Goal: Task Accomplishment & Management: Manage account settings

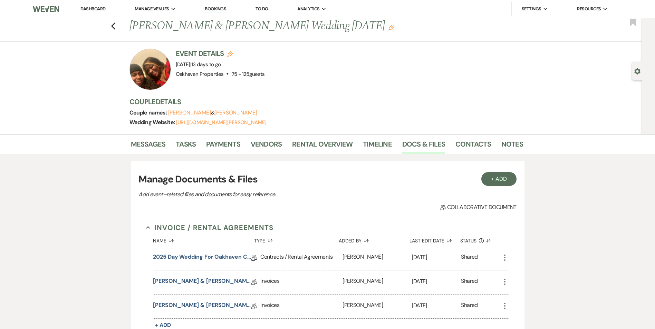
click at [92, 5] on li "Dashboard" at bounding box center [93, 9] width 32 height 14
click at [93, 12] on li "Dashboard" at bounding box center [93, 9] width 32 height 14
click at [95, 8] on link "Dashboard" at bounding box center [92, 9] width 25 height 6
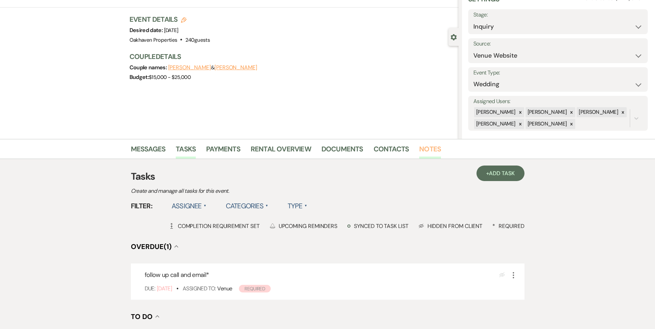
scroll to position [35, 0]
click at [425, 152] on link "Notes" at bounding box center [430, 150] width 22 height 15
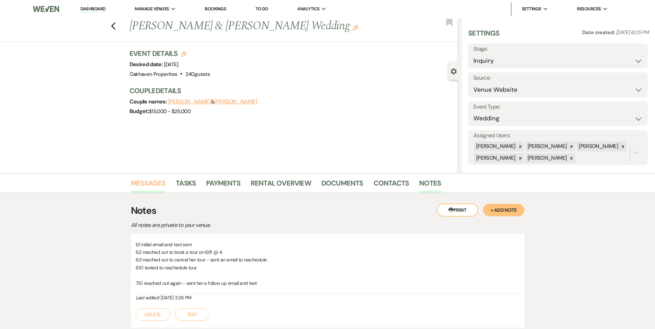
drag, startPoint x: 157, startPoint y: 184, endPoint x: 171, endPoint y: 187, distance: 14.2
click at [156, 184] on link "Messages" at bounding box center [148, 185] width 35 height 15
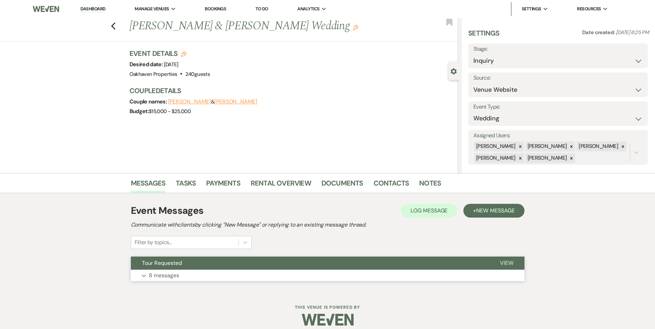
click at [501, 265] on span "View" at bounding box center [506, 263] width 13 height 7
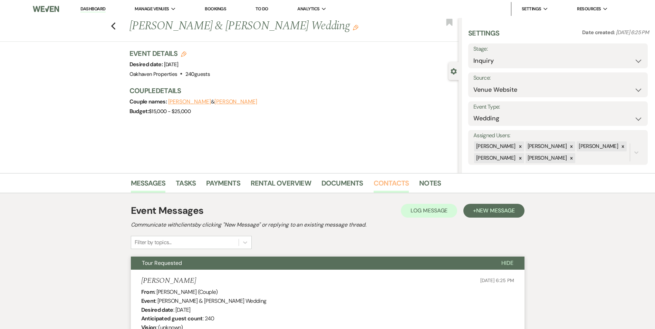
click at [392, 183] on link "Contacts" at bounding box center [392, 185] width 36 height 15
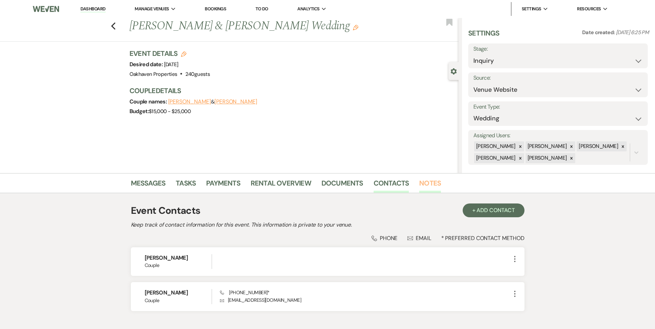
click at [426, 180] on link "Notes" at bounding box center [430, 185] width 22 height 15
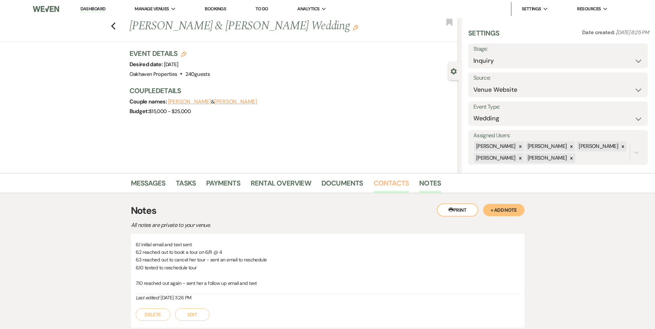
click at [384, 188] on link "Contacts" at bounding box center [392, 185] width 36 height 15
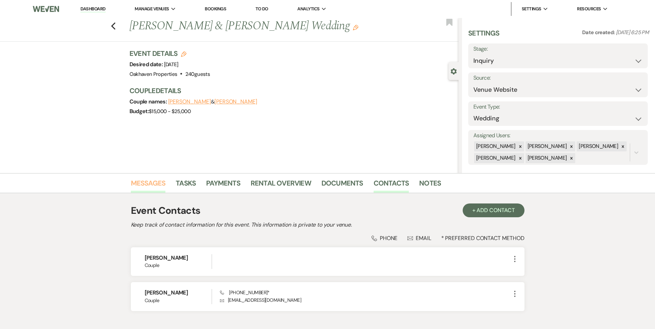
click at [151, 179] on link "Messages" at bounding box center [148, 185] width 35 height 15
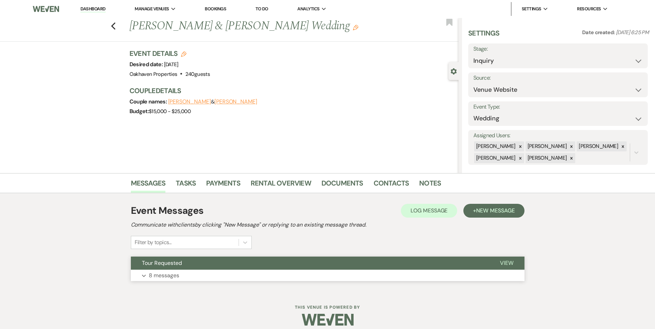
click at [511, 265] on span "View" at bounding box center [506, 263] width 13 height 7
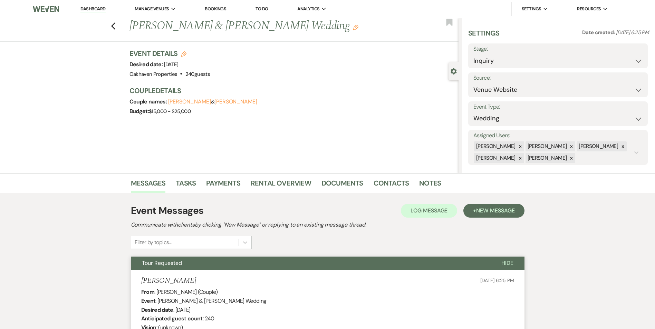
click at [434, 177] on li "Notes" at bounding box center [435, 184] width 32 height 17
click at [434, 188] on link "Notes" at bounding box center [430, 185] width 22 height 15
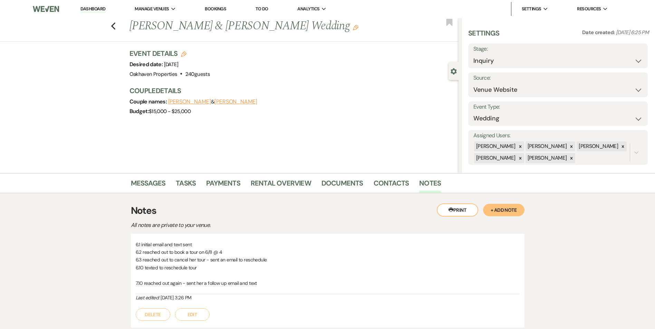
drag, startPoint x: 192, startPoint y: 314, endPoint x: 216, endPoint y: 316, distance: 24.3
click at [192, 313] on button "Edit" at bounding box center [192, 315] width 35 height 12
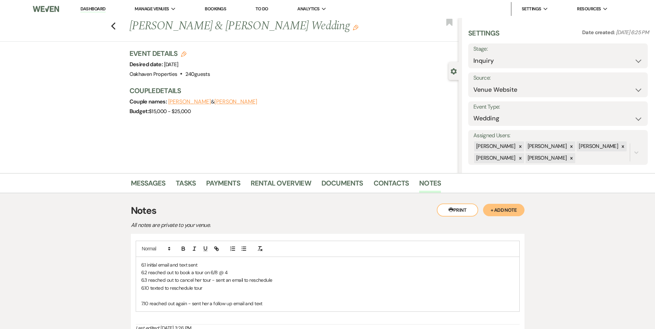
click at [269, 303] on p "7.10 reached out again - sent her a follow up email and text" at bounding box center [327, 304] width 373 height 8
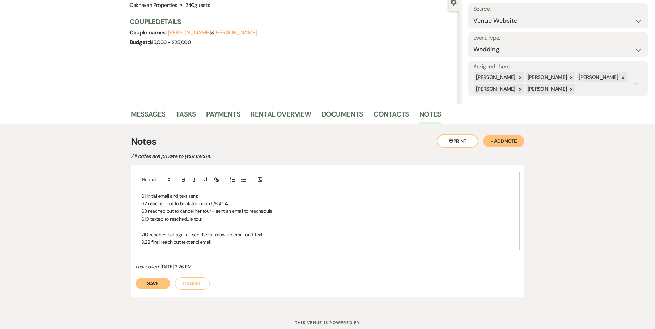
click at [156, 289] on button "Save" at bounding box center [153, 283] width 35 height 11
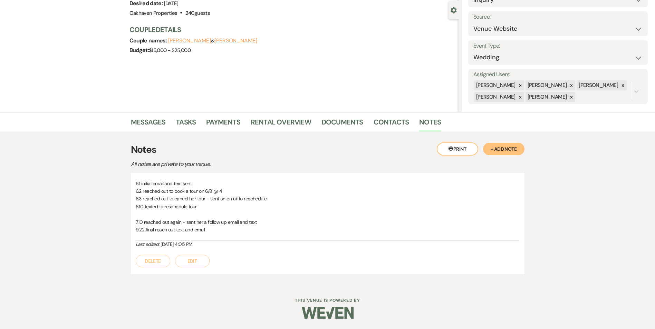
scroll to position [61, 0]
click at [183, 119] on link "Tasks" at bounding box center [186, 124] width 20 height 15
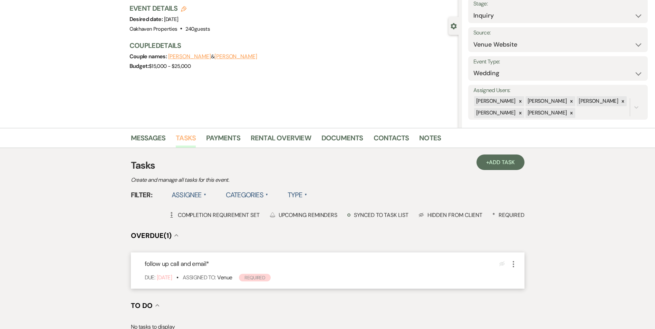
scroll to position [104, 0]
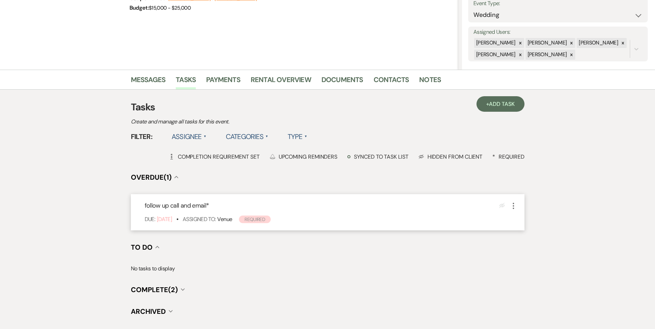
click at [513, 204] on icon "More" at bounding box center [513, 206] width 8 height 8
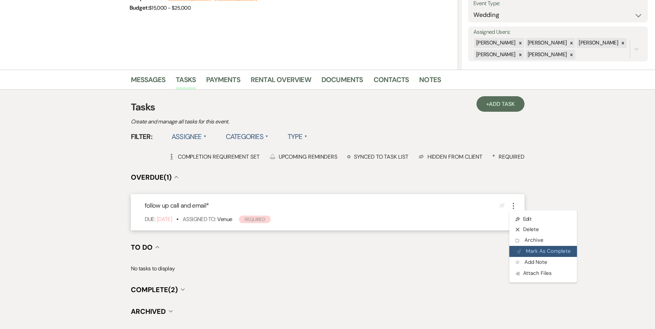
click at [520, 254] on button "Plan Portal Link Mark As Complete" at bounding box center [543, 251] width 68 height 11
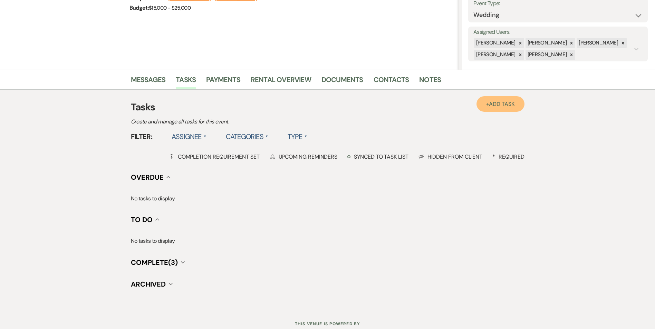
click at [504, 99] on link "+ Add Task" at bounding box center [500, 104] width 48 height 16
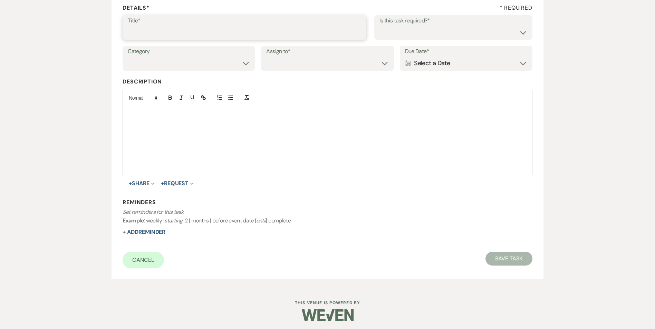
click at [190, 31] on input "Title*" at bounding box center [244, 32] width 233 height 13
type input "if do not hear back [PERSON_NAME] as lost"
drag, startPoint x: 422, startPoint y: 34, endPoint x: 422, endPoint y: 40, distance: 5.9
click at [422, 35] on select "Yes No" at bounding box center [453, 32] width 148 height 13
select select "true"
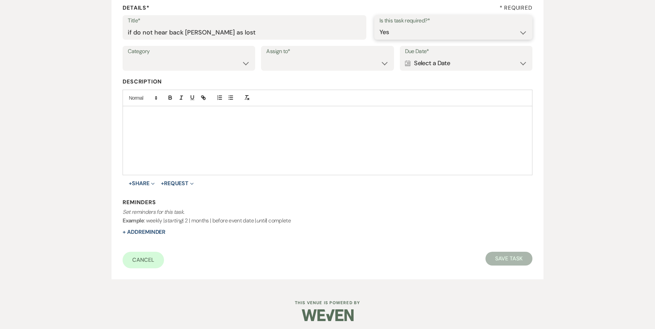
click at [379, 26] on select "Yes No" at bounding box center [453, 32] width 148 height 13
drag, startPoint x: 203, startPoint y: 60, endPoint x: 206, endPoint y: 70, distance: 11.1
click at [204, 61] on select "Venue Vendors Guests Details Finalize & Share" at bounding box center [189, 63] width 122 height 13
select select "31"
click at [128, 57] on select "Venue Vendors Guests Details Finalize & Share" at bounding box center [189, 63] width 122 height 13
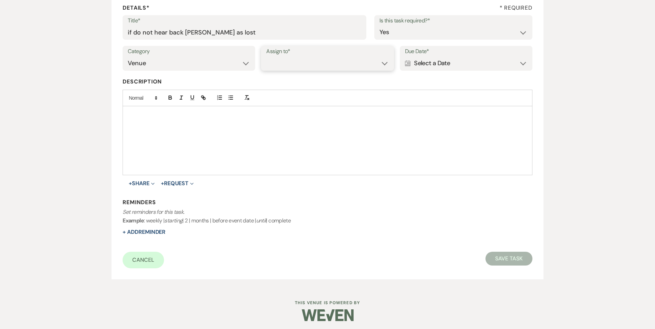
drag, startPoint x: 303, startPoint y: 64, endPoint x: 307, endPoint y: 69, distance: 6.8
click at [305, 65] on select "Venue Client" at bounding box center [327, 63] width 122 height 13
click at [266, 57] on select "Venue Client" at bounding box center [327, 63] width 122 height 13
drag, startPoint x: 309, startPoint y: 57, endPoint x: 311, endPoint y: 69, distance: 12.9
click at [310, 57] on select "Venue Client" at bounding box center [327, 63] width 122 height 13
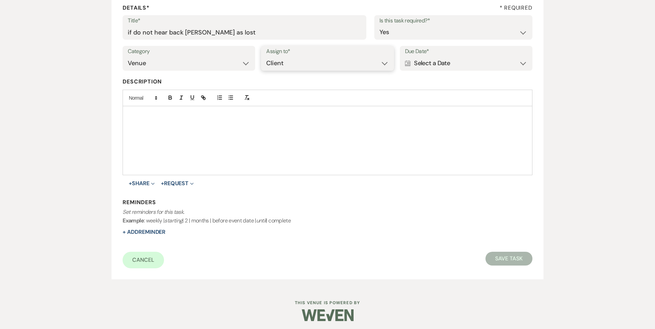
select select "venueHost"
click at [266, 57] on select "Venue Client" at bounding box center [327, 63] width 122 height 13
drag, startPoint x: 457, startPoint y: 58, endPoint x: 454, endPoint y: 73, distance: 15.2
click at [457, 59] on div "Calendar Select a Date Expand" at bounding box center [466, 63] width 122 height 13
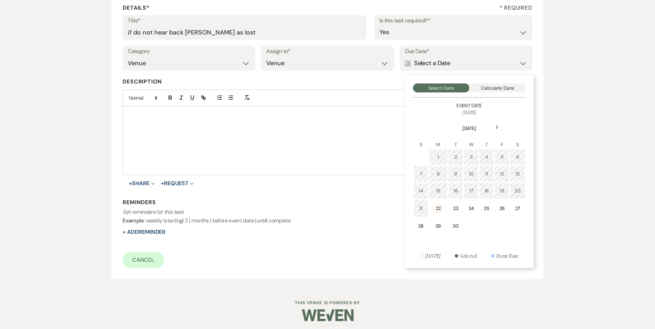
click at [444, 220] on td "29" at bounding box center [438, 226] width 19 height 16
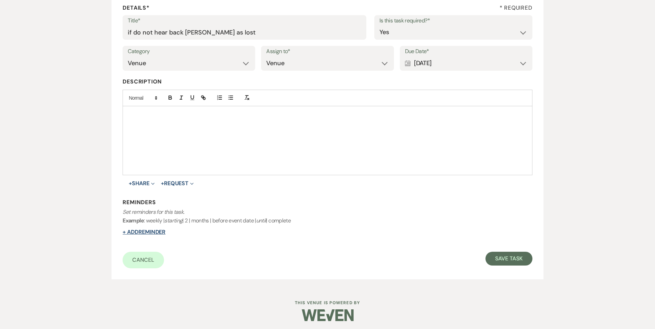
click at [162, 233] on button "+ Add Reminder" at bounding box center [144, 233] width 43 height 6
select select "host"
select select "days"
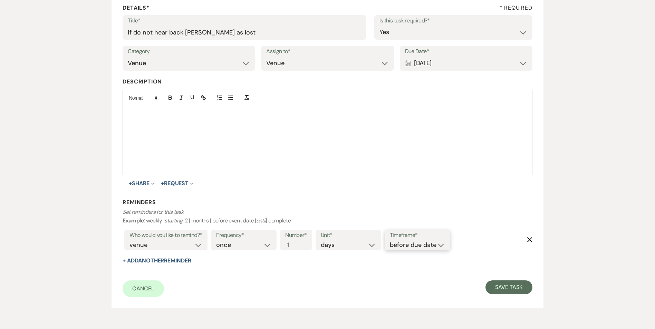
drag, startPoint x: 412, startPoint y: 241, endPoint x: 416, endPoint y: 245, distance: 5.6
click at [413, 241] on select "before due date after due date on due date on custom date" at bounding box center [417, 245] width 55 height 9
select select "onDueDate"
click at [390, 241] on select "before due date after due date on due date on custom date" at bounding box center [417, 245] width 55 height 9
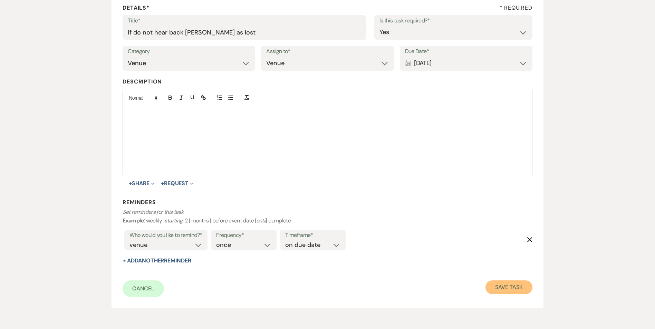
click at [517, 289] on button "Save Task" at bounding box center [508, 288] width 47 height 14
select select "5"
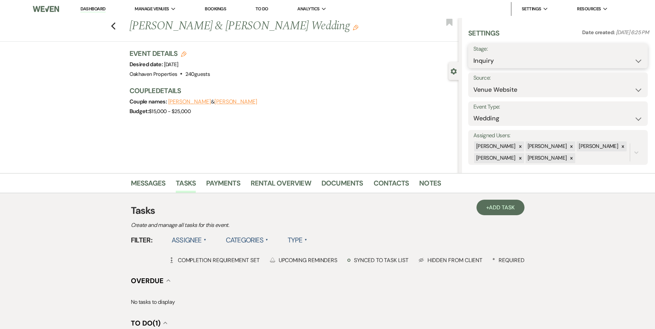
drag, startPoint x: 495, startPoint y: 64, endPoint x: 496, endPoint y: 71, distance: 7.0
click at [495, 65] on select "Inquiry Follow Up Tour Requested Tour Confirmed Toured Proposal Sent Booked Lost" at bounding box center [557, 60] width 169 height 13
select select "8"
click at [473, 54] on select "Inquiry Follow Up Tour Requested Tour Confirmed Toured Proposal Sent Booked Lost" at bounding box center [557, 60] width 169 height 13
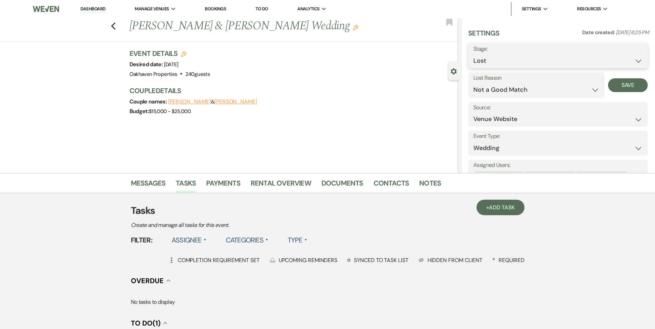
click at [536, 57] on select "Inquiry Follow Up Tour Requested Tour Confirmed Toured Proposal Sent Booked Lost" at bounding box center [557, 60] width 169 height 13
click at [473, 54] on select "Inquiry Follow Up Tour Requested Tour Confirmed Toured Proposal Sent Booked Lost" at bounding box center [557, 60] width 169 height 13
click at [590, 87] on select "Booked Elsewhere Budget Date Unavailable No Response Not a Good Match Capacity …" at bounding box center [536, 89] width 126 height 13
select select "6"
click at [473, 83] on select "Booked Elsewhere Budget Date Unavailable No Response Not a Good Match Capacity …" at bounding box center [536, 89] width 126 height 13
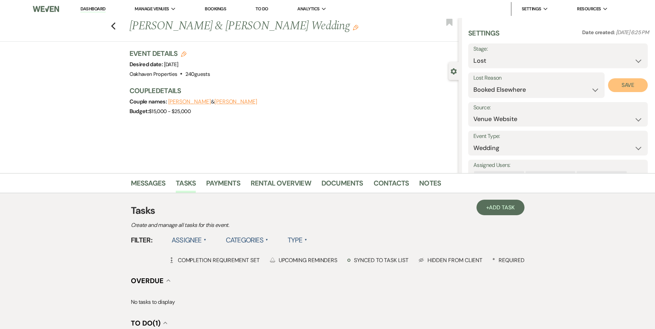
click at [634, 82] on button "Save" at bounding box center [628, 85] width 40 height 14
click at [430, 176] on div "Messages Tasks Payments Rental Overview Documents Contacts Notes" at bounding box center [327, 183] width 655 height 20
click at [426, 181] on link "Notes" at bounding box center [430, 185] width 22 height 15
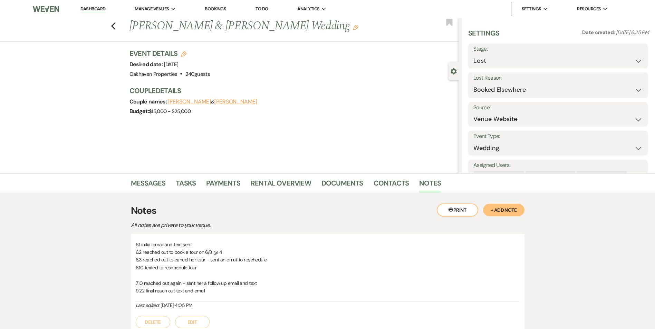
click at [203, 320] on button "Edit" at bounding box center [192, 322] width 35 height 12
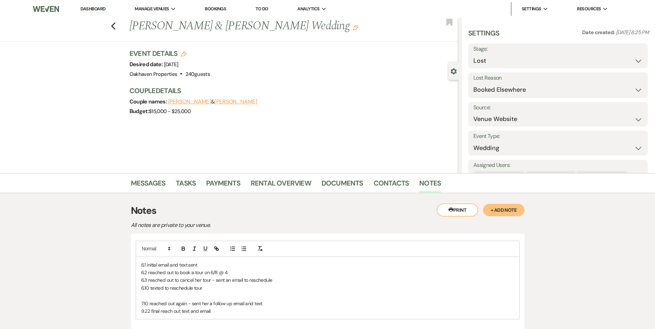
click at [217, 308] on p "9.22 final reach out text and email" at bounding box center [327, 312] width 373 height 8
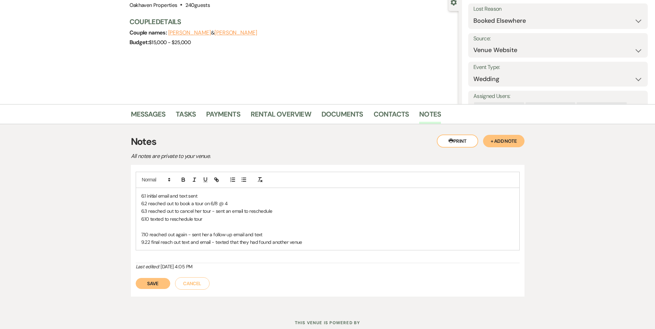
drag, startPoint x: 159, startPoint y: 282, endPoint x: 268, endPoint y: 268, distance: 110.0
click at [160, 281] on button "Save" at bounding box center [153, 283] width 35 height 11
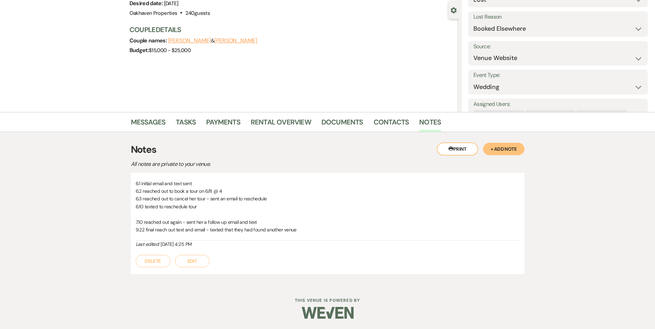
scroll to position [61, 0]
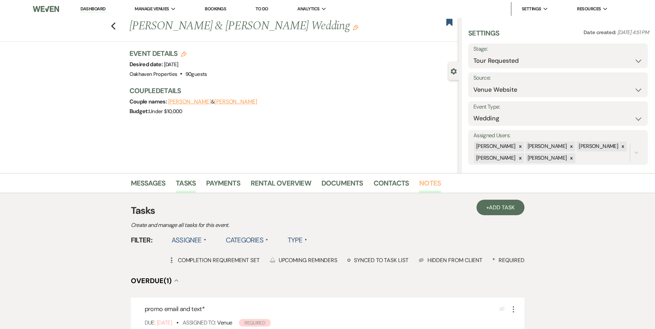
drag, startPoint x: 424, startPoint y: 184, endPoint x: 425, endPoint y: 189, distance: 4.7
click at [424, 184] on link "Notes" at bounding box center [430, 185] width 22 height 15
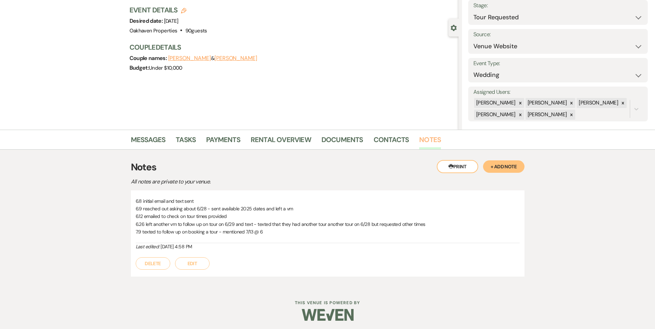
scroll to position [46, 0]
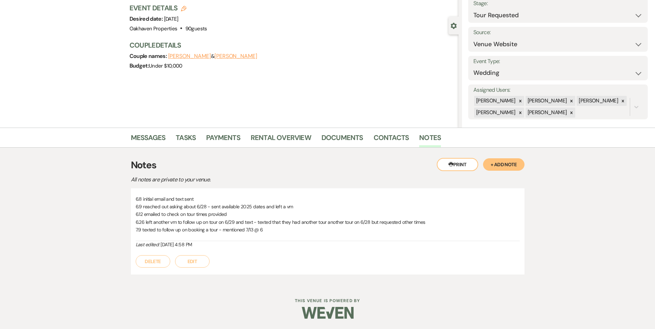
click at [137, 128] on div "Messages Tasks Payments Rental Overview Documents Contacts Notes" at bounding box center [327, 138] width 655 height 20
click at [143, 137] on link "Messages" at bounding box center [148, 139] width 35 height 15
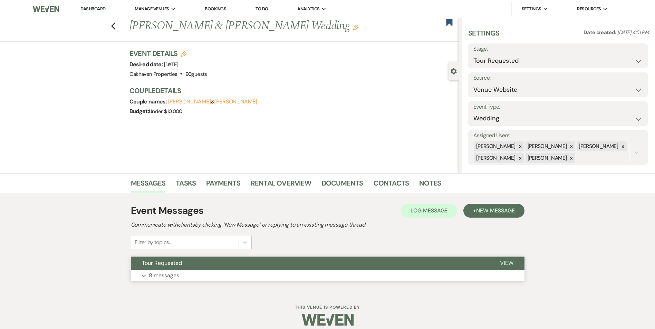
click at [508, 265] on span "View" at bounding box center [506, 263] width 13 height 7
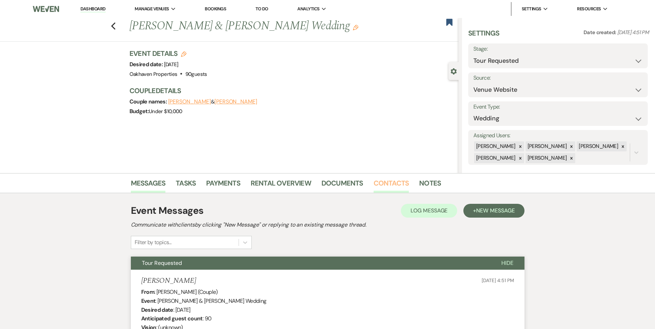
click at [387, 189] on link "Contacts" at bounding box center [392, 185] width 36 height 15
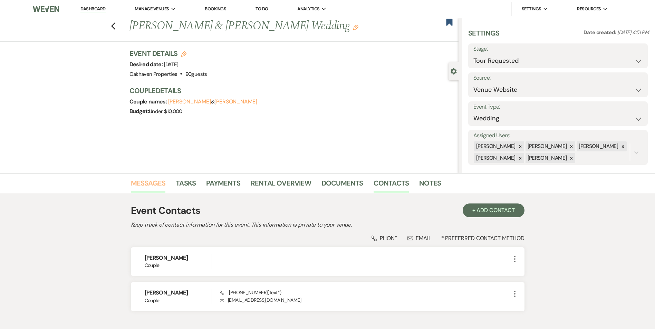
click at [148, 183] on link "Messages" at bounding box center [148, 185] width 35 height 15
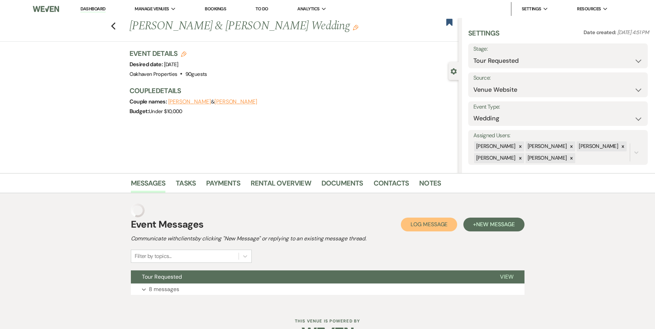
click at [435, 221] on span "Log Message" at bounding box center [429, 224] width 37 height 7
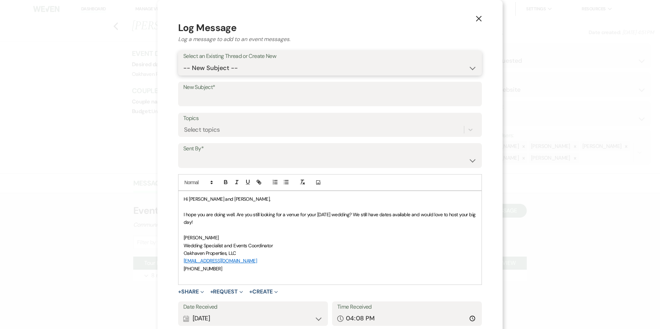
drag, startPoint x: 213, startPoint y: 67, endPoint x: 216, endPoint y: 76, distance: 9.0
click at [213, 68] on select "-- New Subject -- Tour Requested" at bounding box center [329, 67] width 293 height 13
select select "408606"
click at [183, 61] on select "-- New Subject -- Tour Requested" at bounding box center [329, 67] width 293 height 13
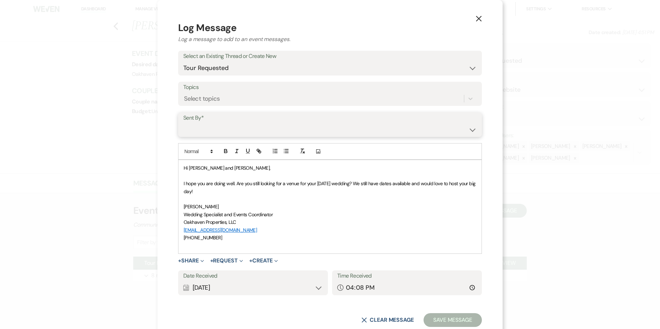
drag, startPoint x: 226, startPoint y: 134, endPoint x: 228, endPoint y: 137, distance: 3.6
click at [226, 134] on select "Patience Ergish (pdergish@aol.com) Jeanette Wagoner (jeanette@experienceoakhave…" at bounding box center [329, 129] width 293 height 13
select select "user-127923"
click at [183, 123] on select "Patience Ergish (pdergish@aol.com) Jeanette Wagoner (jeanette@experienceoakhave…" at bounding box center [329, 129] width 293 height 13
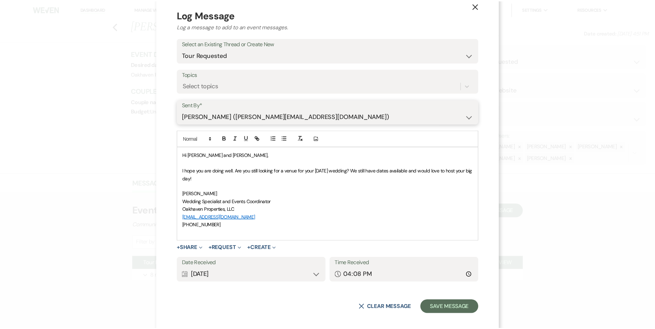
scroll to position [19, 0]
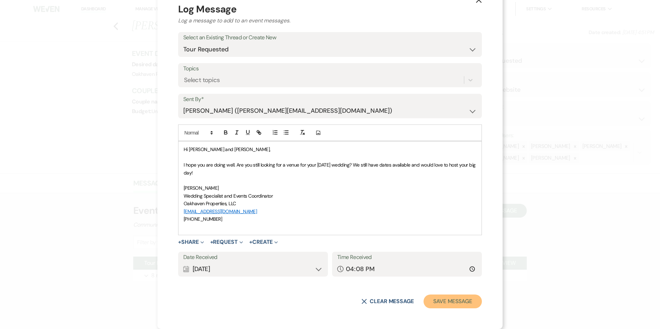
click at [453, 296] on button "Save Message" at bounding box center [453, 302] width 58 height 14
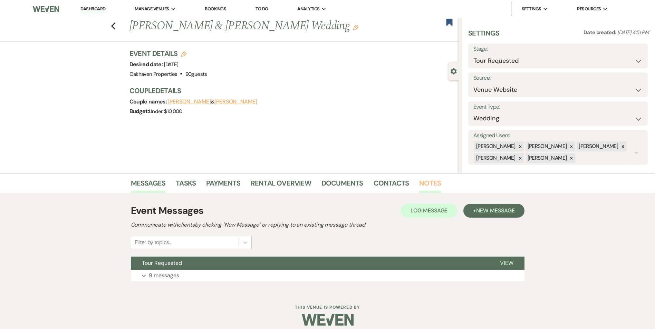
click at [426, 185] on link "Notes" at bounding box center [430, 185] width 22 height 15
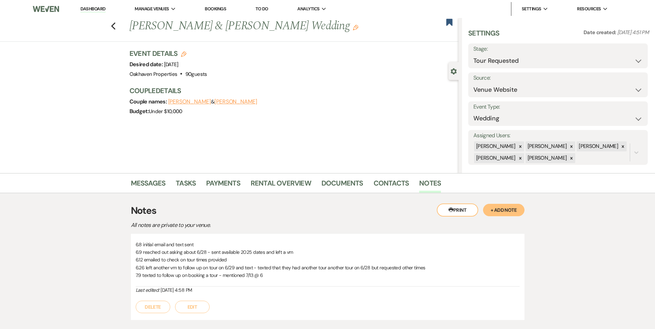
click at [202, 307] on button "Edit" at bounding box center [192, 307] width 35 height 12
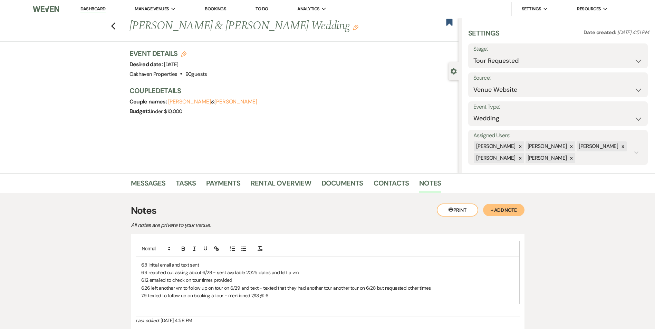
click at [283, 293] on p "7.9 texted to follow up on booking a tour - mentioned 7/13 @ 6" at bounding box center [327, 296] width 373 height 8
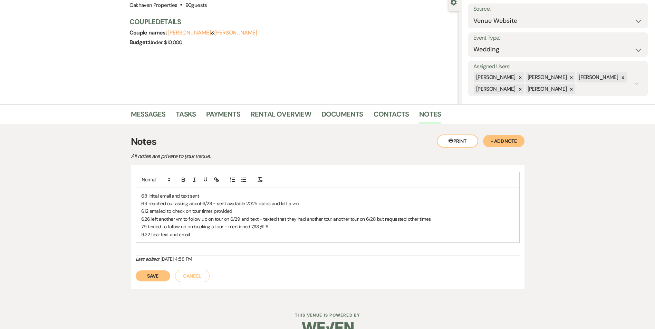
drag, startPoint x: 149, startPoint y: 272, endPoint x: 171, endPoint y: 257, distance: 27.1
click at [150, 272] on button "Save" at bounding box center [153, 276] width 35 height 11
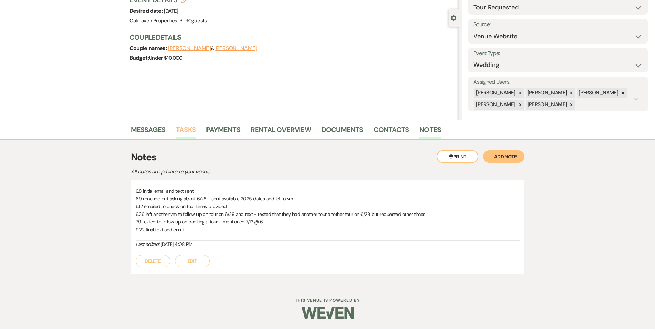
click at [181, 132] on link "Tasks" at bounding box center [186, 131] width 20 height 15
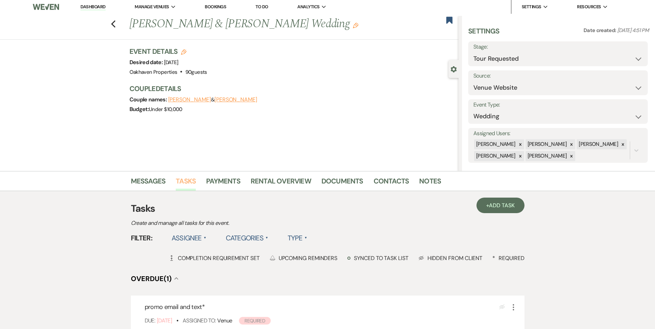
scroll to position [154, 0]
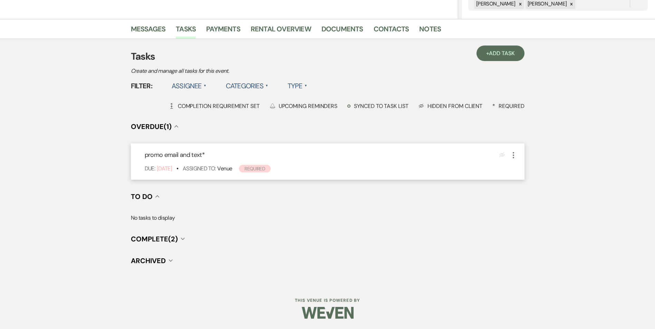
click at [512, 154] on icon "More" at bounding box center [513, 155] width 8 height 8
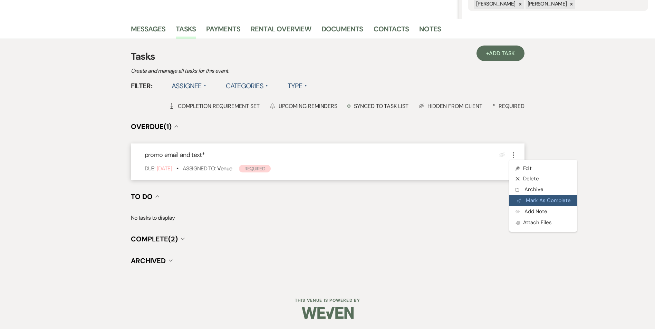
click at [532, 196] on button "Plan Portal Link Mark As Complete" at bounding box center [543, 200] width 68 height 11
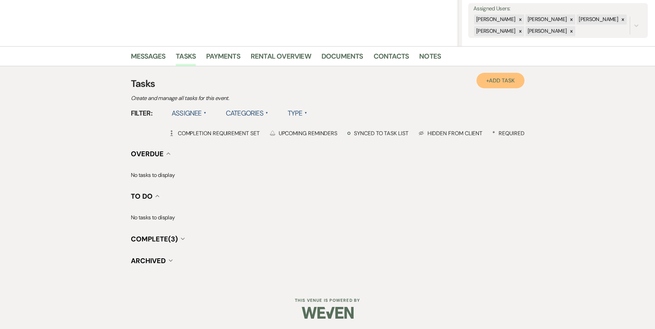
click at [483, 85] on link "+ Add Task" at bounding box center [500, 81] width 48 height 16
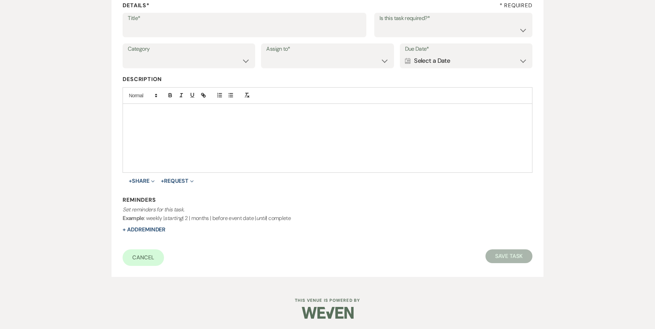
scroll to position [106, 0]
click at [172, 33] on input "Title*" at bounding box center [244, 29] width 233 height 13
type input "if do not hear back [PERSON_NAME] as lost"
drag, startPoint x: 457, startPoint y: 23, endPoint x: 445, endPoint y: 53, distance: 32.6
click at [457, 23] on div "Is this task required?* Yes No" at bounding box center [453, 25] width 158 height 25
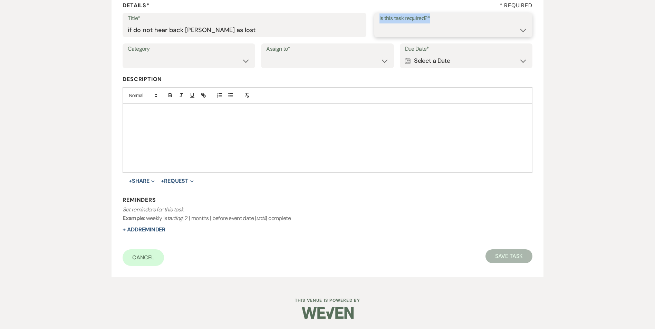
click at [444, 35] on select "Yes No" at bounding box center [453, 29] width 148 height 13
select select "true"
click at [379, 23] on select "Yes No" at bounding box center [453, 29] width 148 height 13
click at [235, 65] on select "Venue Vendors Guests Details Finalize & Share" at bounding box center [189, 60] width 122 height 13
select select "31"
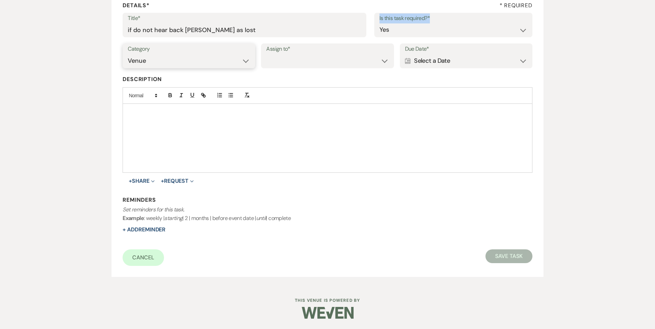
click at [128, 54] on select "Venue Vendors Guests Details Finalize & Share" at bounding box center [189, 60] width 122 height 13
click at [284, 64] on select "Venue Client" at bounding box center [327, 60] width 122 height 13
select select "venueHost"
click at [266, 54] on select "Venue Client" at bounding box center [327, 60] width 122 height 13
click at [427, 61] on div "Calendar Select a Date Expand" at bounding box center [466, 60] width 122 height 13
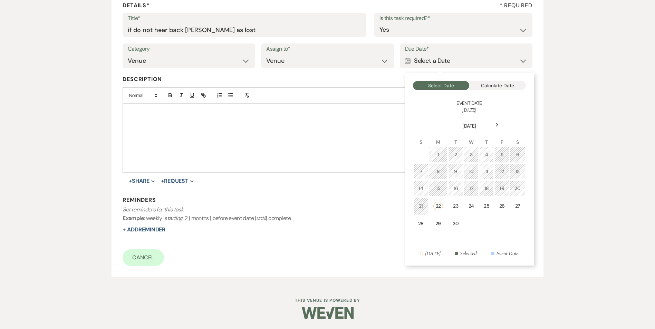
drag, startPoint x: 442, startPoint y: 220, endPoint x: 355, endPoint y: 214, distance: 87.9
click at [443, 220] on td "29" at bounding box center [438, 224] width 19 height 16
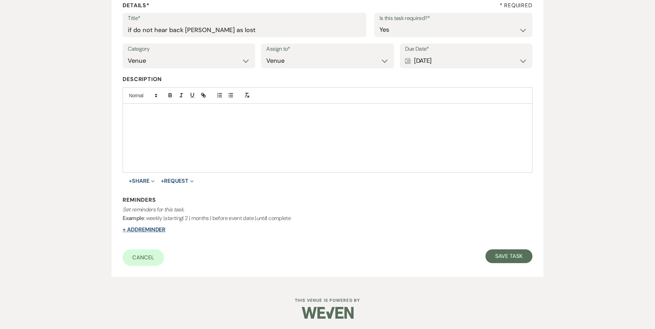
click at [126, 229] on button "+ Add Reminder" at bounding box center [144, 230] width 43 height 6
select select "host"
select select "days"
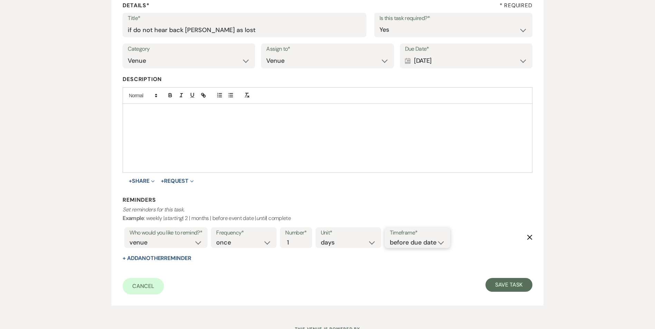
click at [407, 240] on select "before due date after due date on due date on custom date" at bounding box center [417, 242] width 55 height 9
select select "onDueDate"
click at [390, 238] on select "before due date after due date on due date on custom date" at bounding box center [417, 242] width 55 height 9
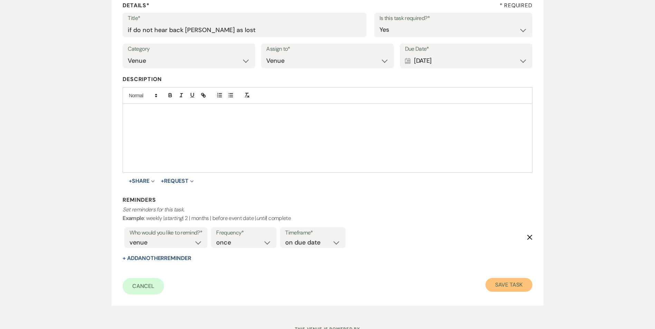
drag, startPoint x: 502, startPoint y: 283, endPoint x: 437, endPoint y: 269, distance: 66.6
click at [503, 283] on button "Save Task" at bounding box center [508, 285] width 47 height 14
select select "2"
select select "5"
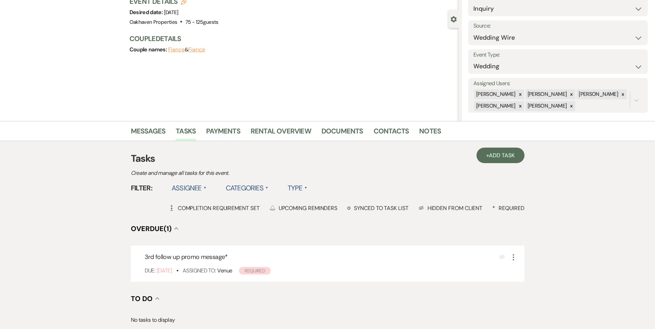
scroll to position [69, 0]
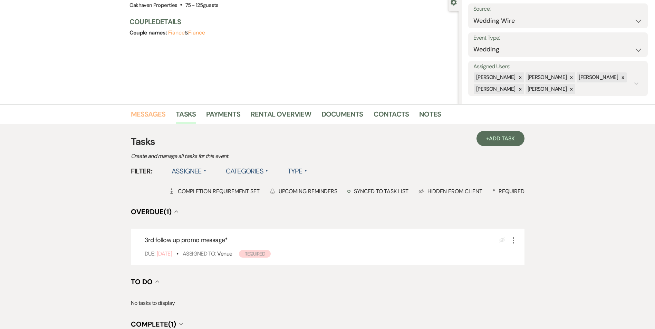
click at [157, 112] on link "Messages" at bounding box center [148, 116] width 35 height 15
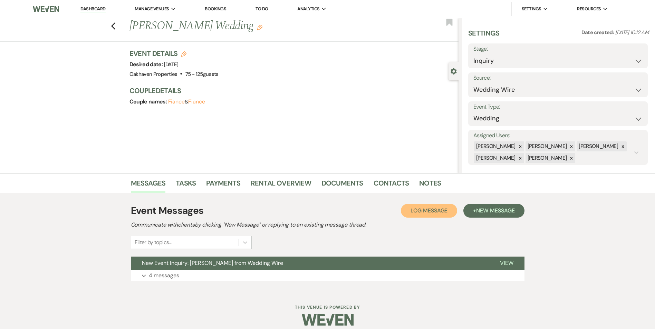
click at [435, 210] on span "Log Message" at bounding box center [429, 210] width 37 height 7
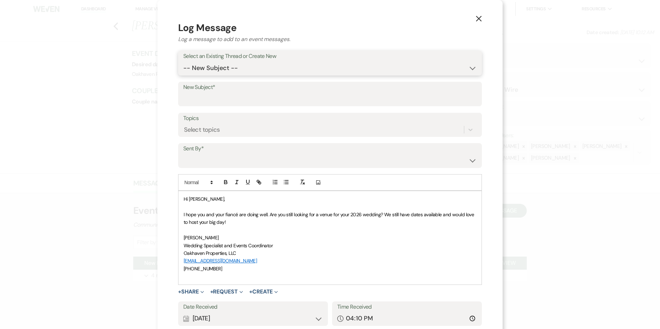
click at [245, 68] on select "-- New Subject -- New Event Inquiry: Aidrian Cotten from Wedding Wire" at bounding box center [329, 67] width 293 height 13
select select "422716"
click at [183, 61] on select "-- New Subject -- New Event Inquiry: Aidrian Cotten from Wedding Wire" at bounding box center [329, 67] width 293 height 13
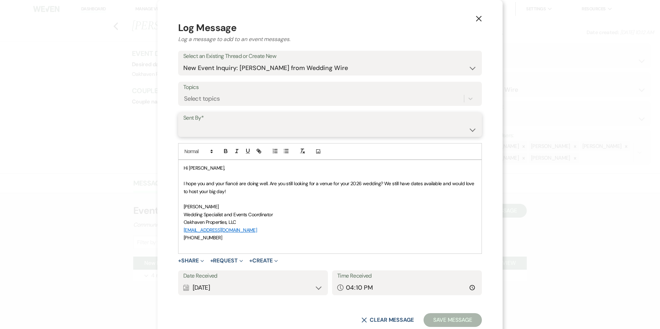
drag, startPoint x: 237, startPoint y: 127, endPoint x: 238, endPoint y: 131, distance: 3.9
click at [237, 127] on select "Patience Ergish (pdergish@aol.com) Jeanette Wagoner (jeanette@experienceoakhave…" at bounding box center [329, 129] width 293 height 13
select select "user-127923"
click at [183, 123] on select "Patience Ergish (pdergish@aol.com) Jeanette Wagoner (jeanette@experienceoakhave…" at bounding box center [329, 129] width 293 height 13
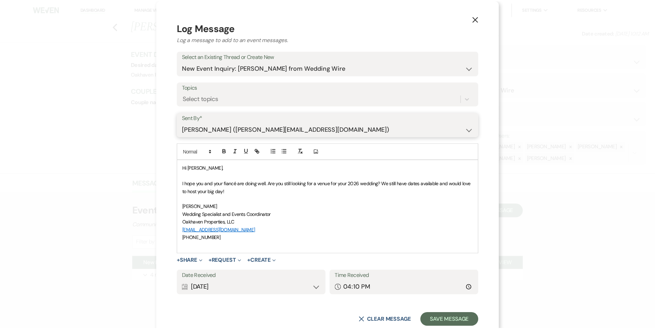
scroll to position [19, 0]
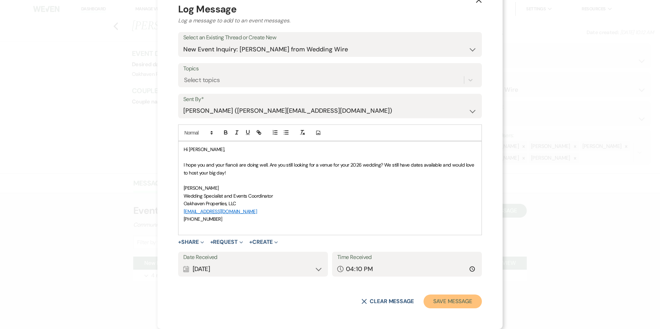
click at [445, 301] on button "Save Message" at bounding box center [453, 302] width 58 height 14
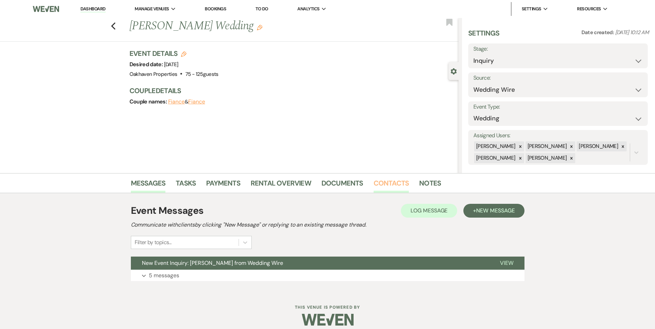
click at [386, 184] on link "Contacts" at bounding box center [392, 185] width 36 height 15
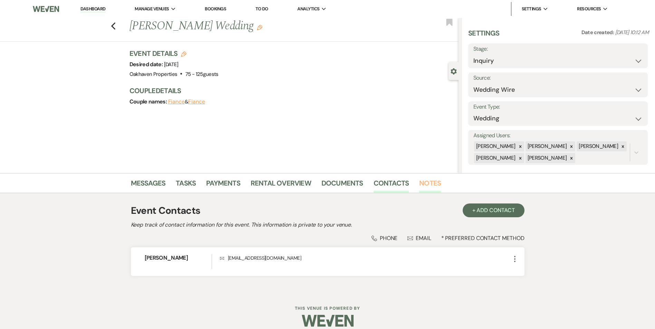
click at [427, 185] on link "Notes" at bounding box center [430, 185] width 22 height 15
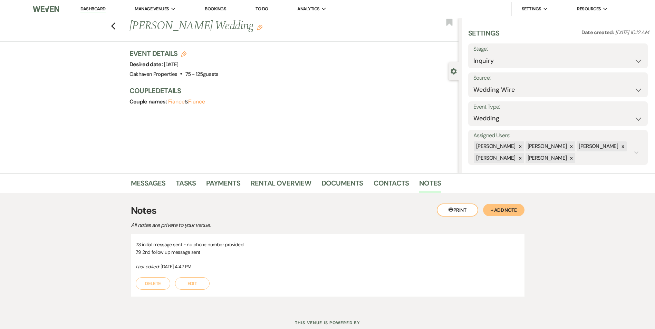
click at [192, 287] on button "Edit" at bounding box center [192, 284] width 35 height 12
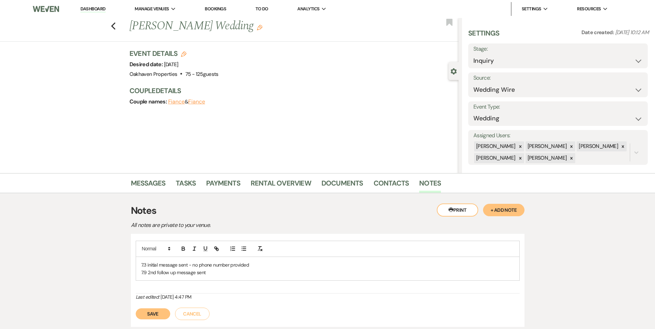
drag, startPoint x: 195, startPoint y: 285, endPoint x: 214, endPoint y: 275, distance: 21.6
click at [213, 275] on p "7.9 2nd follow up message sent" at bounding box center [327, 273] width 373 height 8
drag, startPoint x: 156, startPoint y: 324, endPoint x: 201, endPoint y: 297, distance: 52.9
click at [156, 323] on button "Save" at bounding box center [153, 322] width 35 height 11
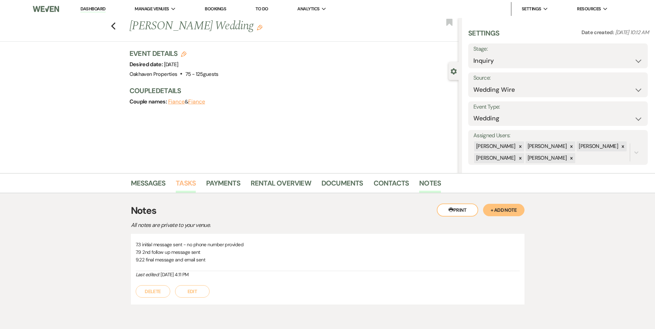
click at [191, 189] on link "Tasks" at bounding box center [186, 185] width 20 height 15
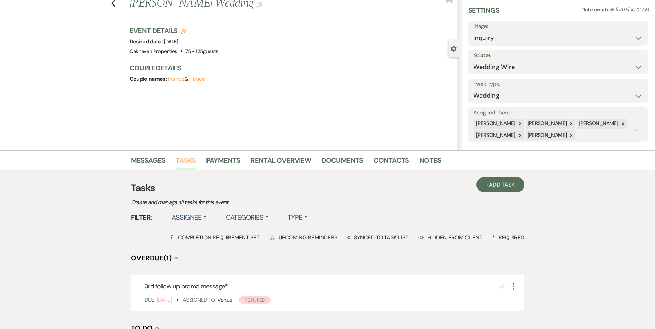
scroll to position [69, 0]
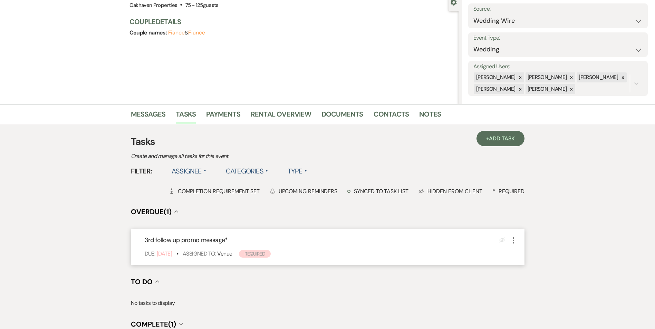
click at [514, 244] on icon "More" at bounding box center [513, 241] width 8 height 8
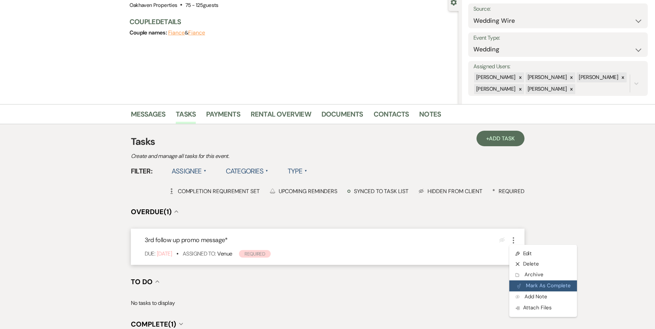
click at [530, 286] on button "Plan Portal Link Mark As Complete" at bounding box center [543, 286] width 68 height 11
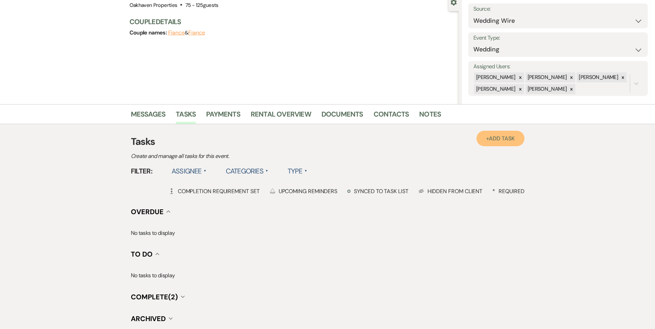
click at [499, 139] on span "Add Task" at bounding box center [502, 138] width 26 height 7
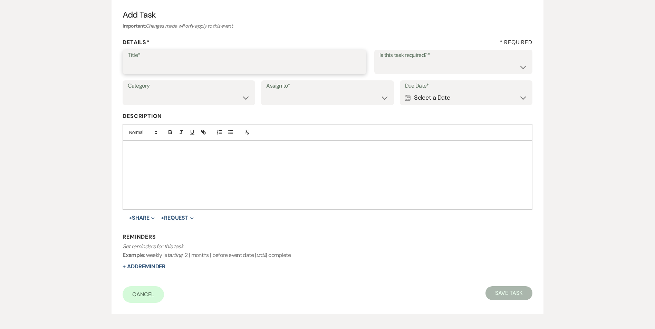
click at [187, 71] on input "Title*" at bounding box center [244, 66] width 233 height 13
type input "if do not hear back mark as lost"
drag, startPoint x: 441, startPoint y: 66, endPoint x: 441, endPoint y: 73, distance: 6.9
click at [441, 66] on select "Yes No" at bounding box center [453, 66] width 148 height 13
select select "true"
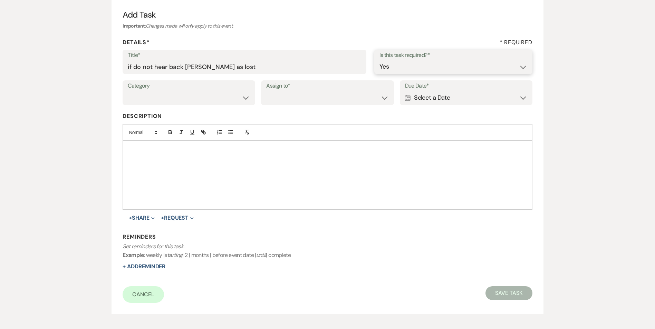
click at [379, 60] on select "Yes No" at bounding box center [453, 66] width 148 height 13
drag, startPoint x: 198, startPoint y: 93, endPoint x: 198, endPoint y: 105, distance: 11.7
click at [198, 93] on select "Venue Vendors Guests Details Finalize & Share" at bounding box center [189, 97] width 122 height 13
select select "31"
click at [128, 91] on select "Venue Vendors Guests Details Finalize & Share" at bounding box center [189, 97] width 122 height 13
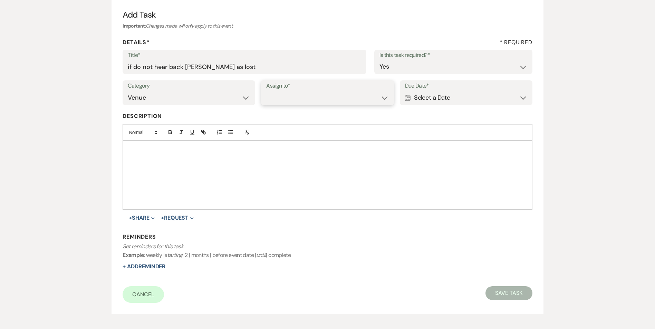
drag, startPoint x: 305, startPoint y: 98, endPoint x: 308, endPoint y: 105, distance: 7.6
click at [306, 98] on select "Venue Client" at bounding box center [327, 97] width 122 height 13
select select "venueHost"
click at [266, 91] on select "Venue Client" at bounding box center [327, 97] width 122 height 13
drag, startPoint x: 411, startPoint y: 101, endPoint x: 426, endPoint y: 108, distance: 17.3
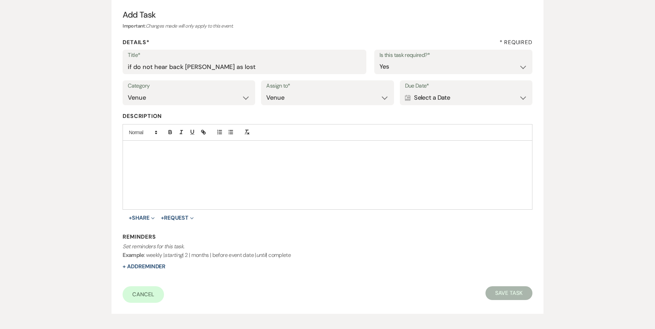
click at [411, 101] on div "Calendar Select a Date Expand" at bounding box center [466, 97] width 122 height 13
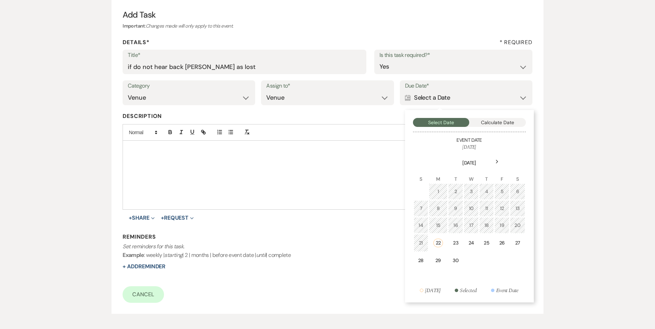
click div "29"
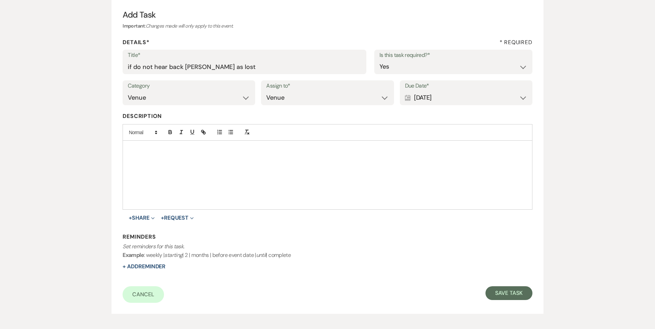
click div "Reminders Set reminders for this task. Example : weekly | starting | 2 | months…"
click button "+ Add Reminder"
select select "host"
select select "days"
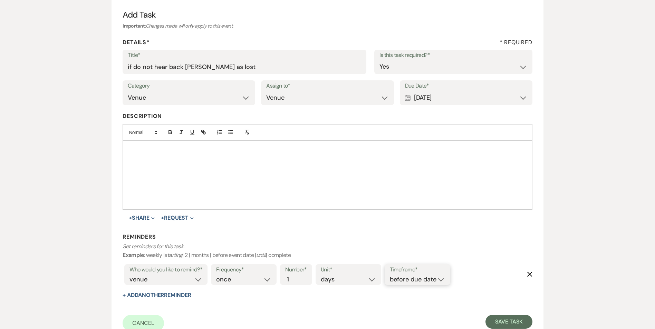
click select "before due date after due date on due date on custom date"
select select "onDueDate"
click select "before due date after due date on due date on custom date"
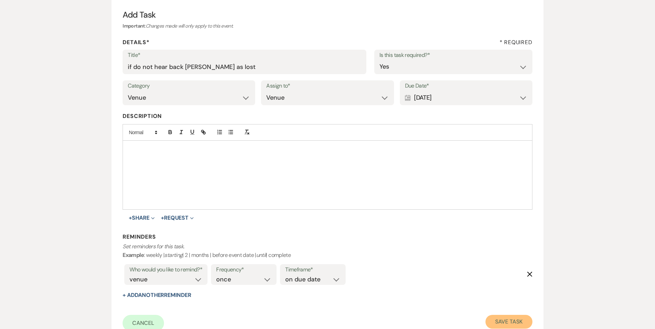
click button "Save Task"
select select "3"
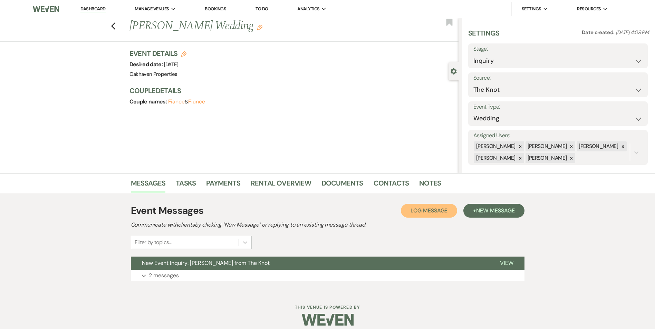
click at [421, 212] on span "Log Message" at bounding box center [429, 210] width 37 height 7
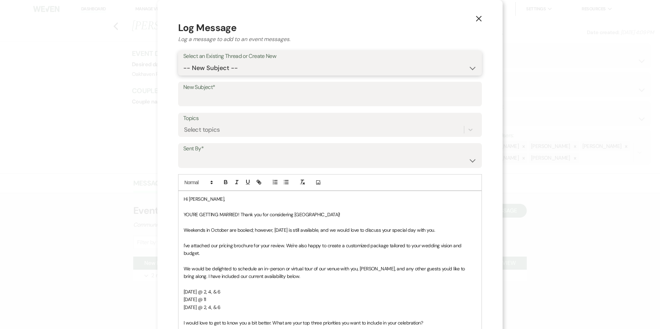
drag, startPoint x: 234, startPoint y: 66, endPoint x: 234, endPoint y: 72, distance: 6.2
click at [234, 67] on select "-- New Subject -- New Event Inquiry: [PERSON_NAME] from The Knot" at bounding box center [329, 67] width 293 height 13
select select "464841"
click at [183, 61] on select "-- New Subject -- New Event Inquiry: [PERSON_NAME] from The Knot" at bounding box center [329, 67] width 293 height 13
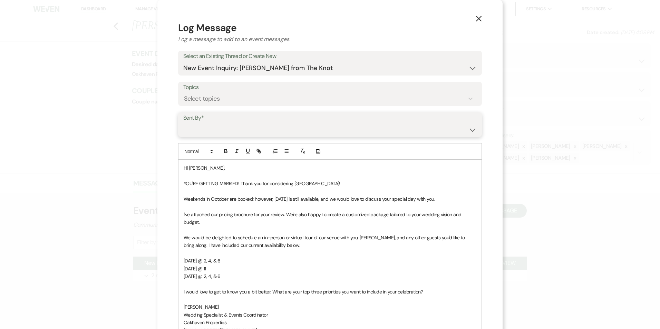
drag, startPoint x: 225, startPoint y: 126, endPoint x: 226, endPoint y: 134, distance: 7.7
click at [225, 127] on select "[PERSON_NAME] ([EMAIL_ADDRESS][DOMAIN_NAME]) [PERSON_NAME] ([PERSON_NAME][EMAIL…" at bounding box center [329, 129] width 293 height 13
select select "user-127923"
click at [183, 123] on select "[PERSON_NAME] ([EMAIL_ADDRESS][DOMAIN_NAME]) [PERSON_NAME] ([PERSON_NAME][EMAIL…" at bounding box center [329, 129] width 293 height 13
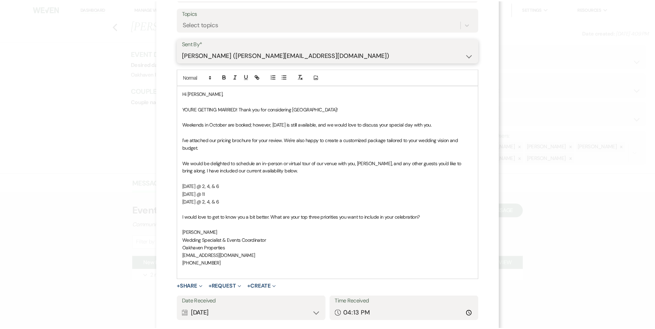
scroll to position [119, 0]
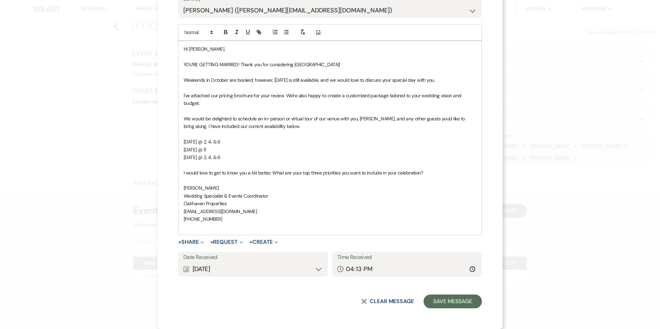
click at [447, 290] on form "Log Message Log a message to add to an event messages. Select an Existing Threa…" at bounding box center [330, 105] width 304 height 407
click at [452, 300] on button "Save Message" at bounding box center [453, 302] width 58 height 14
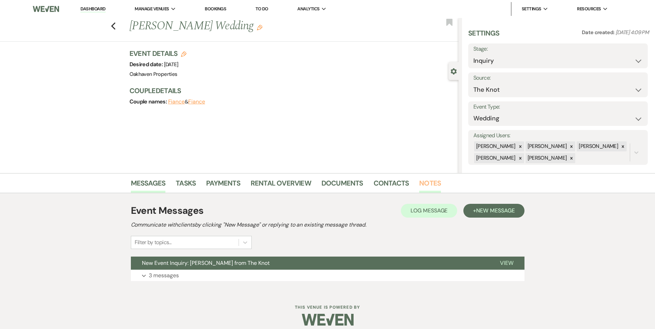
click at [429, 185] on link "Notes" at bounding box center [430, 185] width 22 height 15
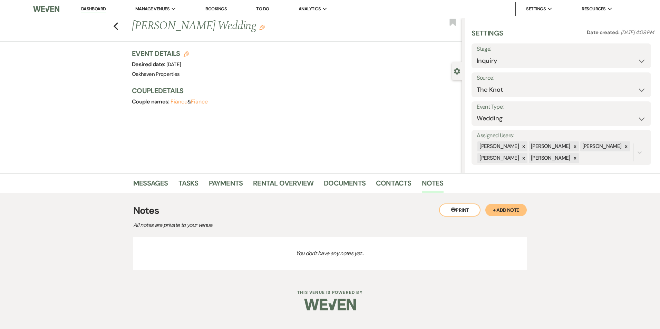
click at [503, 219] on div "Notes All notes are private to your venue." at bounding box center [330, 217] width 394 height 26
click at [508, 211] on button "+ Add Note" at bounding box center [505, 210] width 41 height 12
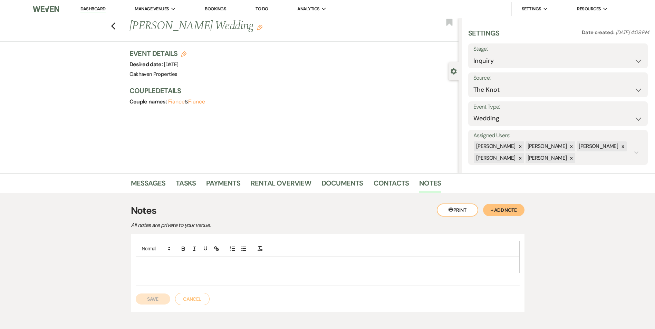
click at [171, 261] on div at bounding box center [327, 265] width 383 height 16
drag, startPoint x: 153, startPoint y: 302, endPoint x: 178, endPoint y: 287, distance: 29.4
click at [154, 300] on button "Save" at bounding box center [153, 299] width 35 height 11
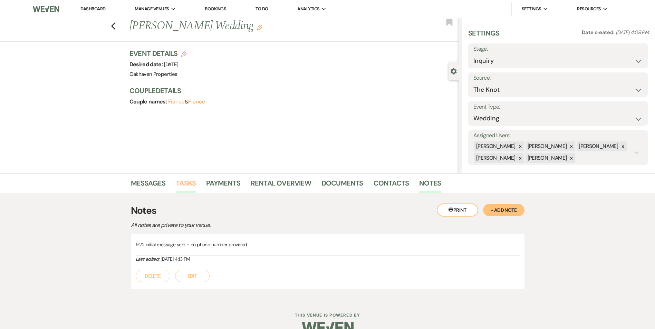
click at [187, 188] on link "Tasks" at bounding box center [186, 185] width 20 height 15
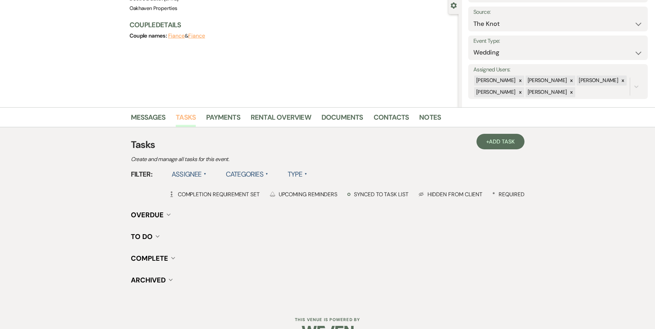
scroll to position [69, 0]
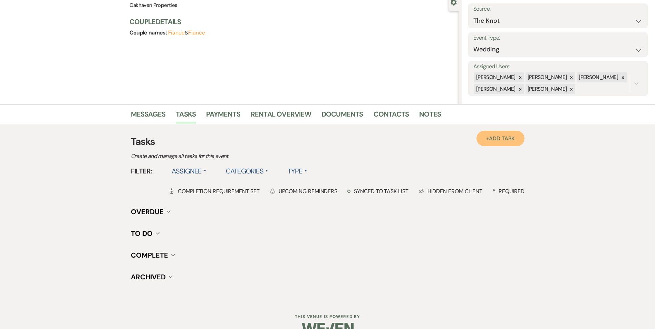
click at [498, 139] on span "Add Task" at bounding box center [502, 138] width 26 height 7
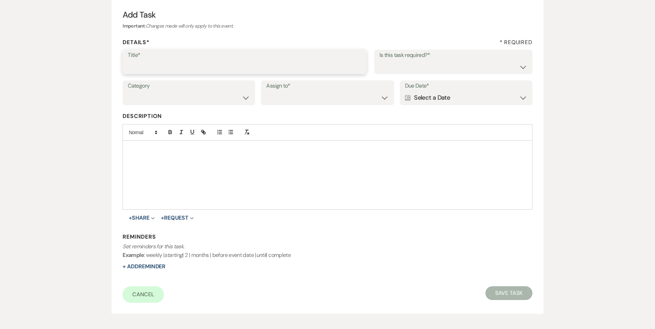
click at [187, 62] on input "Title*" at bounding box center [244, 66] width 233 height 13
type input "2nd follow up message"
drag, startPoint x: 428, startPoint y: 61, endPoint x: 424, endPoint y: 70, distance: 10.1
click at [428, 61] on select "Yes No" at bounding box center [453, 66] width 148 height 13
select select "true"
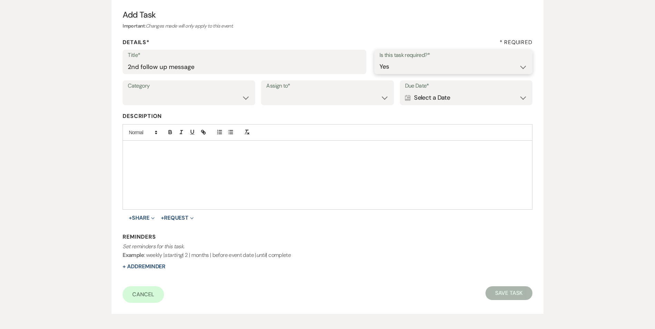
click at [379, 60] on select "Yes No" at bounding box center [453, 66] width 148 height 13
drag, startPoint x: 242, startPoint y: 99, endPoint x: 239, endPoint y: 105, distance: 6.7
click at [242, 99] on select "Venue Vendors Guests Details Finalize & Share" at bounding box center [189, 97] width 122 height 13
select select "31"
click at [128, 91] on select "Venue Vendors Guests Details Finalize & Share" at bounding box center [189, 97] width 122 height 13
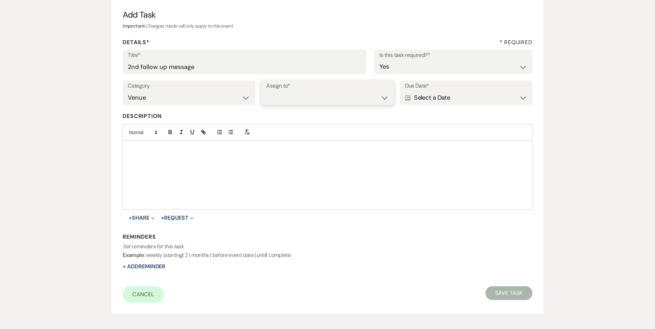
drag, startPoint x: 274, startPoint y: 99, endPoint x: 279, endPoint y: 105, distance: 8.1
click at [275, 99] on select "Venue Client" at bounding box center [327, 97] width 122 height 13
select select "venueHost"
click at [266, 91] on select "Venue Client" at bounding box center [327, 97] width 122 height 13
click at [418, 99] on div "Calendar Select a Date Expand" at bounding box center [466, 97] width 122 height 13
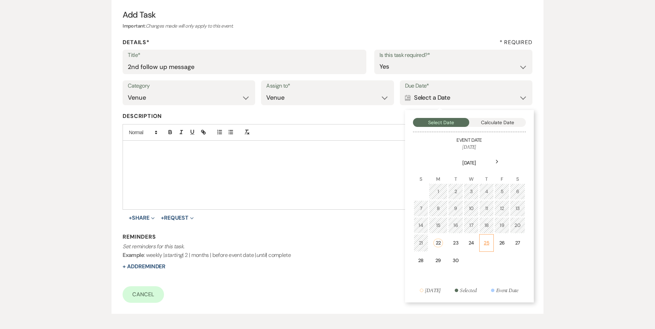
click at [484, 244] on div "25" at bounding box center [487, 243] width 6 height 7
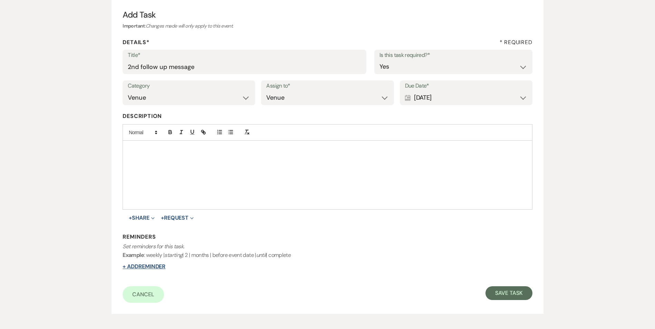
click at [146, 265] on button "+ Add Reminder" at bounding box center [144, 267] width 43 height 6
select select "host"
select select "days"
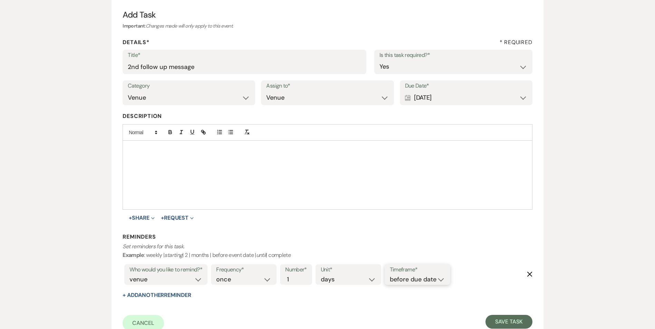
drag, startPoint x: 406, startPoint y: 282, endPoint x: 409, endPoint y: 285, distance: 4.2
click at [407, 282] on select "before due date after due date on due date on custom date" at bounding box center [417, 279] width 55 height 9
select select "onDueDate"
click at [390, 275] on select "before due date after due date on due date on custom date" at bounding box center [417, 279] width 55 height 9
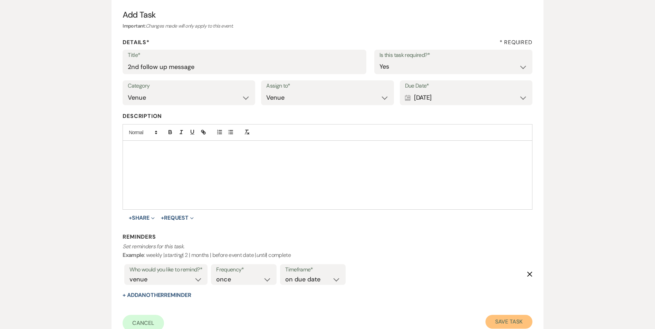
click at [505, 321] on button "Save Task" at bounding box center [508, 322] width 47 height 14
select select "2"
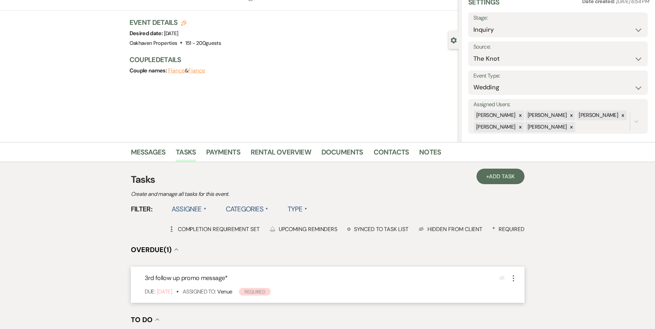
scroll to position [69, 0]
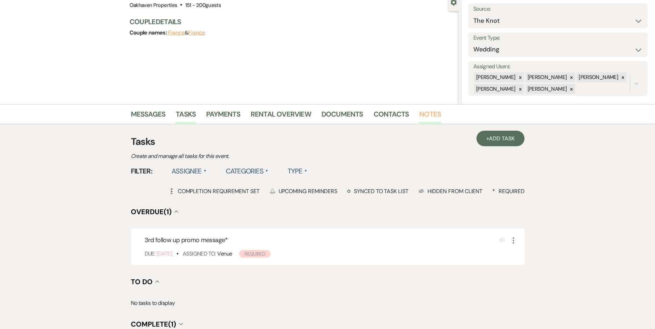
click at [416, 117] on ul "Messages Tasks Payments Rental Overview Documents Contacts Notes" at bounding box center [328, 115] width 394 height 17
click at [432, 112] on link "Notes" at bounding box center [430, 116] width 22 height 15
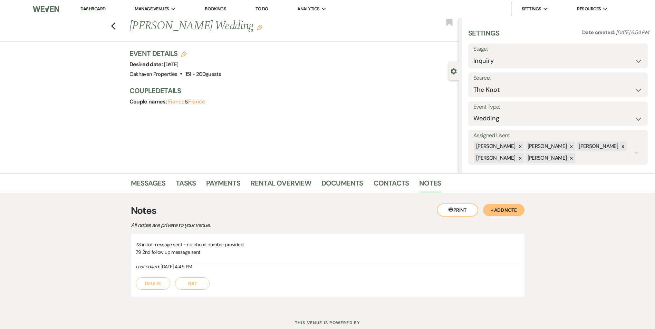
click at [205, 281] on button "Edit" at bounding box center [192, 284] width 35 height 12
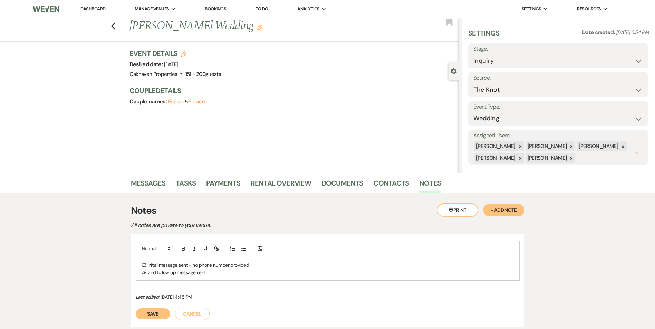
click at [222, 273] on p "7.9 2nd follow up message sent" at bounding box center [327, 273] width 373 height 8
drag, startPoint x: 161, startPoint y: 324, endPoint x: 168, endPoint y: 320, distance: 7.7
click at [163, 322] on button "Save" at bounding box center [153, 322] width 35 height 11
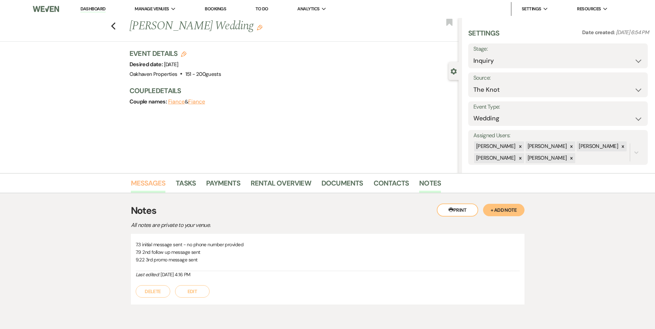
click at [149, 184] on link "Messages" at bounding box center [148, 185] width 35 height 15
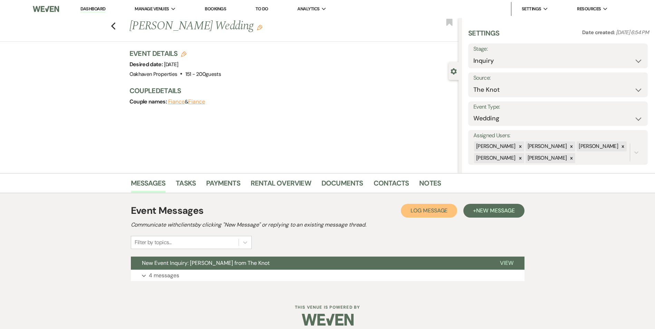
click at [426, 210] on span "Log Message" at bounding box center [429, 210] width 37 height 7
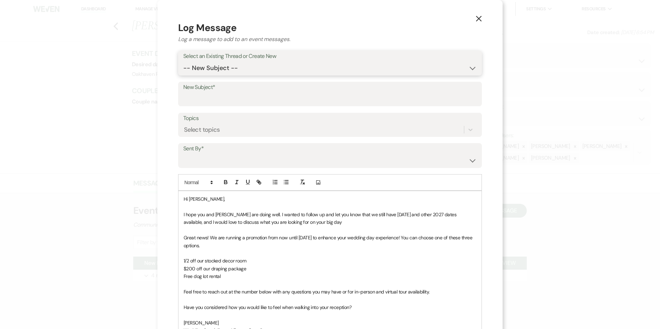
drag, startPoint x: 247, startPoint y: 71, endPoint x: 247, endPoint y: 75, distance: 3.8
click at [247, 71] on select "-- New Subject -- New Event Inquiry: Chris Fitzpatrick from The Knot" at bounding box center [329, 67] width 293 height 13
select select "422524"
click at [183, 61] on select "-- New Subject -- New Event Inquiry: Chris Fitzpatrick from The Knot" at bounding box center [329, 67] width 293 height 13
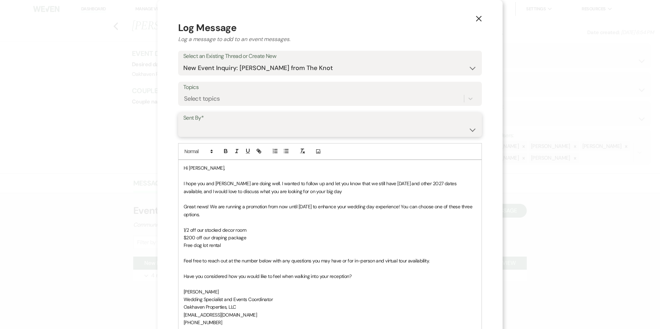
drag, startPoint x: 247, startPoint y: 127, endPoint x: 249, endPoint y: 136, distance: 8.5
click at [247, 128] on select "Patience Ergish (pdergish@aol.com) Jeanette Wagoner (jeanette@experienceoakhave…" at bounding box center [329, 129] width 293 height 13
select select "user-127923"
click at [183, 123] on select "Patience Ergish (pdergish@aol.com) Jeanette Wagoner (jeanette@experienceoakhave…" at bounding box center [329, 129] width 293 height 13
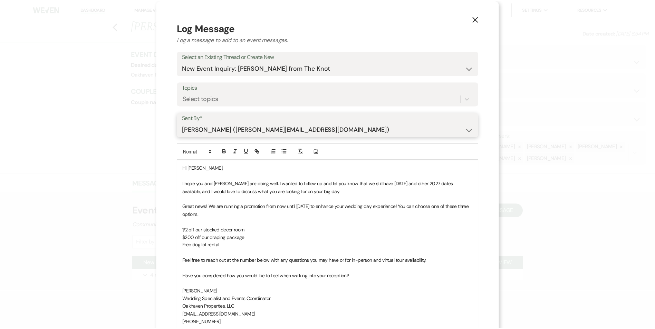
scroll to position [104, 0]
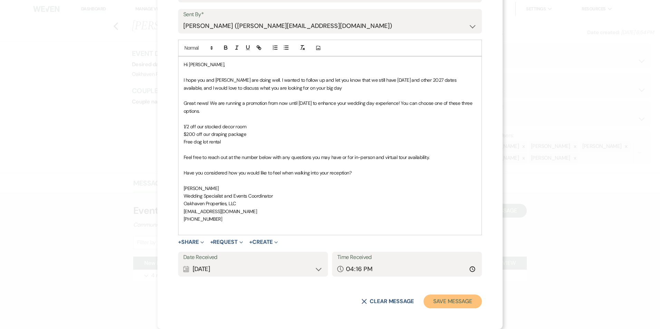
drag, startPoint x: 461, startPoint y: 301, endPoint x: 468, endPoint y: 288, distance: 14.5
click at [461, 301] on button "Save Message" at bounding box center [453, 302] width 58 height 14
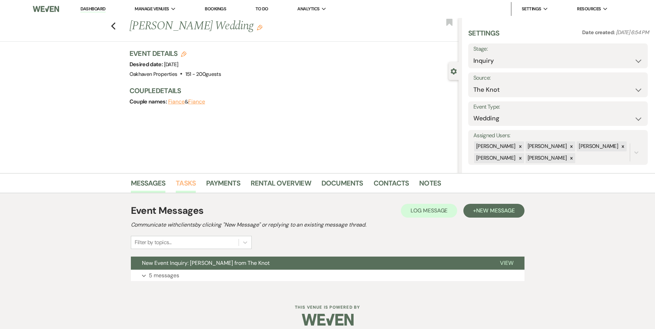
click at [185, 186] on link "Tasks" at bounding box center [186, 185] width 20 height 15
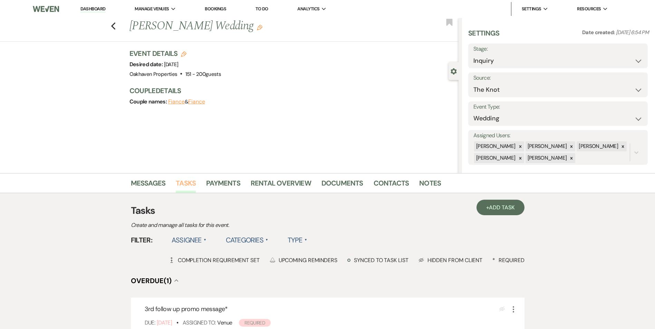
scroll to position [104, 0]
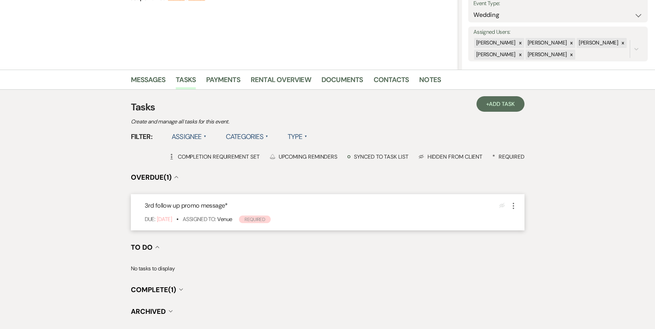
click at [513, 205] on icon "More" at bounding box center [513, 206] width 8 height 8
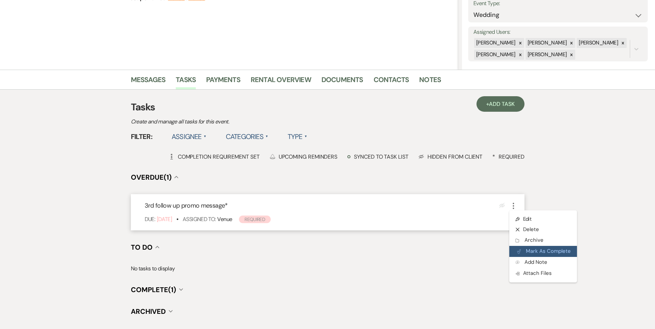
click at [515, 249] on button "Plan Portal Link Mark As Complete" at bounding box center [543, 251] width 68 height 11
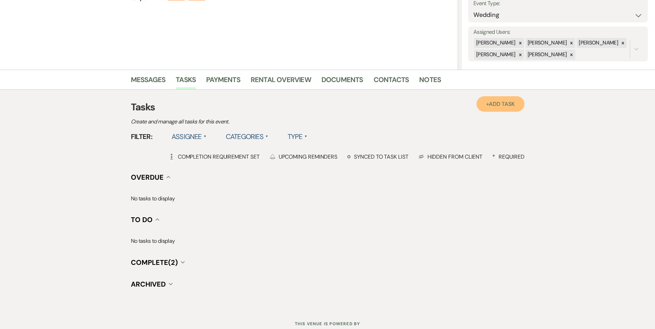
click at [501, 109] on link "+ Add Task" at bounding box center [500, 104] width 48 height 16
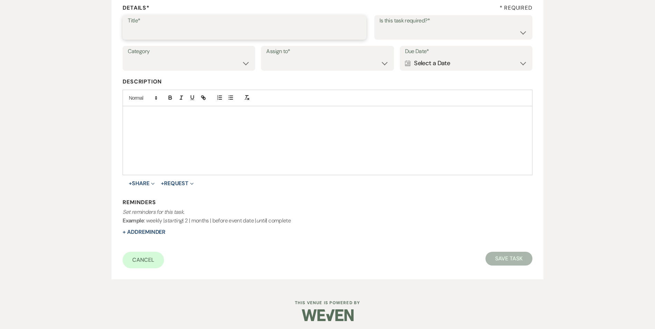
click at [211, 36] on input "Title*" at bounding box center [244, 32] width 233 height 13
type input "final message and email"
click at [418, 27] on select "Yes No" at bounding box center [453, 32] width 148 height 13
select select "true"
click at [379, 26] on select "Yes No" at bounding box center [453, 32] width 148 height 13
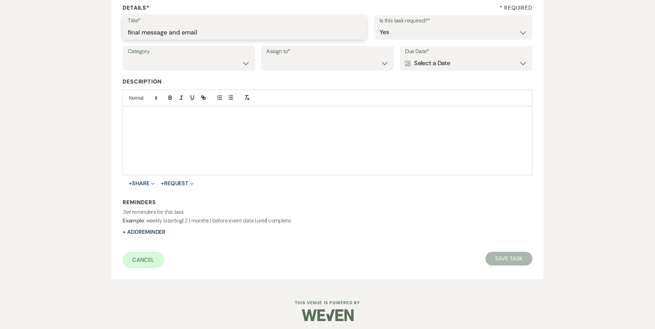
drag, startPoint x: 208, startPoint y: 32, endPoint x: 129, endPoint y: 41, distance: 79.2
click at [129, 41] on div "Title* final message and email Is this task required?* Yes No" at bounding box center [327, 30] width 409 height 31
type input "f"
click at [131, 41] on div "Title* Is this task required?* Yes No" at bounding box center [327, 31] width 409 height 32
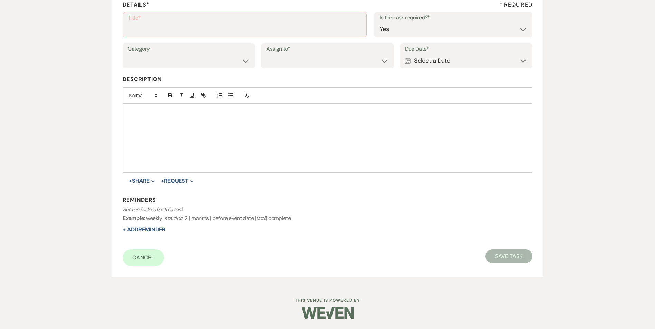
click at [138, 22] on label "Title*" at bounding box center [244, 18] width 233 height 10
click at [138, 23] on input "Title*" at bounding box center [244, 29] width 233 height 13
click at [148, 27] on input "Title*" at bounding box center [244, 29] width 233 height 13
type input "4th review message/email"
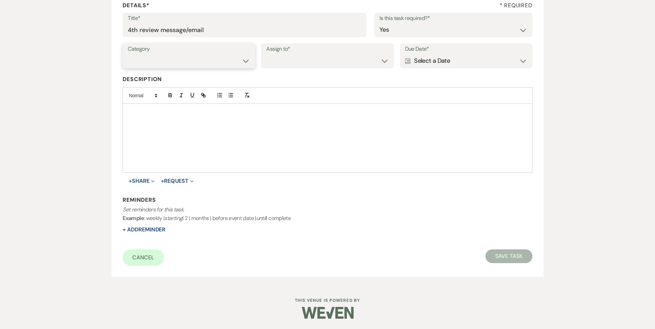
click at [172, 58] on select "Venue Vendors Guests Details Finalize & Share" at bounding box center [189, 60] width 122 height 13
select select "31"
click at [128, 54] on select "Venue Vendors Guests Details Finalize & Share" at bounding box center [189, 60] width 122 height 13
drag, startPoint x: 277, startPoint y: 59, endPoint x: 282, endPoint y: 67, distance: 9.5
click at [278, 60] on select "Venue Client" at bounding box center [327, 60] width 122 height 13
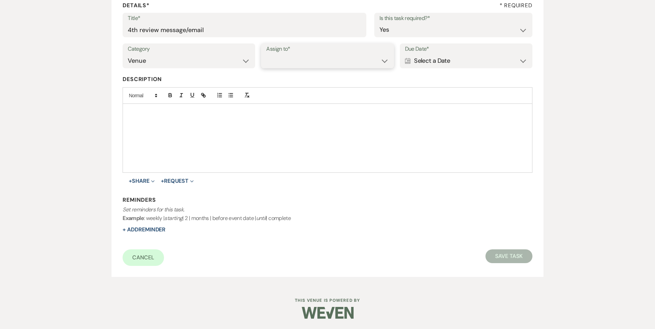
click at [266, 54] on select "Venue Client" at bounding box center [327, 60] width 122 height 13
drag, startPoint x: 455, startPoint y: 53, endPoint x: 460, endPoint y: 61, distance: 9.6
click at [455, 53] on label "Due Date*" at bounding box center [466, 49] width 122 height 10
click at [463, 65] on div "Calendar Select a Date Expand" at bounding box center [466, 60] width 122 height 13
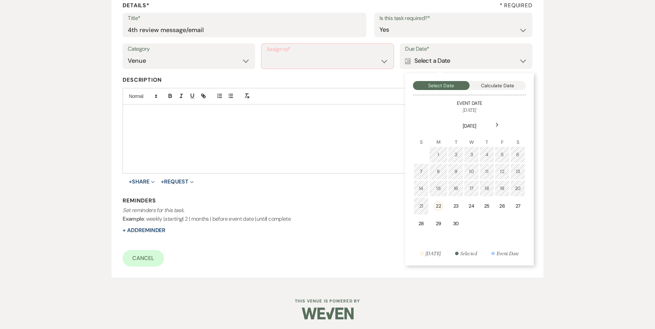
drag, startPoint x: 440, startPoint y: 223, endPoint x: 230, endPoint y: 213, distance: 209.8
click at [439, 222] on div "29" at bounding box center [439, 223] width 10 height 7
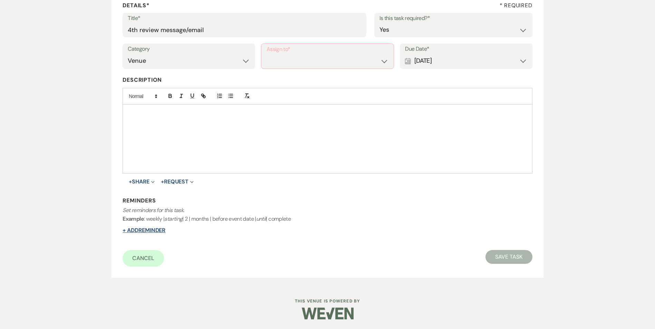
click at [144, 230] on button "+ Add Reminder" at bounding box center [144, 231] width 43 height 6
select select "client"
select select "days"
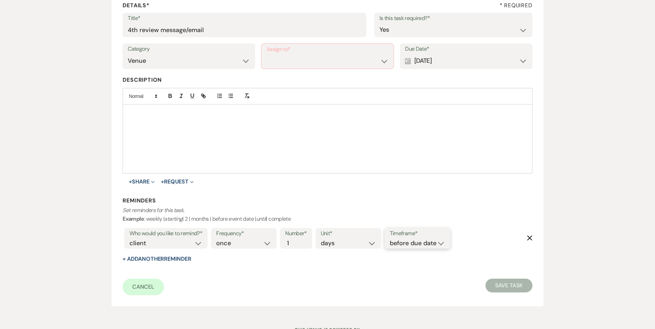
drag, startPoint x: 412, startPoint y: 240, endPoint x: 412, endPoint y: 244, distance: 3.9
click at [412, 240] on select "before due date after due date on due date on custom date" at bounding box center [417, 243] width 55 height 9
select select "onDueDate"
click at [390, 239] on select "before due date after due date on due date on custom date" at bounding box center [417, 243] width 55 height 9
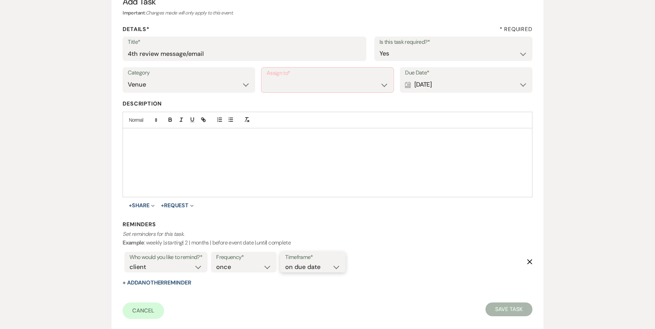
scroll to position [71, 0]
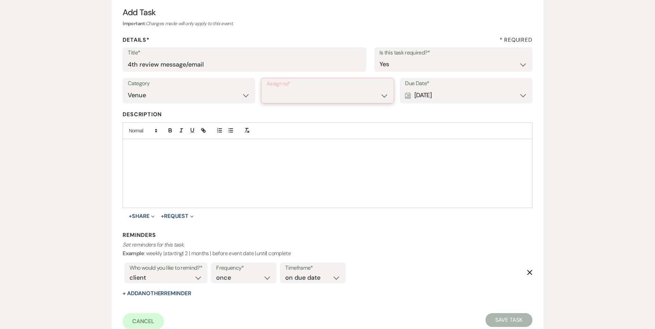
click at [305, 96] on select "Venue Client" at bounding box center [328, 95] width 122 height 13
click at [306, 94] on select "Venue Client" at bounding box center [328, 95] width 122 height 13
select select "venueHost"
click at [267, 89] on select "Venue Client" at bounding box center [328, 95] width 122 height 13
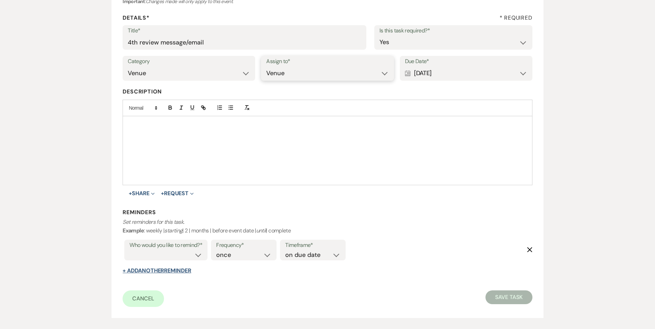
scroll to position [106, 0]
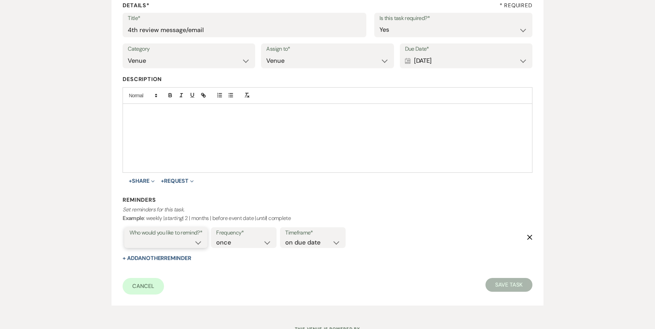
click at [177, 238] on select "venue" at bounding box center [165, 242] width 73 height 9
click at [183, 245] on select "venue" at bounding box center [165, 242] width 73 height 9
select select "host"
click at [129, 238] on select "venue" at bounding box center [165, 242] width 73 height 9
click at [510, 288] on button "Save Task" at bounding box center [508, 285] width 47 height 14
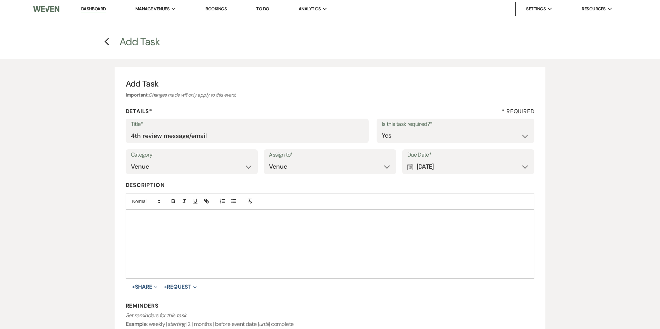
select select "2"
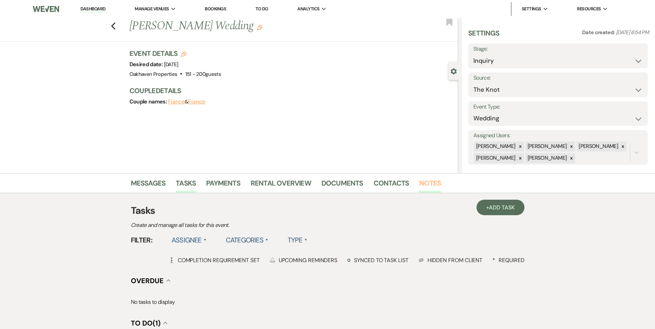
click at [424, 185] on link "Notes" at bounding box center [430, 185] width 22 height 15
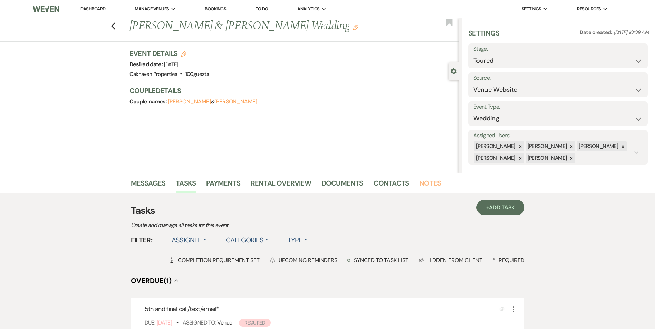
drag, startPoint x: 418, startPoint y: 184, endPoint x: 358, endPoint y: 198, distance: 61.4
click at [419, 183] on link "Notes" at bounding box center [430, 185] width 22 height 15
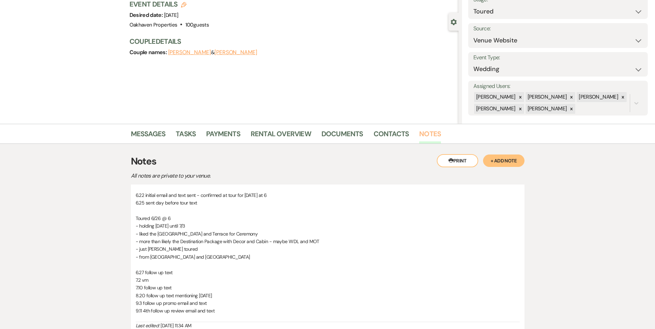
scroll to position [131, 0]
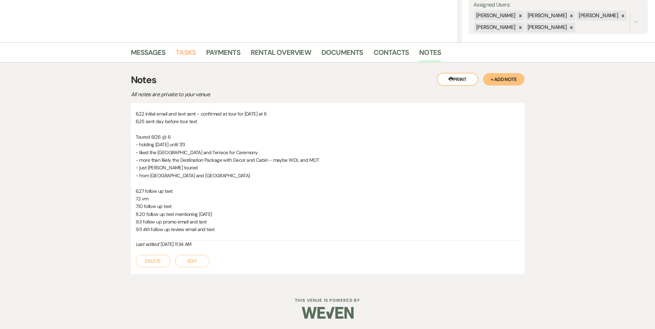
drag, startPoint x: 192, startPoint y: 51, endPoint x: 197, endPoint y: 55, distance: 6.7
click at [192, 52] on link "Tasks" at bounding box center [186, 54] width 20 height 15
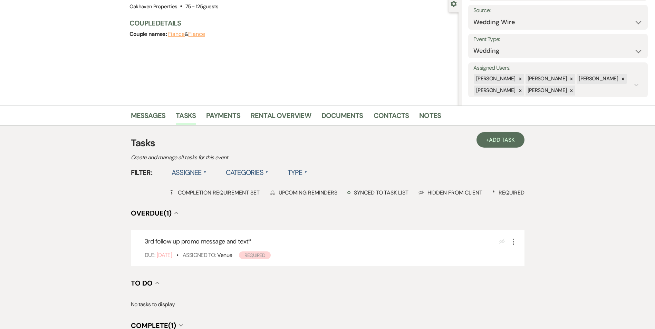
scroll to position [69, 0]
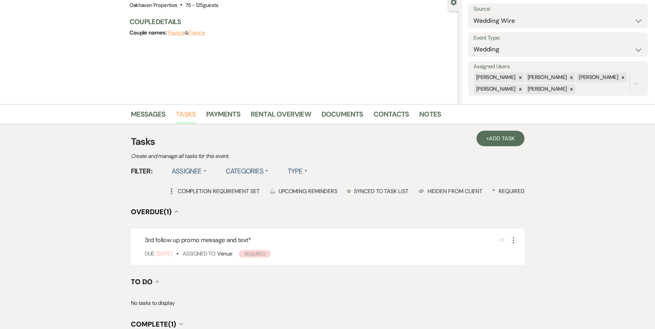
click at [187, 118] on link "Tasks" at bounding box center [186, 116] width 20 height 15
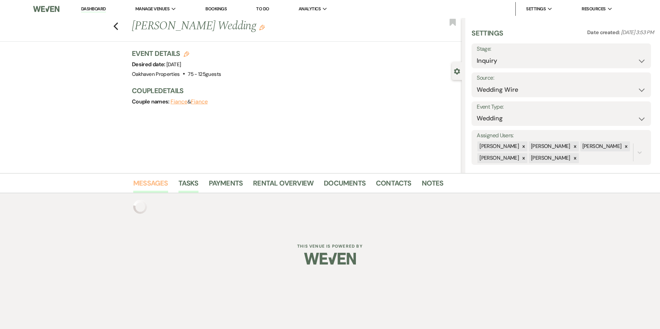
click at [162, 181] on link "Messages" at bounding box center [150, 185] width 35 height 15
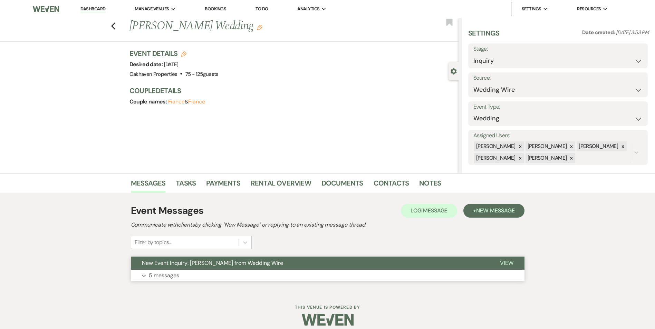
click at [519, 262] on button "View" at bounding box center [507, 263] width 36 height 13
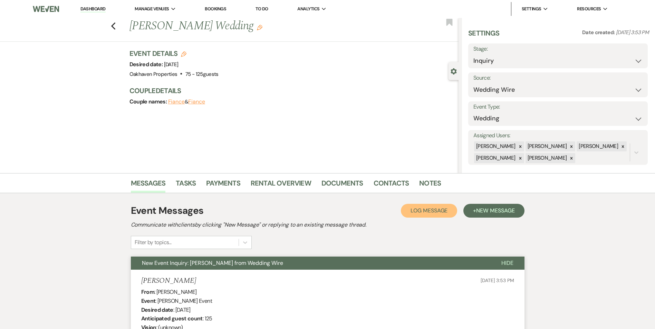
click at [422, 207] on button "Log Log Message" at bounding box center [429, 211] width 56 height 14
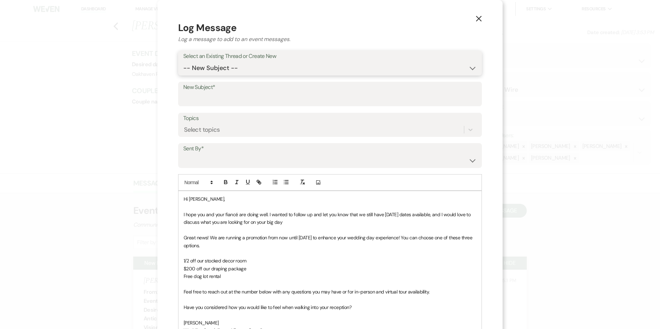
click at [229, 67] on select "-- New Subject -- New Event Inquiry: Victor Ward from Wedding Wire" at bounding box center [329, 67] width 293 height 13
select select "386723"
click at [183, 61] on select "-- New Subject -- New Event Inquiry: Victor Ward from Wedding Wire" at bounding box center [329, 67] width 293 height 13
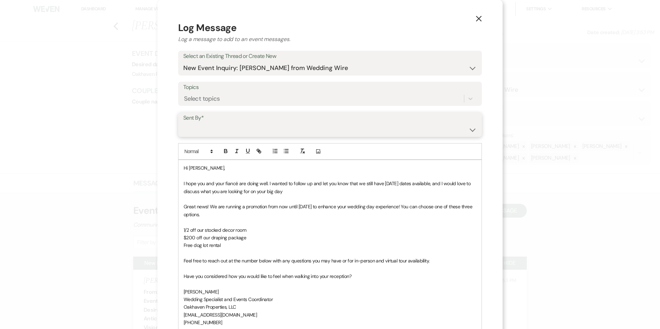
click at [212, 125] on select "Patience Ergish (pdergish@aol.com) Jeanette Wagoner (jeanette@experienceoakhave…" at bounding box center [329, 129] width 293 height 13
select select "user-127923"
click at [183, 123] on select "Patience Ergish (pdergish@aol.com) Jeanette Wagoner (jeanette@experienceoakhave…" at bounding box center [329, 129] width 293 height 13
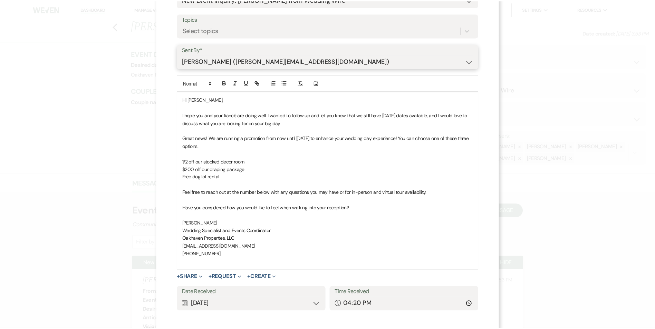
scroll to position [104, 0]
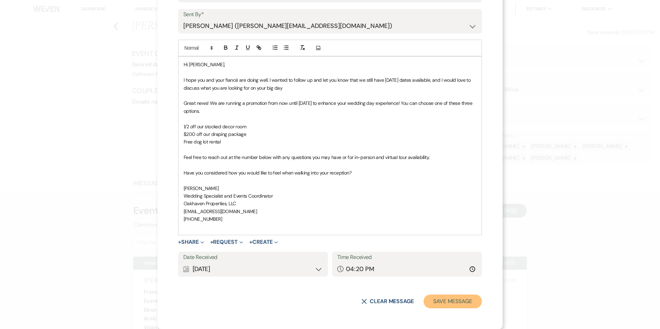
drag, startPoint x: 423, startPoint y: 301, endPoint x: 443, endPoint y: 306, distance: 20.6
click at [424, 301] on button "Save Message" at bounding box center [453, 302] width 58 height 14
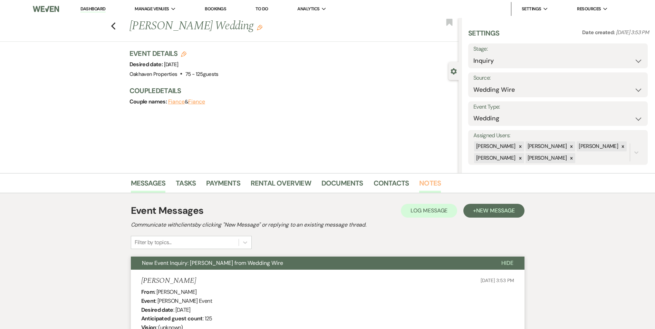
click at [423, 181] on link "Notes" at bounding box center [430, 185] width 22 height 15
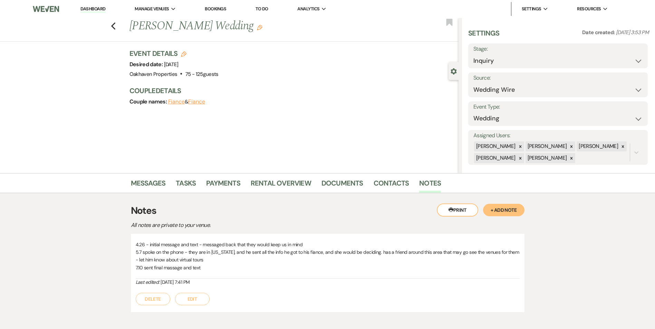
drag, startPoint x: 188, startPoint y: 301, endPoint x: 192, endPoint y: 299, distance: 4.5
click at [192, 299] on button "Edit" at bounding box center [192, 299] width 35 height 12
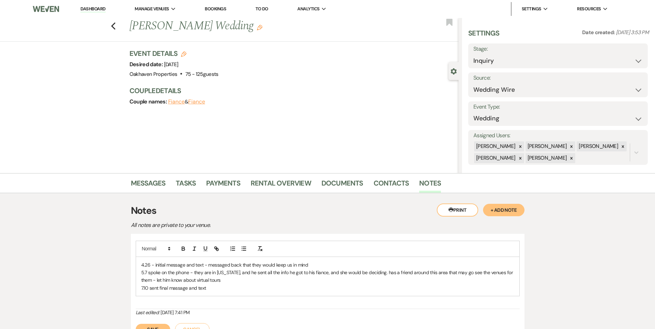
click at [215, 287] on p "7.10 sent final massage and text" at bounding box center [327, 289] width 373 height 8
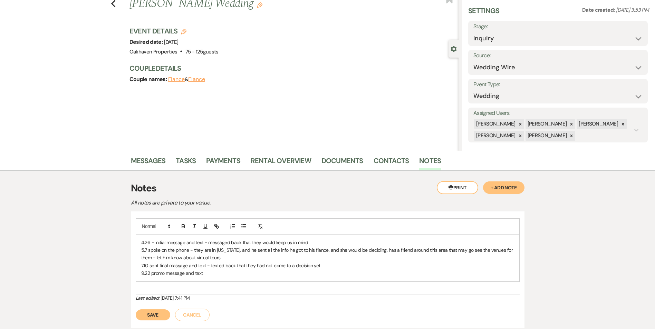
scroll to position [35, 0]
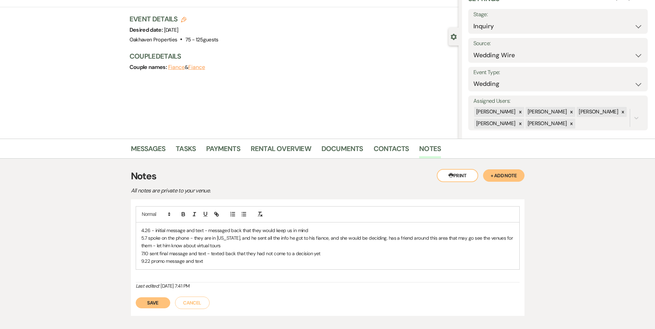
click at [151, 301] on button "Save" at bounding box center [153, 303] width 35 height 11
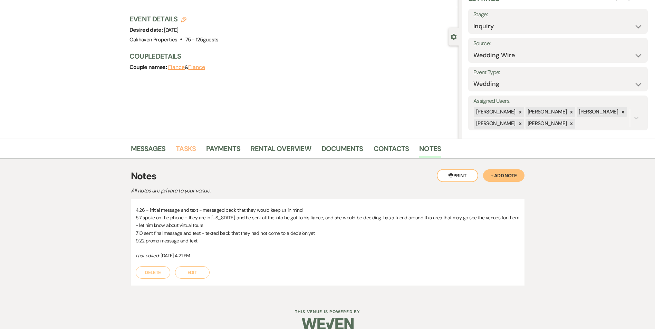
click at [191, 152] on link "Tasks" at bounding box center [186, 150] width 20 height 15
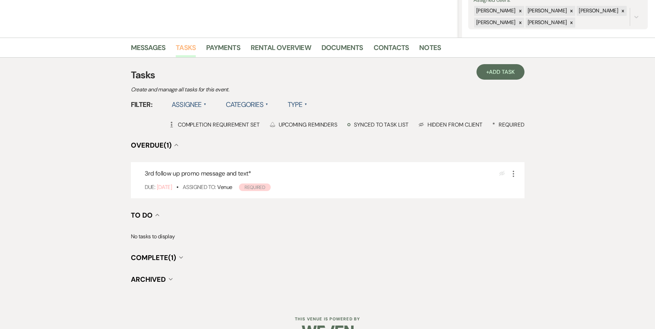
scroll to position [138, 0]
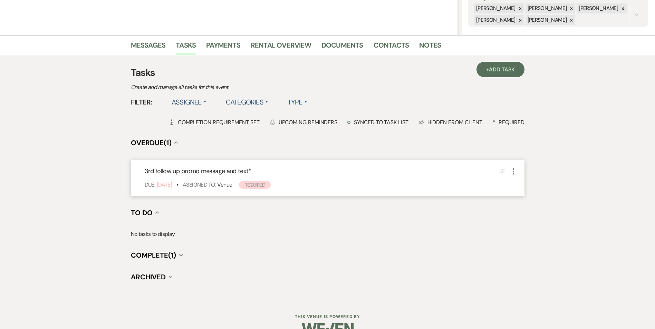
click at [512, 167] on icon "More" at bounding box center [513, 171] width 8 height 8
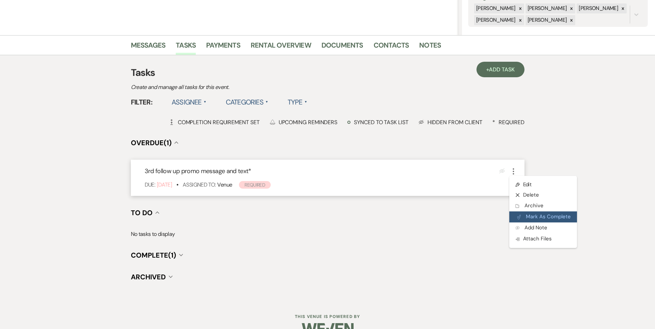
click at [524, 214] on button "Plan Portal Link Mark As Complete" at bounding box center [543, 217] width 68 height 11
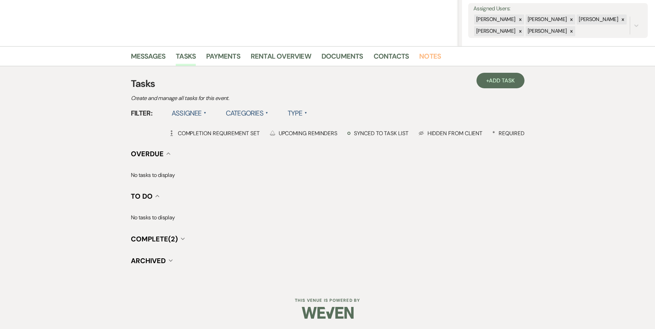
click at [433, 58] on link "Notes" at bounding box center [430, 58] width 22 height 15
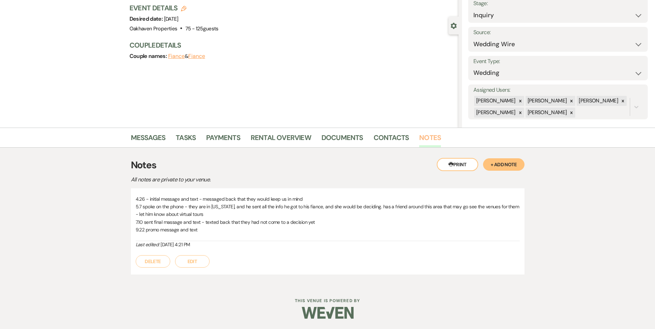
scroll to position [46, 0]
click at [177, 136] on link "Tasks" at bounding box center [186, 139] width 20 height 15
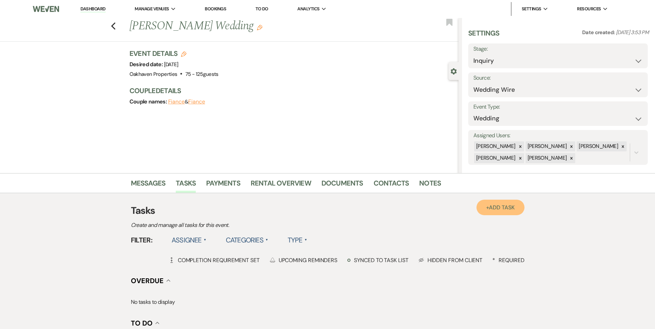
click at [500, 211] on span "Add Task" at bounding box center [502, 207] width 26 height 7
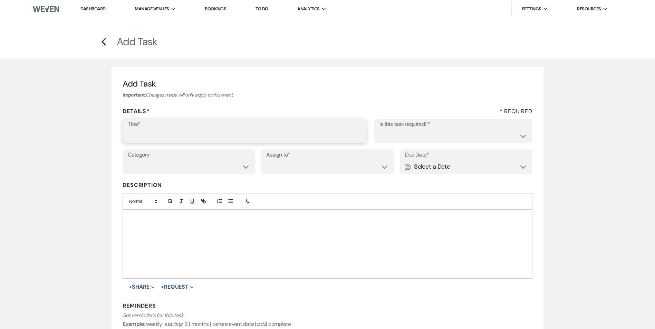
click at [144, 136] on input "Title*" at bounding box center [244, 135] width 233 height 13
type input "4th review message/email and text"
click at [389, 140] on select "Yes No" at bounding box center [453, 135] width 148 height 13
select select "true"
click at [379, 129] on select "Yes No" at bounding box center [453, 135] width 148 height 13
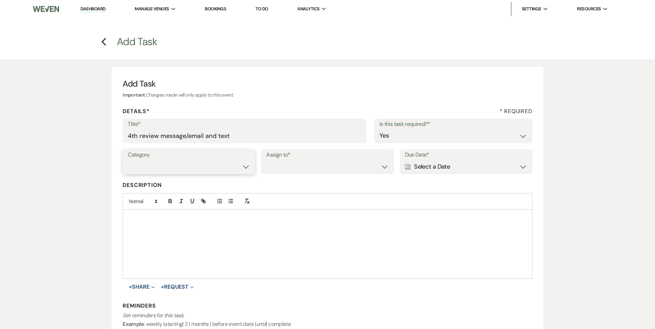
drag, startPoint x: 162, startPoint y: 162, endPoint x: 166, endPoint y: 174, distance: 13.1
click at [163, 162] on select "Venue Vendors Guests Details Finalize & Share" at bounding box center [189, 166] width 122 height 13
select select "31"
click at [128, 160] on select "Venue Vendors Guests Details Finalize & Share" at bounding box center [189, 166] width 122 height 13
click at [295, 172] on select "Venue Client" at bounding box center [327, 166] width 122 height 13
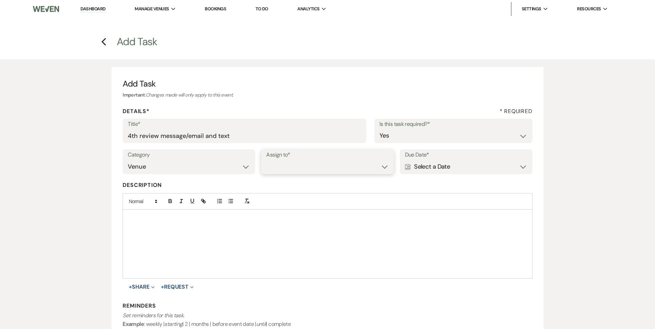
select select "venueHost"
click at [266, 160] on select "Venue Client" at bounding box center [327, 166] width 122 height 13
click at [415, 170] on div "Calendar Select a Date Expand" at bounding box center [466, 166] width 122 height 13
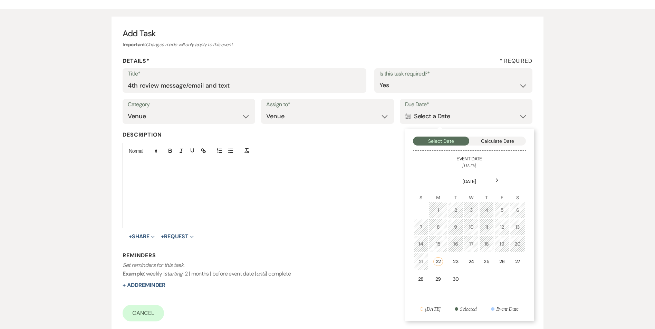
scroll to position [69, 0]
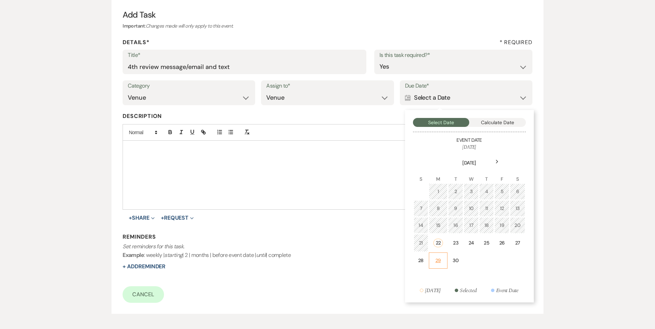
click at [437, 262] on div "29" at bounding box center [438, 260] width 10 height 7
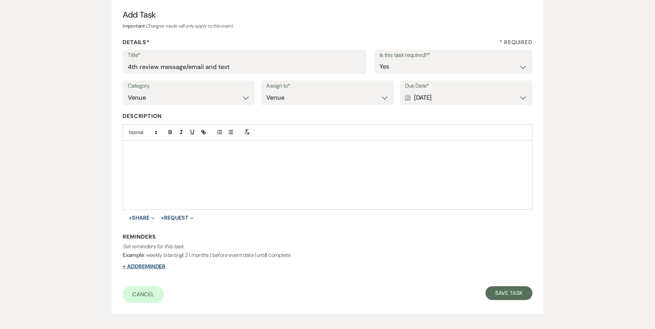
click at [138, 267] on button "+ Add Reminder" at bounding box center [144, 267] width 43 height 6
select select "host"
select select "days"
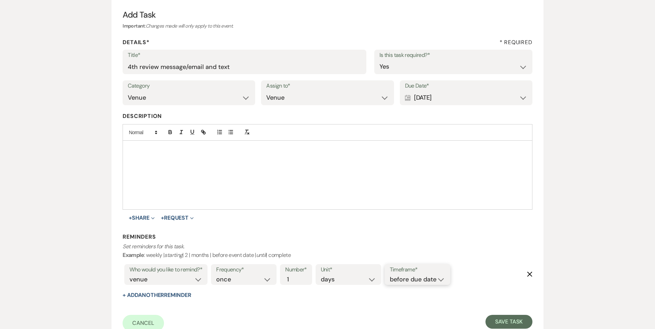
click at [396, 280] on select "before due date after due date on due date on custom date" at bounding box center [417, 279] width 55 height 9
select select "onDueDate"
click at [390, 275] on select "before due date after due date on due date on custom date" at bounding box center [417, 279] width 55 height 9
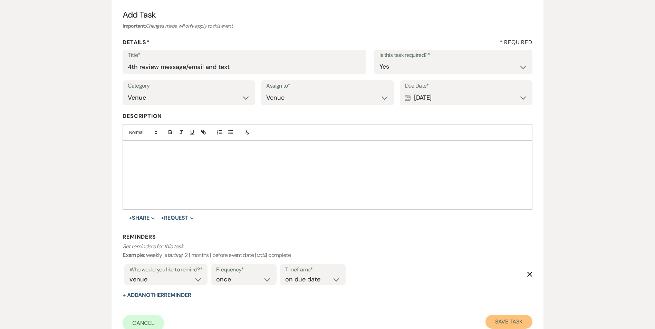
click at [502, 327] on button "Save Task" at bounding box center [508, 322] width 47 height 14
select select "3"
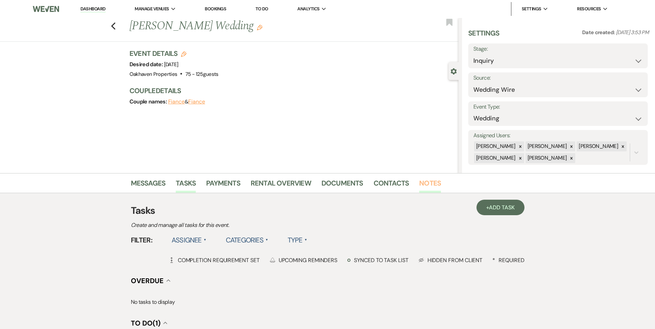
click at [421, 187] on link "Notes" at bounding box center [430, 185] width 22 height 15
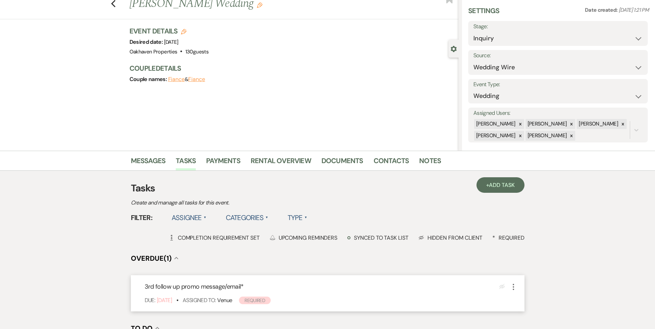
scroll to position [35, 0]
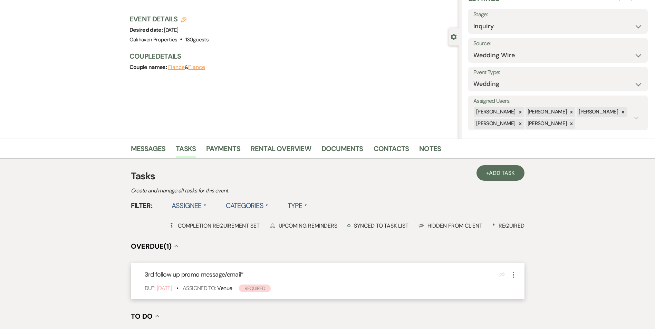
click at [512, 278] on icon "More" at bounding box center [513, 275] width 8 height 8
click at [524, 317] on button "Plan Portal Link Mark As Complete" at bounding box center [543, 320] width 68 height 11
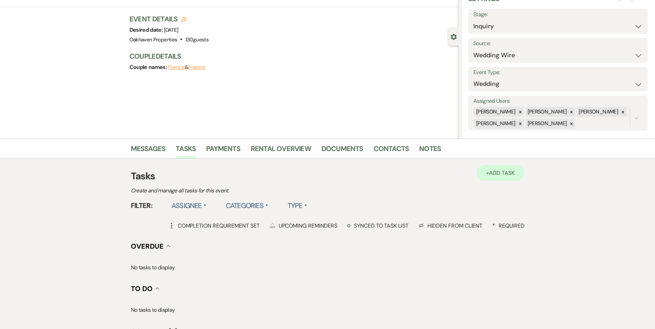
drag, startPoint x: 498, startPoint y: 158, endPoint x: 499, endPoint y: 173, distance: 14.5
click at [498, 158] on div "Messages Tasks Payments Rental Overview Documents Contacts Notes" at bounding box center [327, 149] width 655 height 20
click at [499, 175] on span "Add Task" at bounding box center [502, 173] width 26 height 7
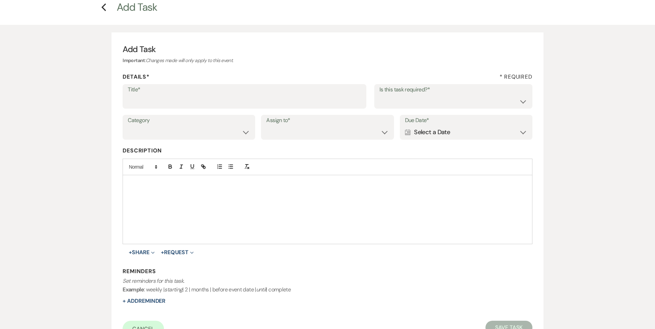
click at [155, 109] on div "Title* Is this task required?* Yes No" at bounding box center [327, 99] width 409 height 31
click at [151, 102] on input "Title*" at bounding box center [244, 101] width 233 height 13
type input "4th follow up message/email"
drag, startPoint x: 397, startPoint y: 96, endPoint x: 394, endPoint y: 102, distance: 6.5
click at [397, 96] on select "Yes No" at bounding box center [453, 101] width 148 height 13
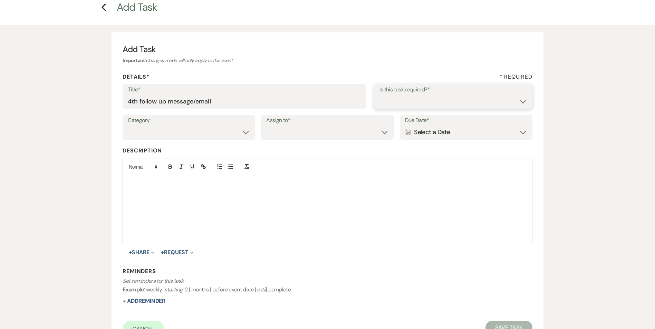
select select "true"
click at [379, 95] on select "Yes No" at bounding box center [453, 101] width 148 height 13
click at [186, 131] on select "Venue Vendors Guests Details Finalize & Share" at bounding box center [189, 132] width 122 height 13
select select "31"
click at [128, 126] on select "Venue Vendors Guests Details Finalize & Share" at bounding box center [189, 132] width 122 height 13
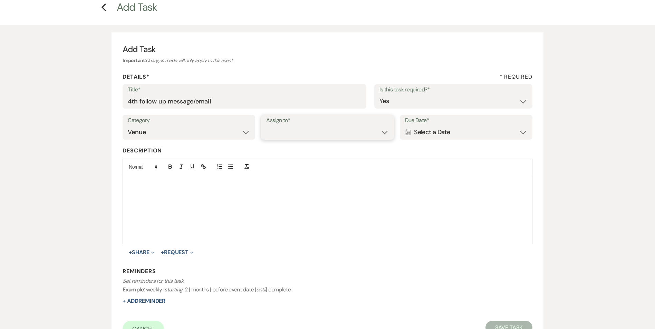
click at [296, 133] on select "Venue Client" at bounding box center [327, 132] width 122 height 13
select select "venueHost"
click at [266, 126] on select "Venue Client" at bounding box center [327, 132] width 122 height 13
click at [418, 135] on div "Calendar Select a Date Expand" at bounding box center [466, 132] width 122 height 13
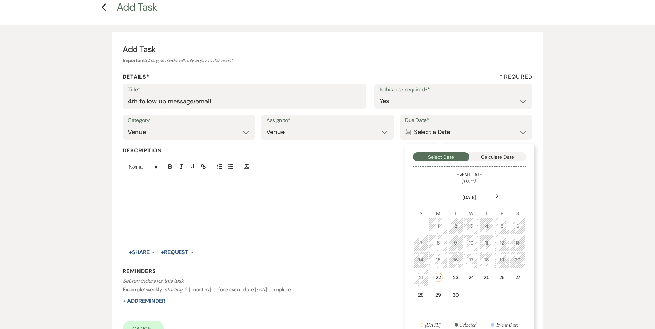
click at [440, 307] on td at bounding box center [438, 312] width 19 height 16
click at [442, 299] on div "29" at bounding box center [438, 295] width 10 height 7
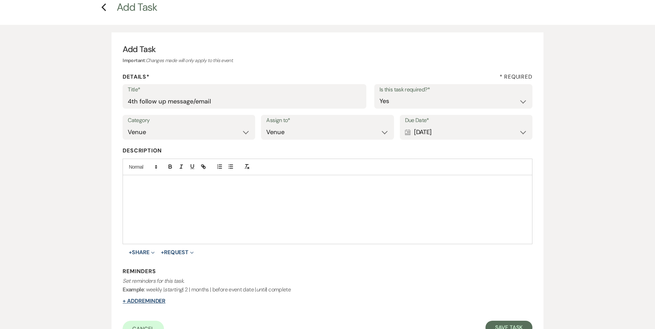
click at [162, 299] on button "+ Add Reminder" at bounding box center [144, 302] width 43 height 6
select select "host"
select select "days"
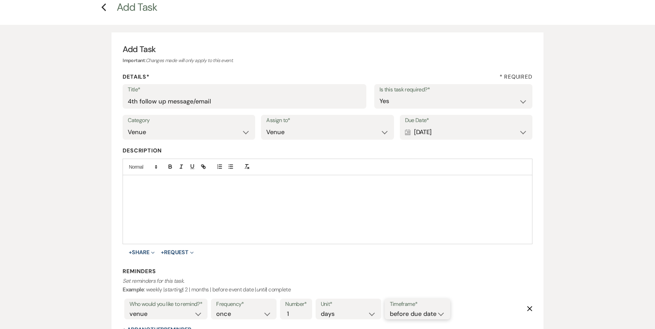
drag, startPoint x: 433, startPoint y: 310, endPoint x: 437, endPoint y: 314, distance: 6.6
click at [433, 310] on select "before due date after due date on due date on custom date" at bounding box center [417, 314] width 55 height 9
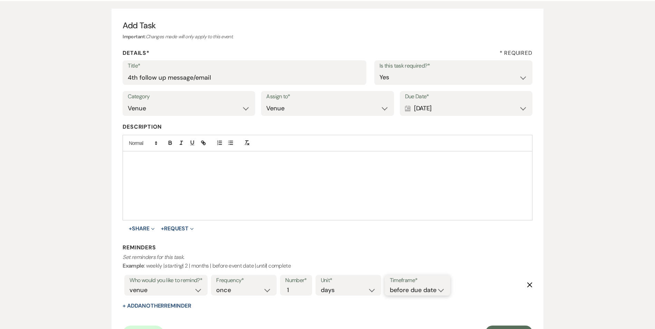
scroll to position [69, 0]
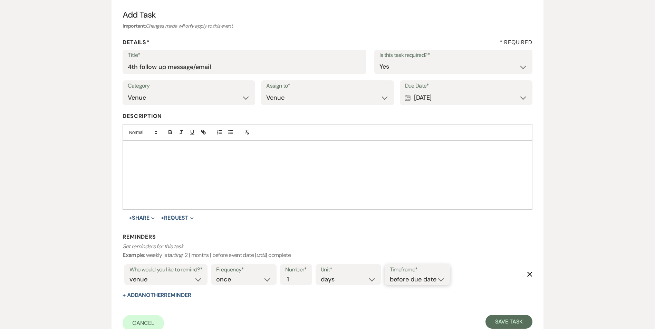
click at [421, 279] on select "before due date after due date on due date on custom date" at bounding box center [417, 279] width 55 height 9
click at [420, 277] on select "before due date after due date on due date on custom date" at bounding box center [417, 279] width 55 height 9
select select "onDueDate"
click at [390, 275] on select "before due date after due date on due date on custom date" at bounding box center [417, 279] width 55 height 9
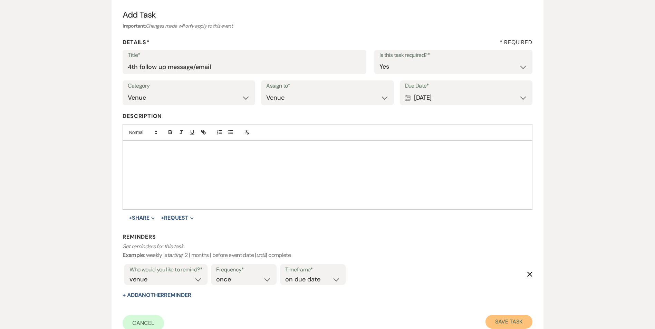
click at [492, 318] on button "Save Task" at bounding box center [508, 322] width 47 height 14
select select "3"
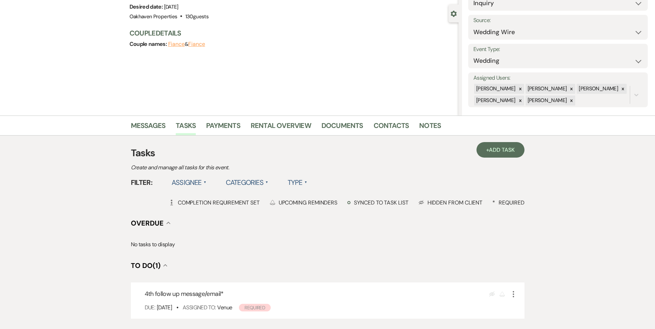
scroll to position [104, 0]
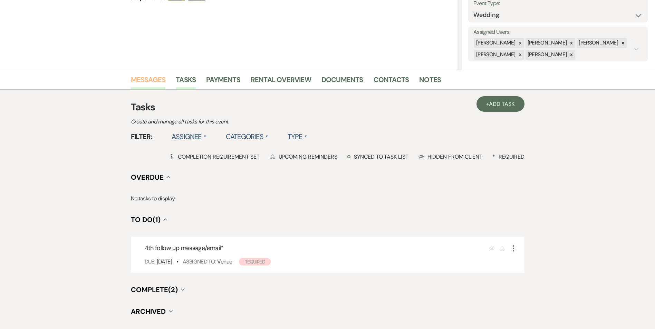
click at [158, 78] on link "Messages" at bounding box center [148, 81] width 35 height 15
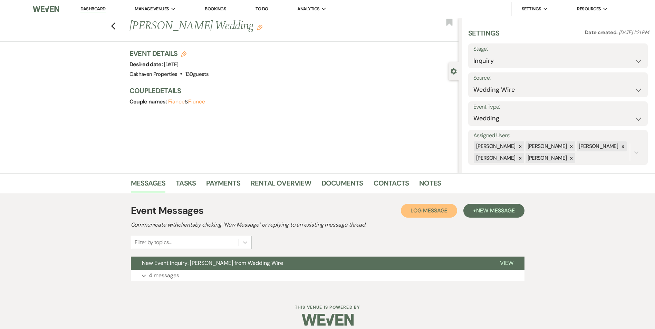
click at [423, 208] on span "Log Message" at bounding box center [429, 210] width 37 height 7
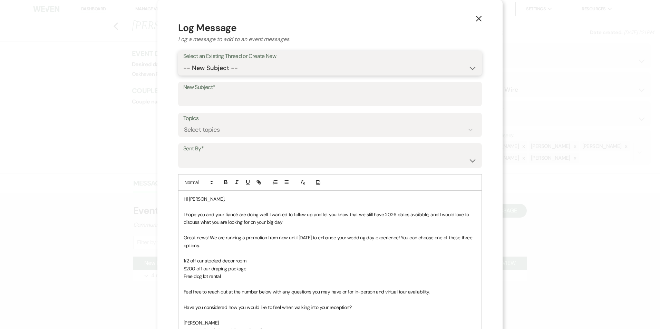
drag, startPoint x: 219, startPoint y: 68, endPoint x: 218, endPoint y: 74, distance: 5.6
click at [219, 68] on select "-- New Subject -- New Event Inquiry: [PERSON_NAME] from Wedding Wire" at bounding box center [329, 67] width 293 height 13
select select "426958"
click at [183, 61] on select "-- New Subject -- New Event Inquiry: [PERSON_NAME] from Wedding Wire" at bounding box center [329, 67] width 293 height 13
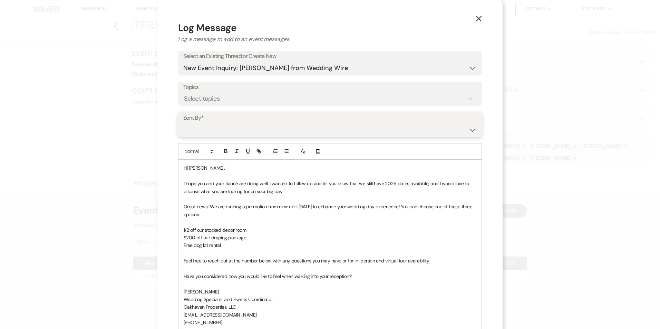
click at [209, 134] on select "[PERSON_NAME] ([EMAIL_ADDRESS][DOMAIN_NAME]) [PERSON_NAME] ([PERSON_NAME][EMAIL…" at bounding box center [329, 129] width 293 height 13
select select "user-127923"
click at [183, 123] on select "Patience Ergish (pdergish@aol.com) Jeanette Wagoner (jeanette@experienceoakhave…" at bounding box center [329, 129] width 293 height 13
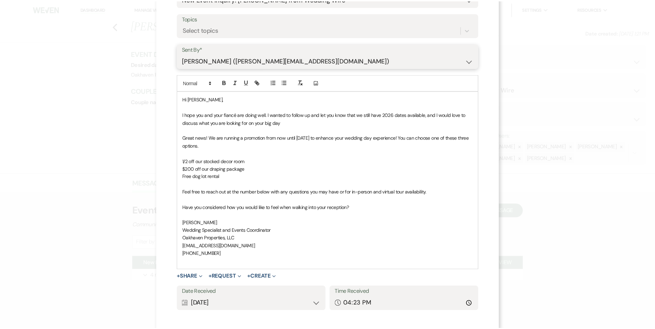
scroll to position [104, 0]
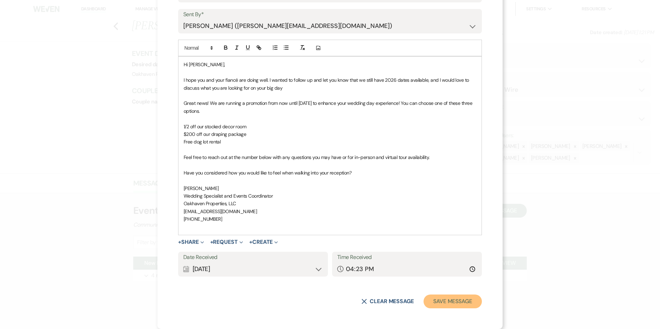
drag, startPoint x: 433, startPoint y: 296, endPoint x: 467, endPoint y: 304, distance: 34.5
click at [433, 295] on button "Save Message" at bounding box center [453, 302] width 58 height 14
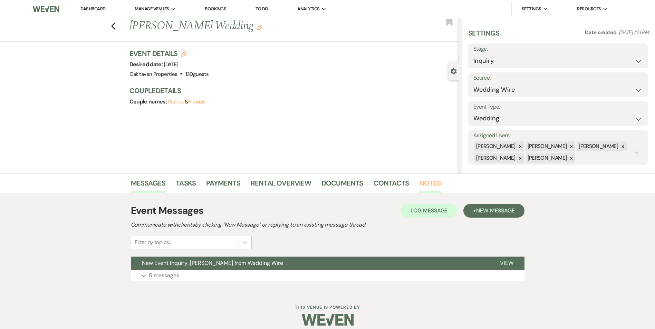
click at [426, 189] on link "Notes" at bounding box center [430, 185] width 22 height 15
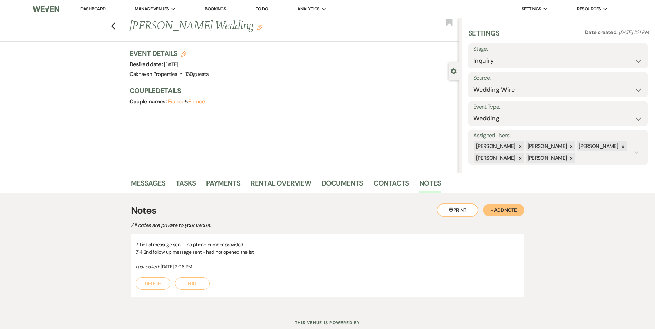
drag, startPoint x: 192, startPoint y: 285, endPoint x: 198, endPoint y: 285, distance: 5.9
click at [193, 285] on button "Edit" at bounding box center [192, 284] width 35 height 12
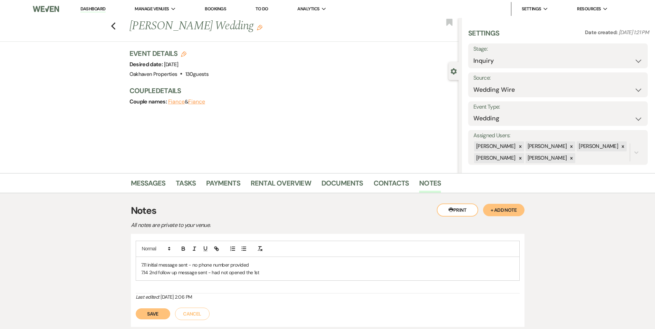
click at [271, 277] on div "7.11 initial message sent - no phone number provided 7.14 2nd follow up message…" at bounding box center [327, 269] width 383 height 24
drag, startPoint x: 155, startPoint y: 320, endPoint x: 172, endPoint y: 271, distance: 51.9
click at [155, 320] on button "Save" at bounding box center [153, 322] width 35 height 11
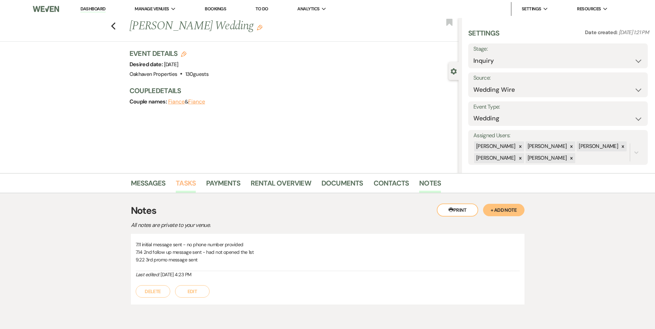
click at [183, 183] on link "Tasks" at bounding box center [186, 185] width 20 height 15
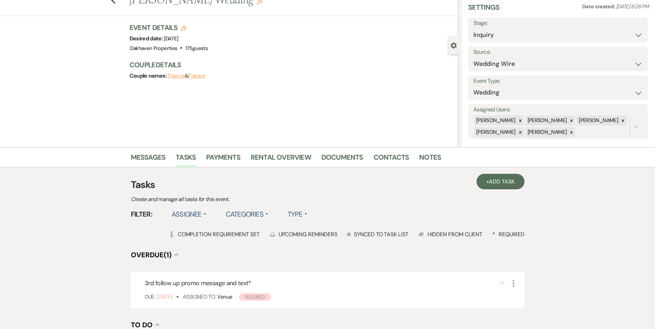
scroll to position [69, 0]
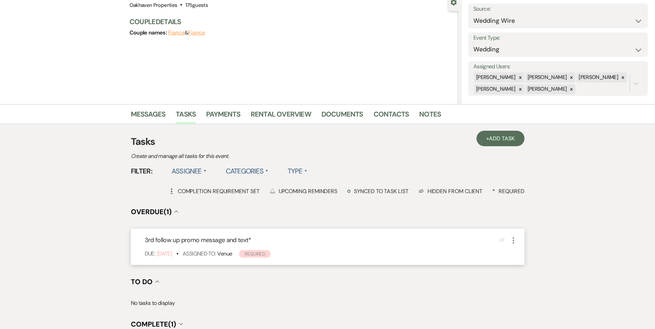
click at [511, 237] on icon "More" at bounding box center [513, 241] width 8 height 8
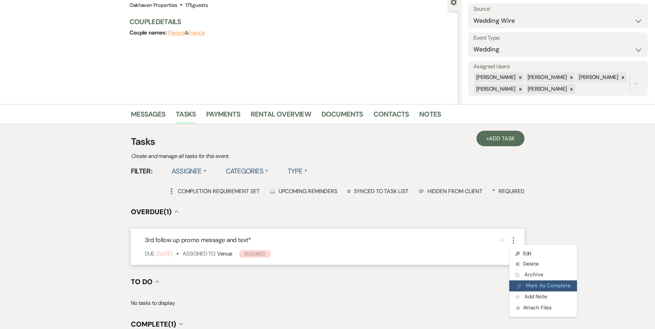
click at [522, 284] on button "Plan Portal Link Mark As Complete" at bounding box center [543, 286] width 68 height 11
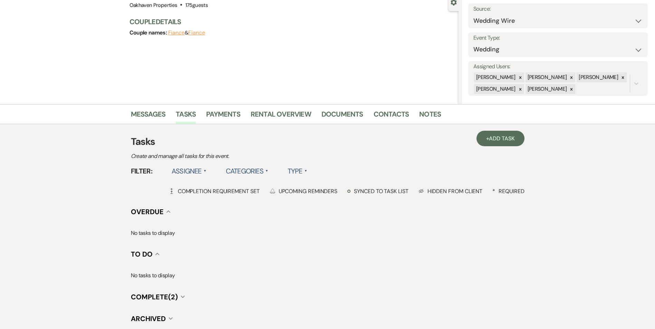
click at [503, 127] on div "+ Add Task Tasks Create and manage all tasks for this event. Filter: Assignee ▲…" at bounding box center [328, 233] width 394 height 219
click at [499, 135] on link "+ Add Task" at bounding box center [500, 139] width 48 height 16
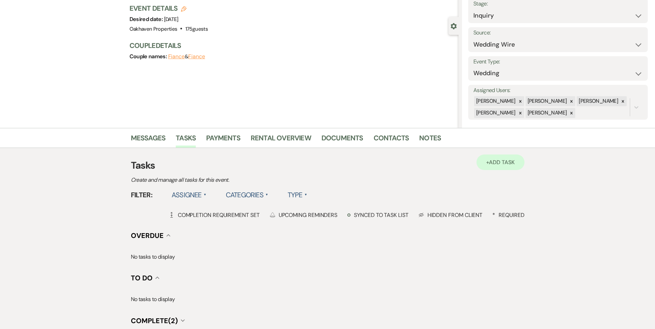
scroll to position [69, 0]
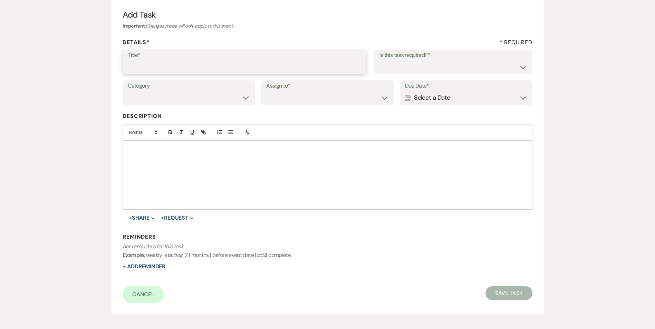
click at [142, 66] on input "Title*" at bounding box center [244, 66] width 233 height 13
type input "4th review message and text"
drag, startPoint x: 393, startPoint y: 63, endPoint x: 392, endPoint y: 73, distance: 9.8
click at [393, 63] on select "Yes No" at bounding box center [453, 66] width 148 height 13
select select "true"
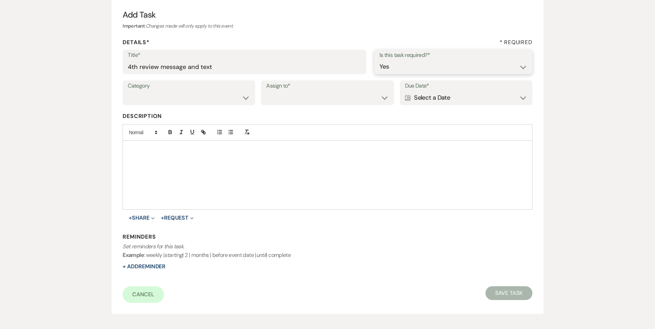
click at [379, 60] on select "Yes No" at bounding box center [453, 66] width 148 height 13
drag, startPoint x: 189, startPoint y: 97, endPoint x: 187, endPoint y: 104, distance: 7.5
click at [189, 97] on select "Venue Vendors Guests Details Finalize & Share" at bounding box center [189, 97] width 122 height 13
select select "31"
click at [128, 91] on select "Venue Vendors Guests Details Finalize & Share" at bounding box center [189, 97] width 122 height 13
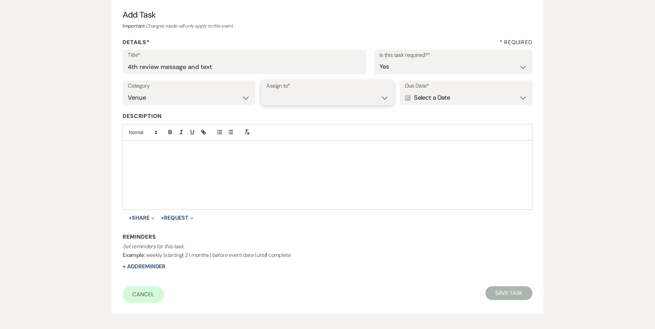
drag, startPoint x: 277, startPoint y: 97, endPoint x: 277, endPoint y: 103, distance: 5.9
click at [277, 97] on select "Venue Client" at bounding box center [327, 97] width 122 height 13
select select "venueHost"
click at [266, 91] on select "Venue Client" at bounding box center [327, 97] width 122 height 13
click at [460, 97] on div "Calendar Select a Date Expand" at bounding box center [466, 97] width 122 height 13
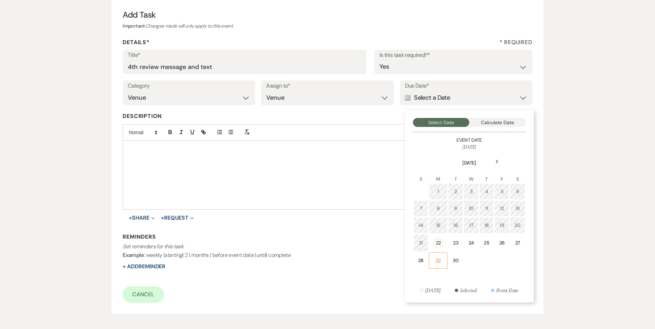
drag, startPoint x: 439, startPoint y: 260, endPoint x: 224, endPoint y: 264, distance: 215.5
click at [438, 259] on div "29" at bounding box center [438, 260] width 10 height 7
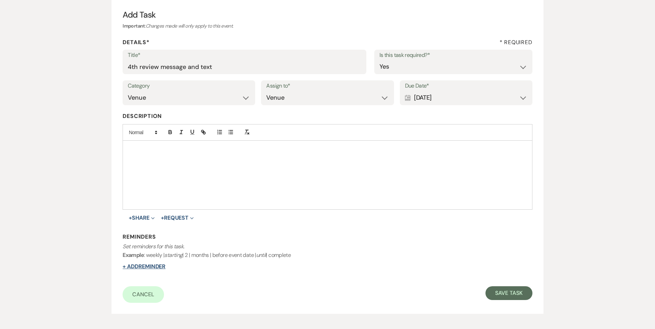
drag, startPoint x: 152, startPoint y: 263, endPoint x: 157, endPoint y: 262, distance: 5.0
click at [153, 264] on button "+ Add Reminder" at bounding box center [144, 267] width 43 height 6
select select "host"
select select "days"
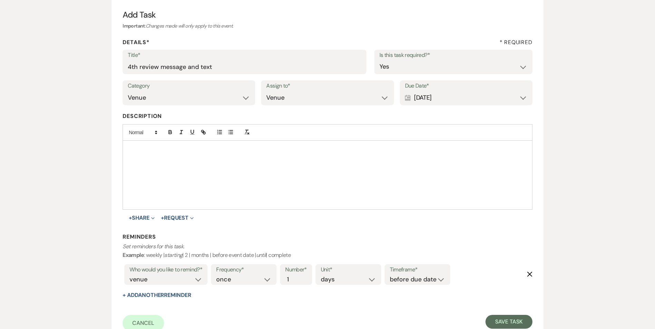
click at [434, 285] on div "Timeframe* before due date after due date on due date on custom date" at bounding box center [418, 274] width 66 height 21
click at [416, 279] on select "before due date after due date on due date on custom date" at bounding box center [417, 279] width 55 height 9
select select "onDueDate"
click at [390, 275] on select "before due date after due date on due date on custom date" at bounding box center [417, 279] width 55 height 9
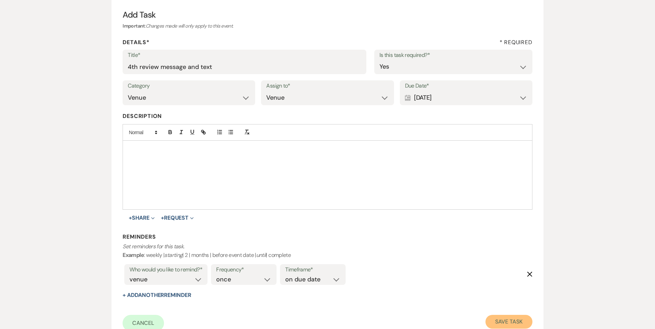
click at [492, 318] on button "Save Task" at bounding box center [508, 322] width 47 height 14
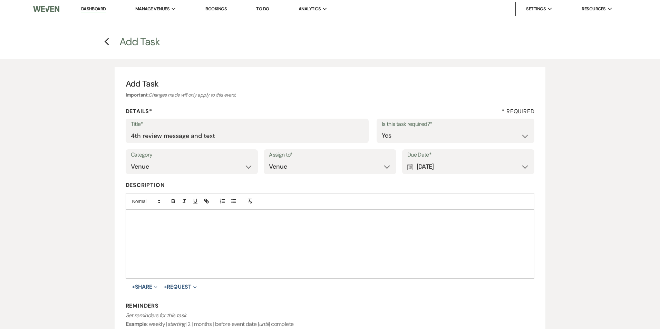
select select "3"
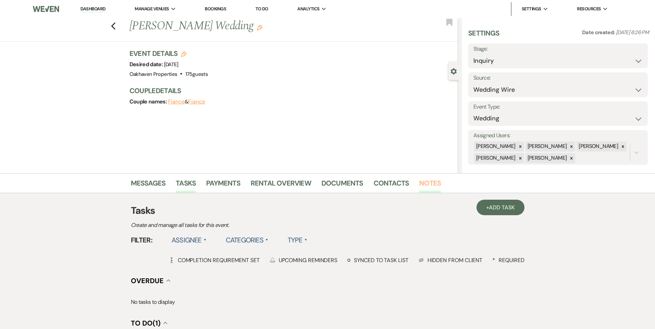
click at [427, 180] on link "Notes" at bounding box center [430, 185] width 22 height 15
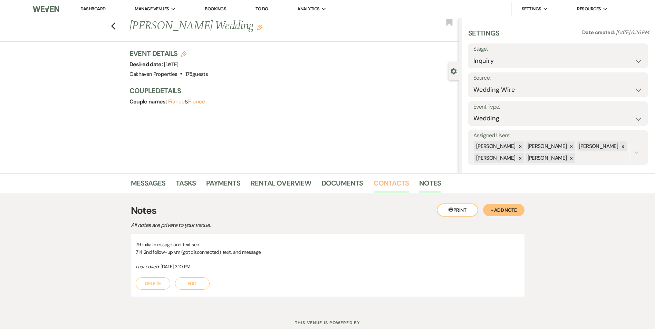
click at [401, 190] on link "Contacts" at bounding box center [392, 185] width 36 height 15
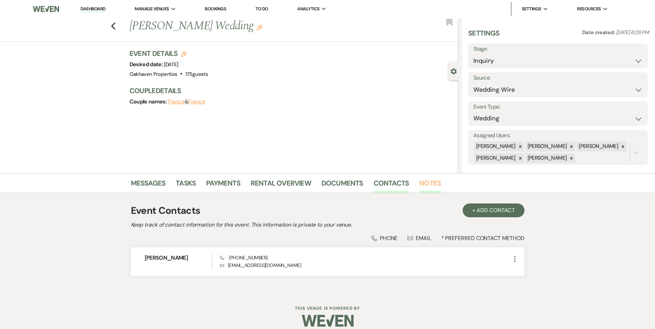
click at [420, 183] on link "Notes" at bounding box center [430, 185] width 22 height 15
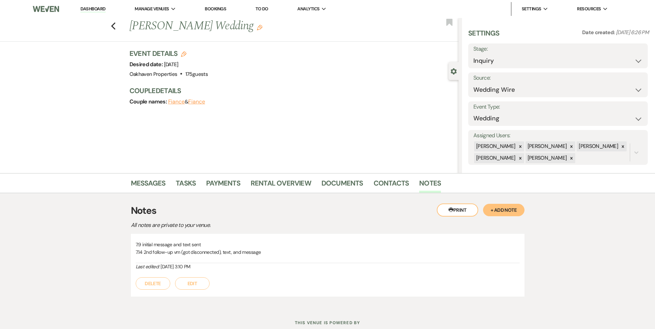
click at [189, 281] on button "Edit" at bounding box center [192, 284] width 35 height 12
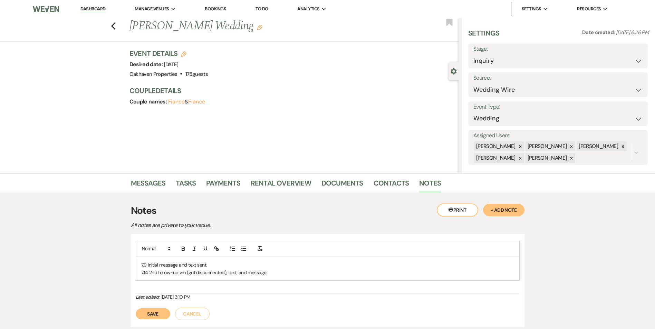
click at [300, 263] on p "7.9 initial message and text sent" at bounding box center [327, 265] width 373 height 8
click at [297, 269] on p "7.14 2nd follow-up vm (got disconnected), text, and message" at bounding box center [327, 273] width 373 height 8
click at [147, 317] on button "Save" at bounding box center [153, 322] width 35 height 11
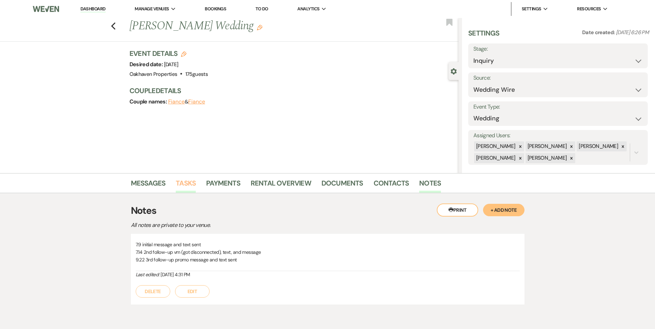
click at [191, 187] on link "Tasks" at bounding box center [186, 185] width 20 height 15
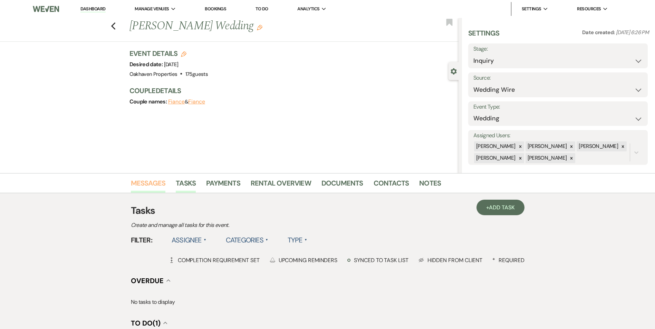
click at [151, 181] on link "Messages" at bounding box center [148, 185] width 35 height 15
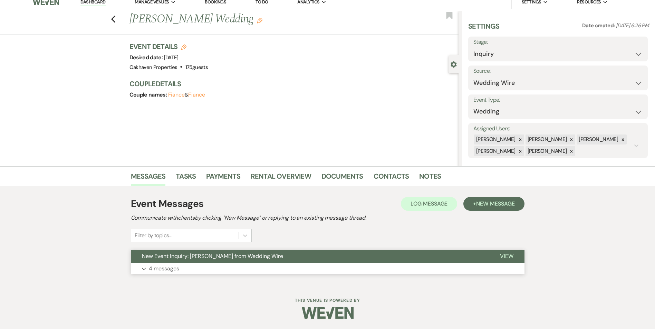
click at [512, 257] on span "View" at bounding box center [506, 256] width 13 height 7
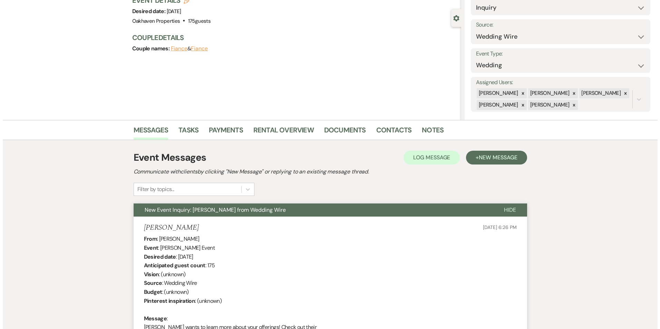
scroll to position [18, 0]
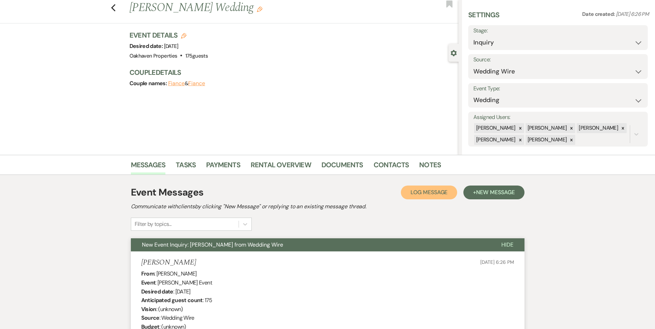
click at [411, 195] on span "Log Message" at bounding box center [429, 192] width 37 height 7
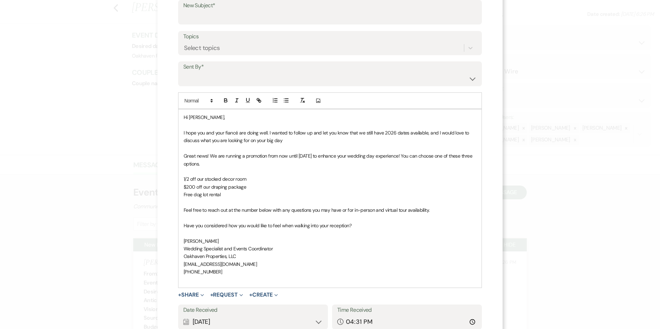
scroll to position [135, 0]
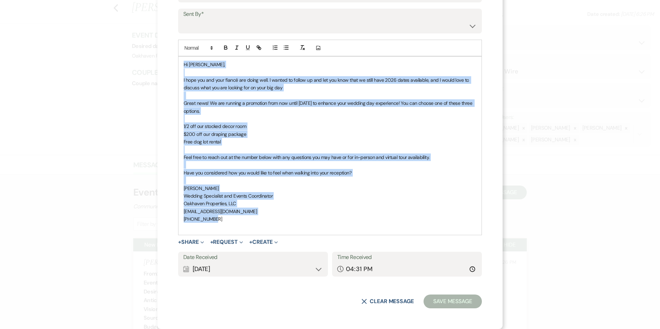
drag, startPoint x: 212, startPoint y: 218, endPoint x: 163, endPoint y: 62, distance: 163.1
click at [163, 62] on div "X Log Message Log a message to add to an event messages. Select an Existing Thr…" at bounding box center [329, 97] width 345 height 464
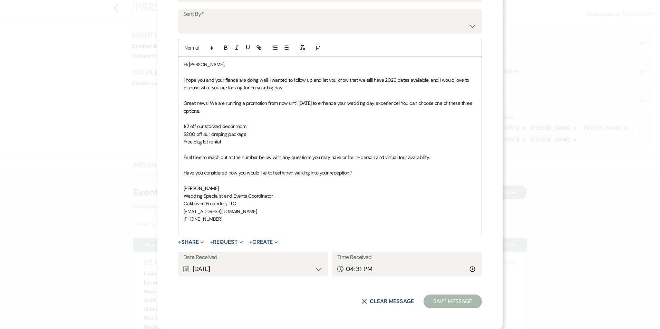
scroll to position [0, 0]
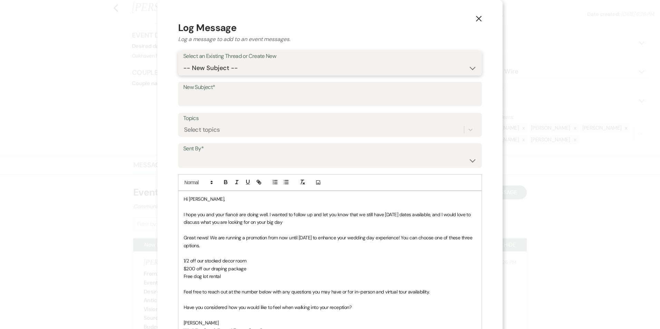
click at [227, 71] on select "-- New Subject -- New Event Inquiry: Rabia Fayyaz from Wedding Wire" at bounding box center [329, 67] width 293 height 13
click at [183, 61] on select "-- New Subject -- New Event Inquiry: Rabia Fayyaz from Wedding Wire" at bounding box center [329, 67] width 293 height 13
click at [228, 66] on select "-- New Subject -- New Event Inquiry: Rabia Fayyaz from Wedding Wire" at bounding box center [329, 67] width 293 height 13
select select "423912"
click at [183, 61] on select "-- New Subject -- New Event Inquiry: Rabia Fayyaz from Wedding Wire" at bounding box center [329, 67] width 293 height 13
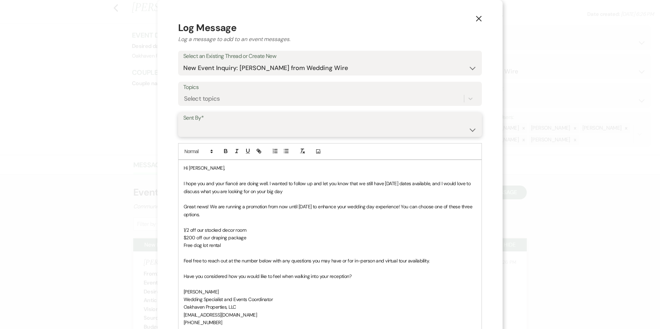
drag, startPoint x: 206, startPoint y: 132, endPoint x: 210, endPoint y: 136, distance: 6.3
click at [206, 132] on select "Patience Ergish (pdergish@aol.com) Jeanette Wagoner (jeanette@experienceoakhave…" at bounding box center [329, 129] width 293 height 13
select select "user-127923"
click at [183, 123] on select "Patience Ergish (pdergish@aol.com) Jeanette Wagoner (jeanette@experienceoakhave…" at bounding box center [329, 129] width 293 height 13
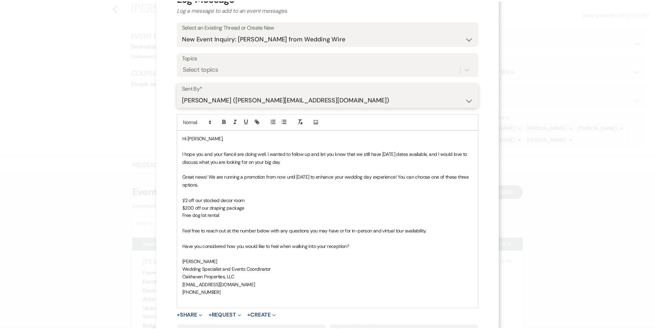
scroll to position [104, 0]
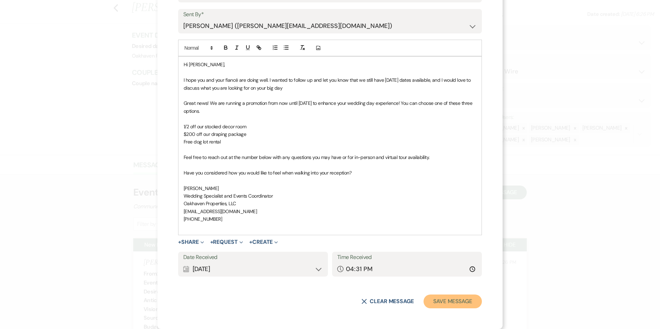
click at [432, 299] on button "Save Message" at bounding box center [453, 302] width 58 height 14
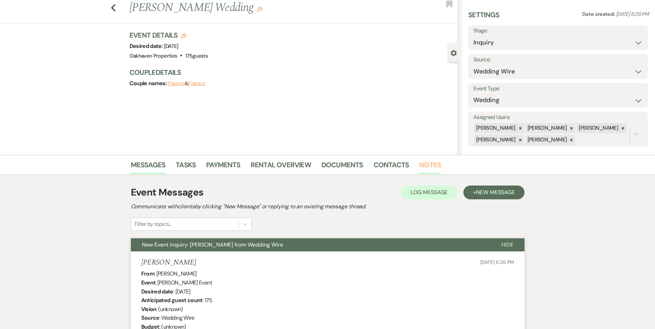
click at [433, 167] on link "Notes" at bounding box center [430, 167] width 22 height 15
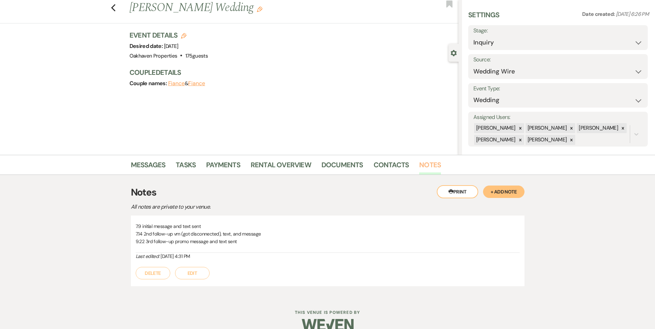
click at [433, 167] on link "Notes" at bounding box center [430, 167] width 22 height 15
click at [182, 163] on link "Tasks" at bounding box center [186, 167] width 20 height 15
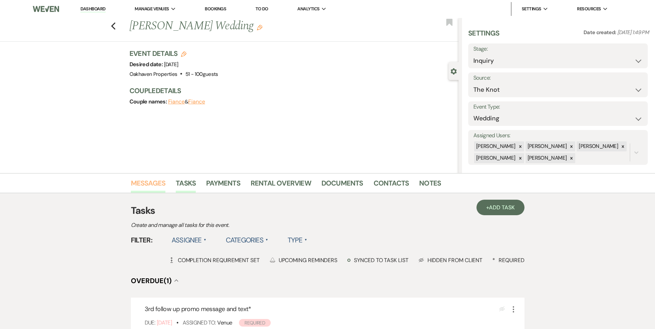
click at [149, 179] on link "Messages" at bounding box center [148, 185] width 35 height 15
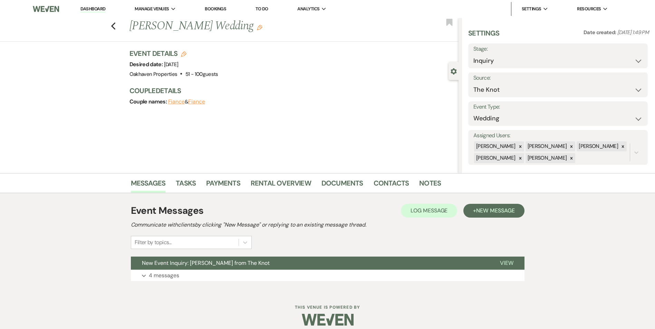
click at [428, 203] on div "Event Messages Log Log Message + New Message Communicate with clients by clicki…" at bounding box center [328, 242] width 394 height 85
click at [431, 206] on button "Log Log Message" at bounding box center [429, 211] width 56 height 14
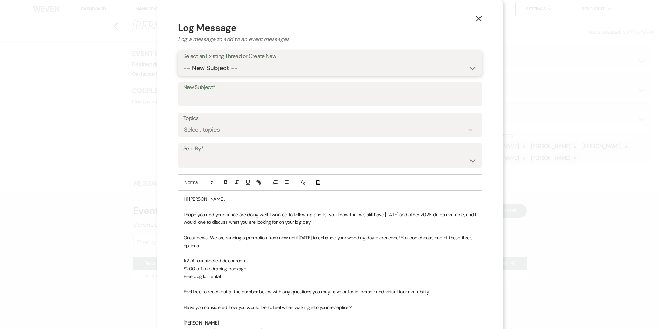
click at [248, 72] on select "-- New Subject -- New Event Inquiry: [PERSON_NAME] from The Knot" at bounding box center [329, 67] width 293 height 13
select select "424308"
click at [183, 61] on select "-- New Subject -- New Event Inquiry: [PERSON_NAME] from The Knot" at bounding box center [329, 67] width 293 height 13
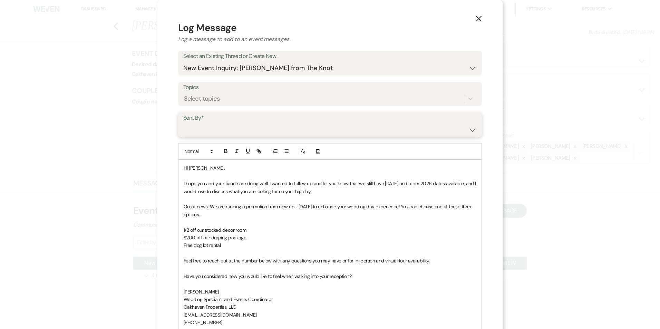
click at [238, 131] on select "Patience Ergish (pdergish@aol.com) Jeanette Wagoner (jeanette@experienceoakhave…" at bounding box center [329, 129] width 293 height 13
select select "user-127923"
click at [183, 123] on select "Patience Ergish (pdergish@aol.com) Jeanette Wagoner (jeanette@experienceoakhave…" at bounding box center [329, 129] width 293 height 13
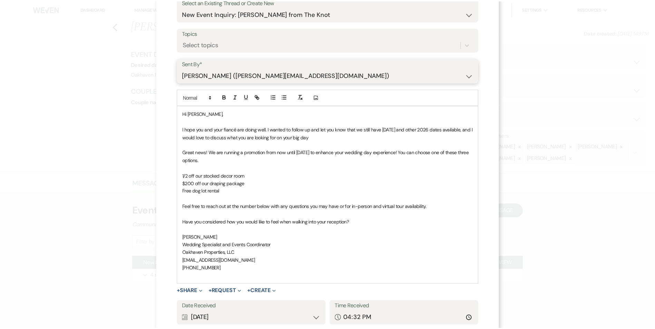
scroll to position [104, 0]
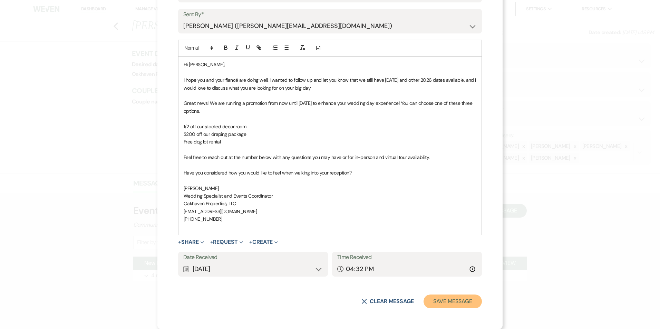
click at [443, 300] on button "Save Message" at bounding box center [453, 302] width 58 height 14
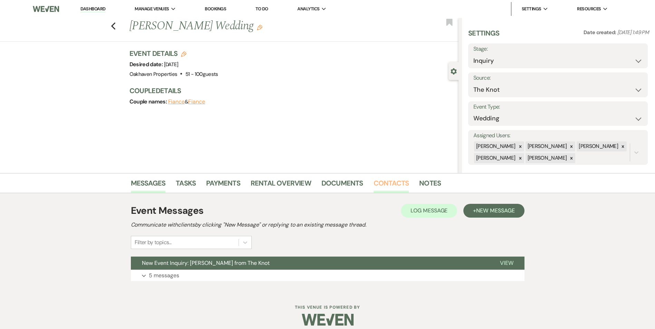
drag, startPoint x: 391, startPoint y: 187, endPoint x: 395, endPoint y: 187, distance: 4.1
click at [392, 187] on link "Contacts" at bounding box center [392, 185] width 36 height 15
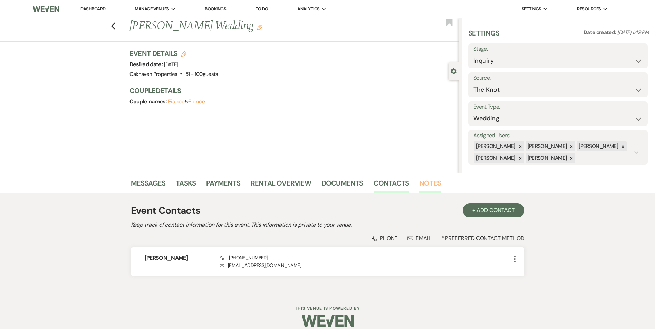
click at [435, 187] on link "Notes" at bounding box center [430, 185] width 22 height 15
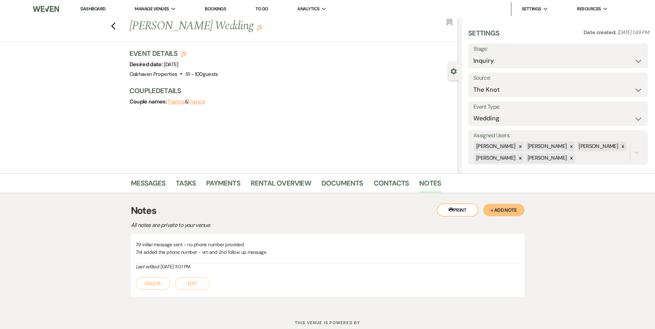
click at [201, 286] on button "Edit" at bounding box center [192, 284] width 35 height 12
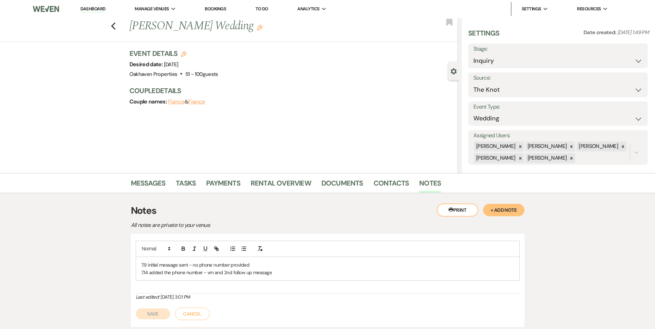
click at [283, 271] on p "7.14 added the phone number - vm and 2nd follow up message" at bounding box center [327, 273] width 373 height 8
click at [166, 324] on button "Save" at bounding box center [153, 322] width 35 height 11
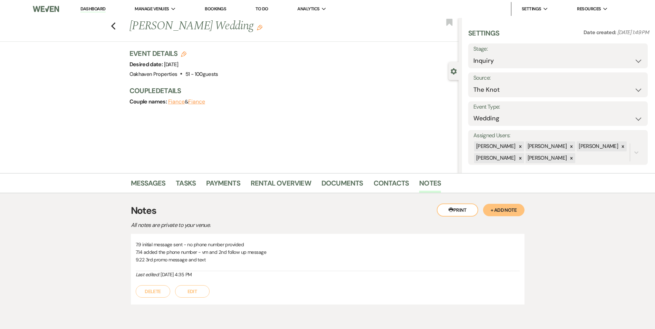
click at [191, 176] on div "Messages Tasks Payments Rental Overview Documents Contacts Notes" at bounding box center [327, 183] width 655 height 20
click at [192, 179] on link "Tasks" at bounding box center [186, 185] width 20 height 15
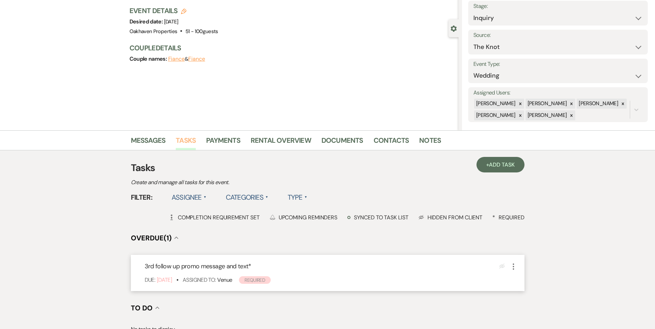
scroll to position [104, 0]
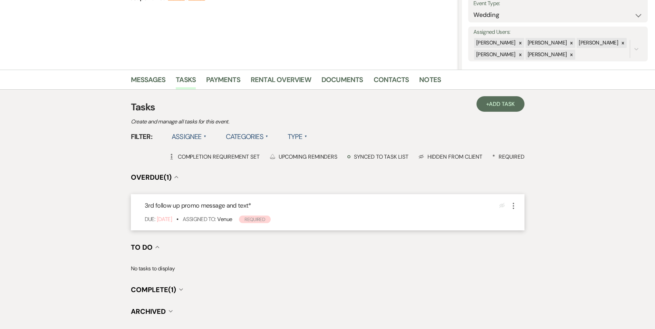
click at [511, 203] on icon "More" at bounding box center [513, 206] width 8 height 8
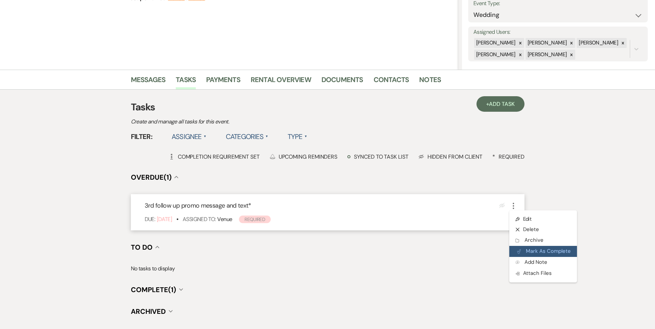
click at [514, 251] on button "Plan Portal Link Mark As Complete" at bounding box center [543, 251] width 68 height 11
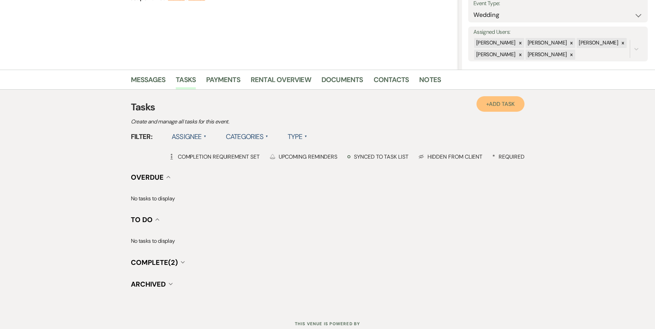
click at [496, 109] on link "+ Add Task" at bounding box center [500, 104] width 48 height 16
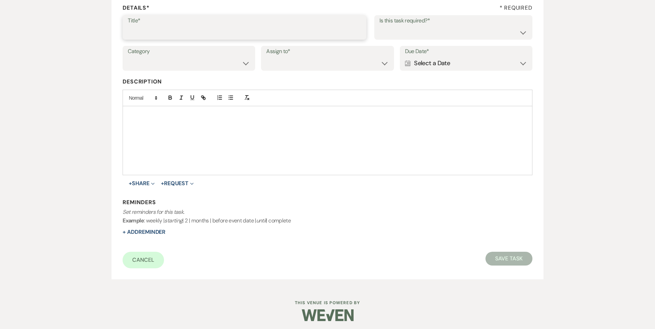
click at [183, 32] on input "Title*" at bounding box center [244, 32] width 233 height 13
type input "4th follow up review message/email and text"
click at [481, 39] on div "Is this task required?* Yes No" at bounding box center [453, 27] width 158 height 25
drag, startPoint x: 477, startPoint y: 35, endPoint x: 474, endPoint y: 38, distance: 4.6
click at [477, 35] on select "Yes No" at bounding box center [453, 32] width 148 height 13
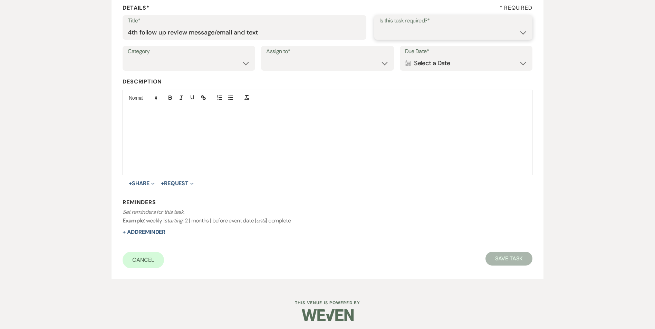
select select "true"
click at [379, 26] on select "Yes No" at bounding box center [453, 32] width 148 height 13
drag, startPoint x: 223, startPoint y: 58, endPoint x: 221, endPoint y: 71, distance: 12.6
click at [223, 59] on select "Venue Vendors Guests Details Finalize & Share" at bounding box center [189, 63] width 122 height 13
select select "31"
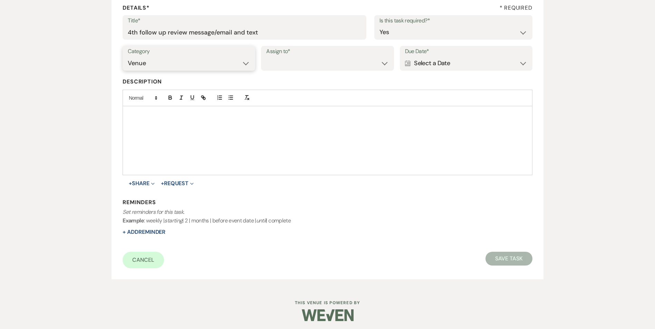
click at [128, 57] on select "Venue Vendors Guests Details Finalize & Share" at bounding box center [189, 63] width 122 height 13
drag, startPoint x: 281, startPoint y: 68, endPoint x: 283, endPoint y: 70, distance: 3.7
click at [281, 68] on select "Venue Client" at bounding box center [327, 63] width 122 height 13
select select "venueHost"
click at [266, 57] on select "Venue Client" at bounding box center [327, 63] width 122 height 13
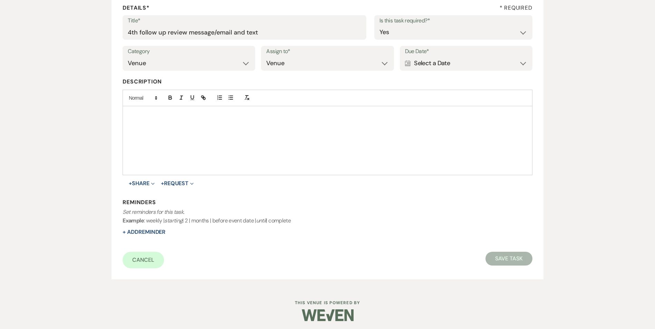
click at [432, 67] on div "Calendar Select a Date Expand" at bounding box center [466, 63] width 122 height 13
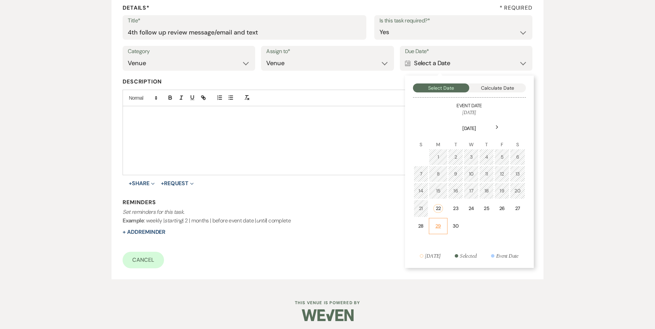
drag, startPoint x: 438, startPoint y: 230, endPoint x: 390, endPoint y: 242, distance: 49.2
click at [438, 230] on div "29" at bounding box center [438, 226] width 10 height 7
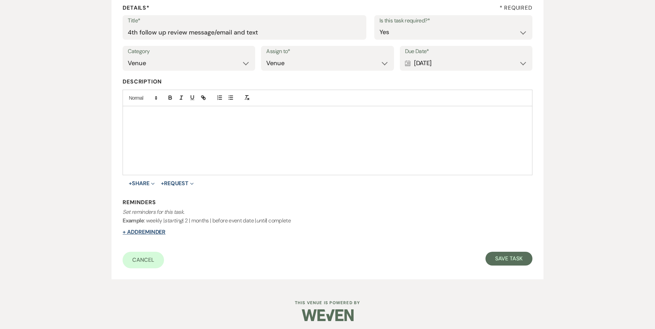
drag, startPoint x: 160, startPoint y: 234, endPoint x: 164, endPoint y: 233, distance: 4.2
click at [164, 233] on button "+ Add Reminder" at bounding box center [144, 233] width 43 height 6
select select "host"
select select "days"
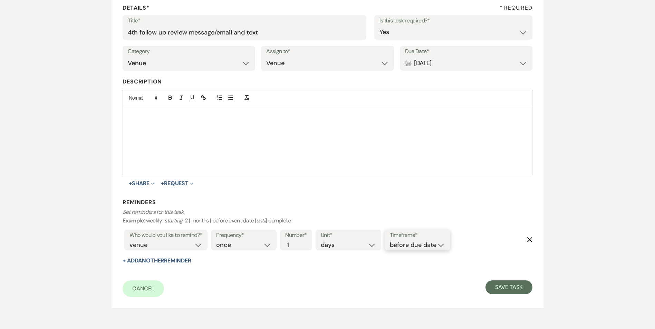
click at [427, 242] on select "before due date after due date on due date on custom date" at bounding box center [417, 245] width 55 height 9
select select "onDueDate"
click at [390, 241] on select "before due date after due date on due date on custom date" at bounding box center [417, 245] width 55 height 9
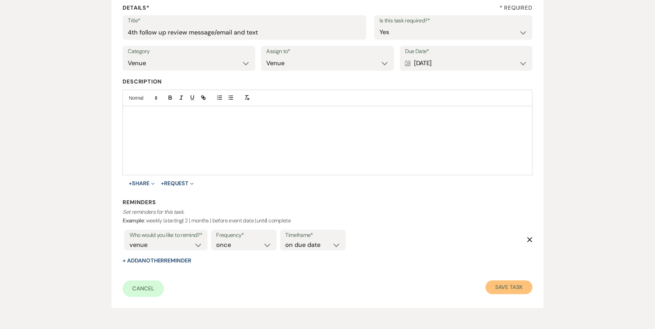
drag, startPoint x: 494, startPoint y: 281, endPoint x: 502, endPoint y: 283, distance: 8.2
click at [501, 283] on button "Save Task" at bounding box center [508, 288] width 47 height 14
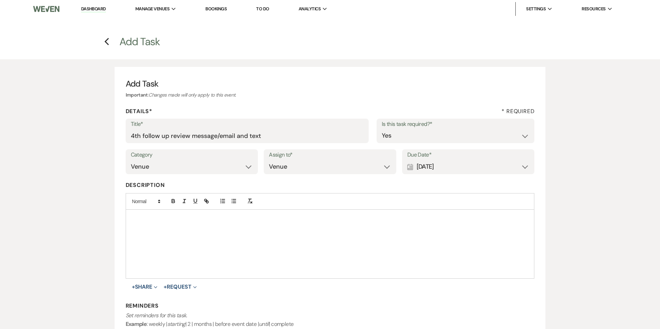
select select "2"
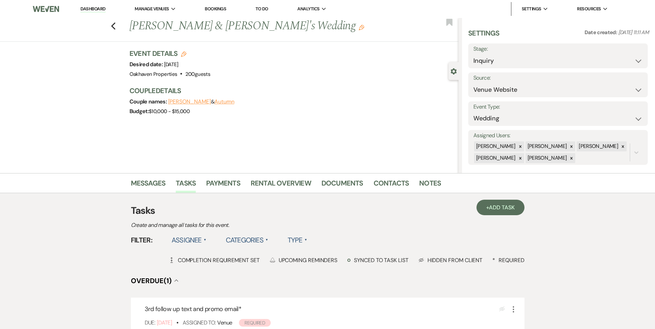
click at [443, 185] on li "Notes" at bounding box center [435, 184] width 32 height 17
click at [436, 187] on link "Notes" at bounding box center [430, 185] width 22 height 15
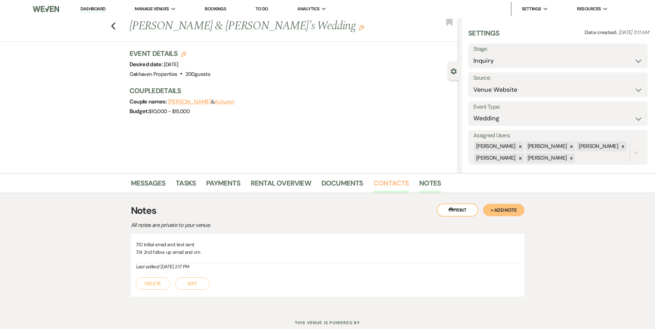
click at [388, 186] on link "Contacts" at bounding box center [392, 185] width 36 height 15
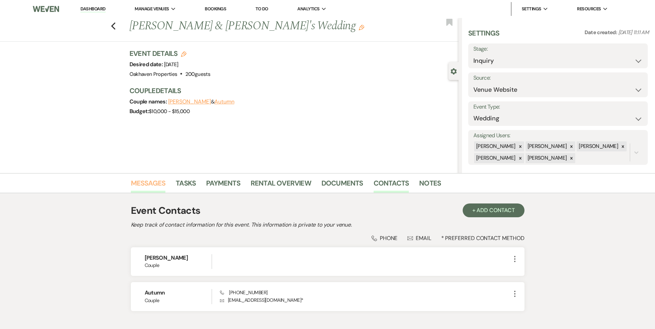
click at [143, 191] on link "Messages" at bounding box center [148, 185] width 35 height 15
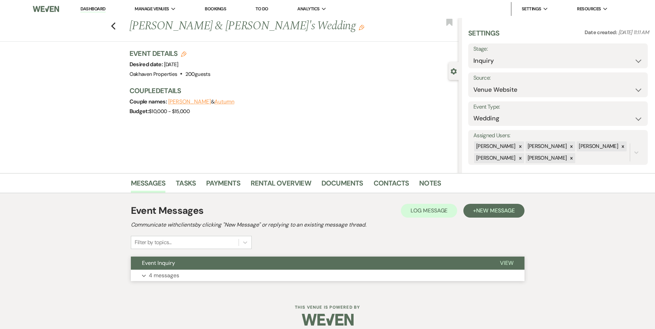
drag, startPoint x: 503, startPoint y: 258, endPoint x: 496, endPoint y: 263, distance: 9.1
click at [503, 257] on button "View" at bounding box center [507, 263] width 36 height 13
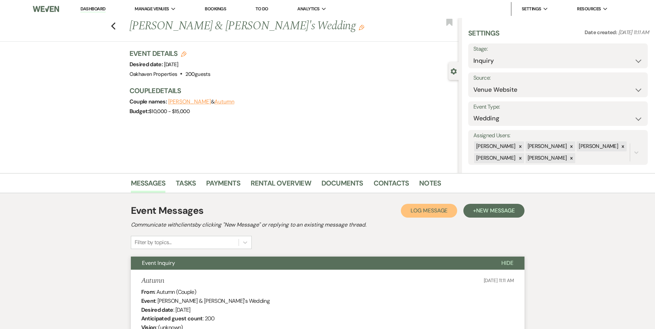
click at [427, 214] on button "Log Log Message" at bounding box center [429, 211] width 56 height 14
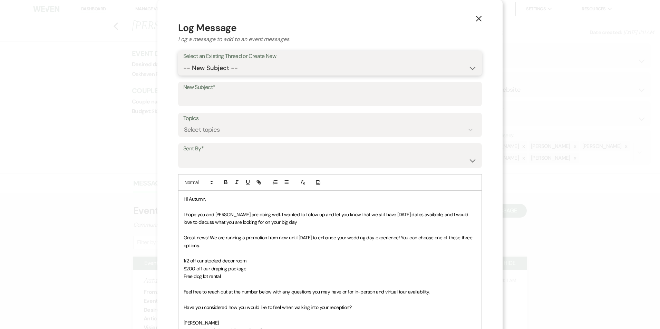
drag, startPoint x: 265, startPoint y: 67, endPoint x: 268, endPoint y: 75, distance: 8.4
click at [265, 67] on select "-- New Subject -- Event Inquiry" at bounding box center [329, 67] width 293 height 13
select select "426253"
click at [183, 61] on select "-- New Subject -- Event Inquiry" at bounding box center [329, 67] width 293 height 13
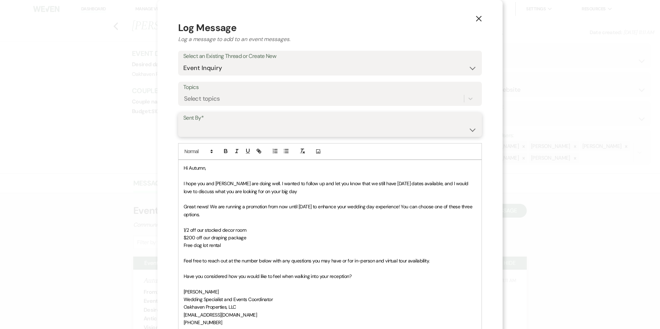
drag, startPoint x: 245, startPoint y: 127, endPoint x: 248, endPoint y: 136, distance: 9.1
click at [245, 127] on select "[PERSON_NAME] ([EMAIL_ADDRESS][DOMAIN_NAME]) [PERSON_NAME] ([PERSON_NAME][EMAIL…" at bounding box center [329, 129] width 293 height 13
select select "user-127923"
click at [183, 123] on select "[PERSON_NAME] ([EMAIL_ADDRESS][DOMAIN_NAME]) [PERSON_NAME] ([PERSON_NAME][EMAIL…" at bounding box center [329, 129] width 293 height 13
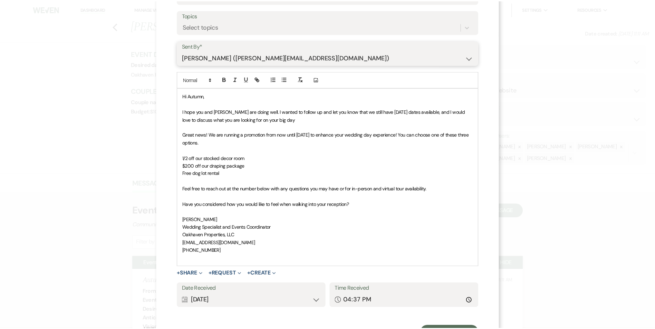
scroll to position [104, 0]
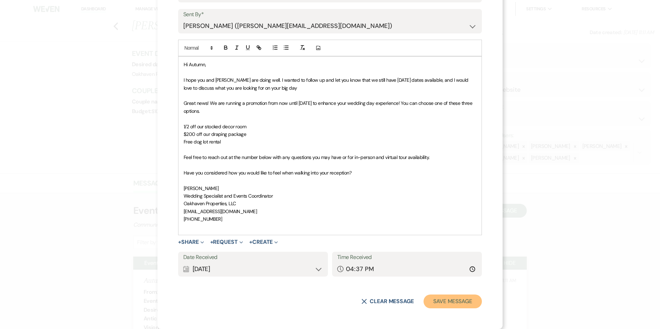
drag, startPoint x: 446, startPoint y: 299, endPoint x: 464, endPoint y: 297, distance: 18.4
click at [446, 299] on button "Save Message" at bounding box center [453, 302] width 58 height 14
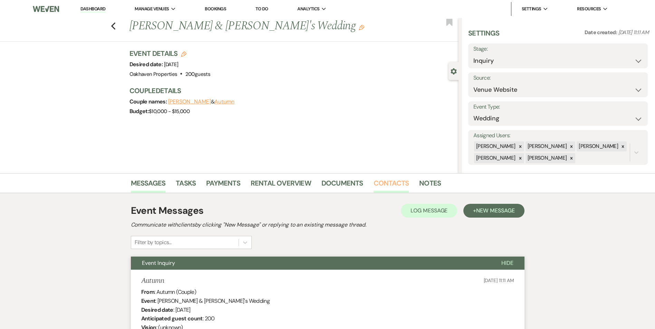
click at [381, 182] on link "Contacts" at bounding box center [392, 185] width 36 height 15
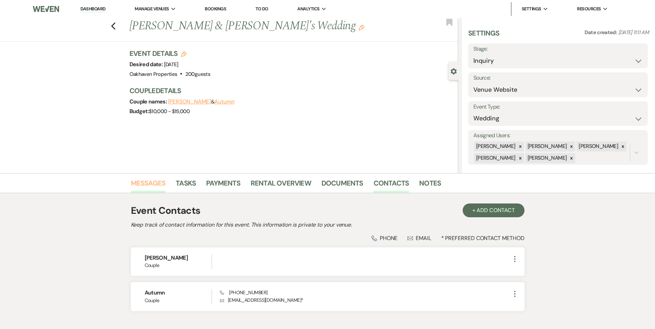
click at [155, 182] on link "Messages" at bounding box center [148, 185] width 35 height 15
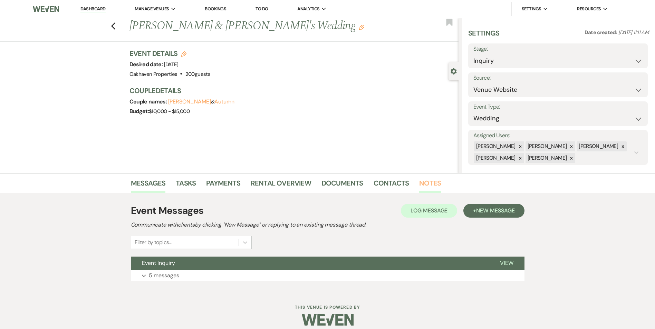
click at [431, 189] on link "Notes" at bounding box center [430, 185] width 22 height 15
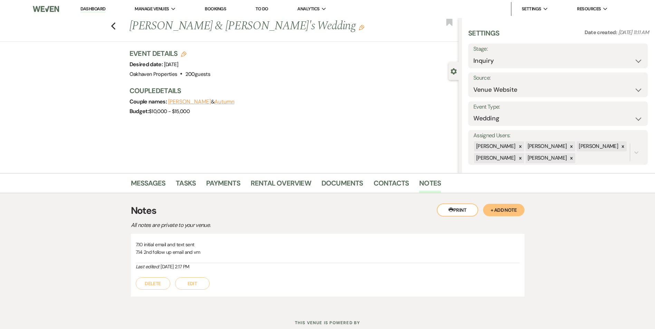
click at [183, 287] on button "Edit" at bounding box center [192, 284] width 35 height 12
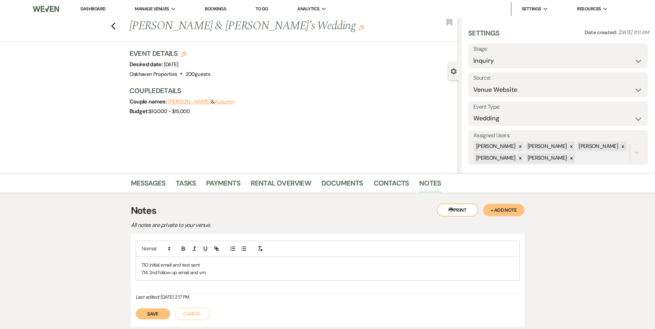
click at [208, 277] on p "7.14 2nd follow up email and vm" at bounding box center [327, 273] width 373 height 8
drag, startPoint x: 154, startPoint y: 318, endPoint x: 163, endPoint y: 264, distance: 55.1
click at [153, 318] on button "Save" at bounding box center [153, 322] width 35 height 11
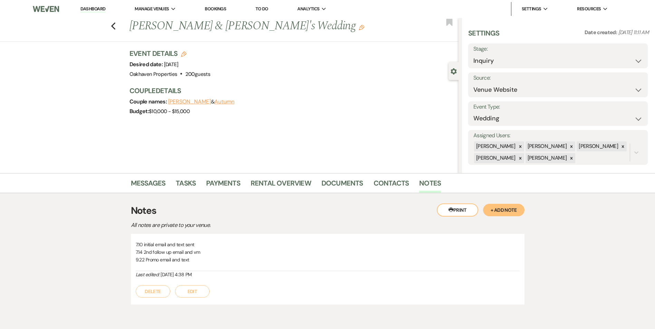
click at [187, 176] on div "Messages Tasks Payments Rental Overview Documents Contacts Notes" at bounding box center [327, 183] width 655 height 20
click at [189, 181] on link "Tasks" at bounding box center [186, 185] width 20 height 15
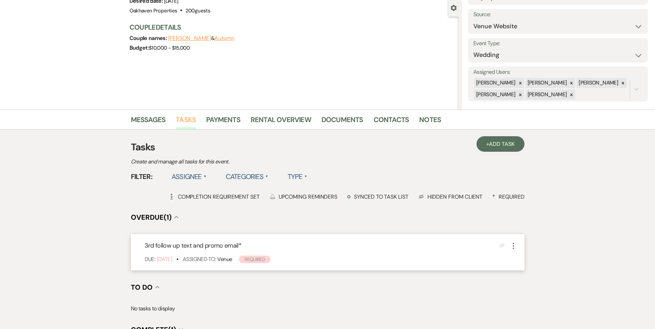
scroll to position [69, 0]
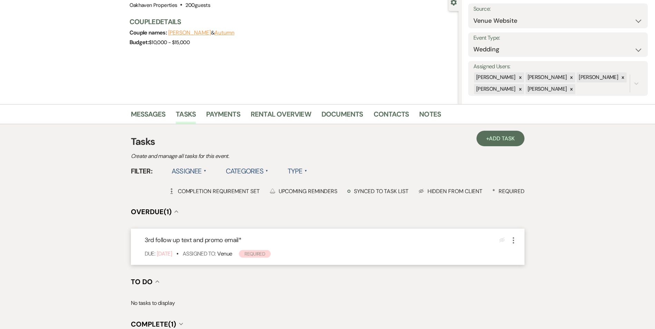
click at [512, 242] on icon "More" at bounding box center [513, 241] width 8 height 8
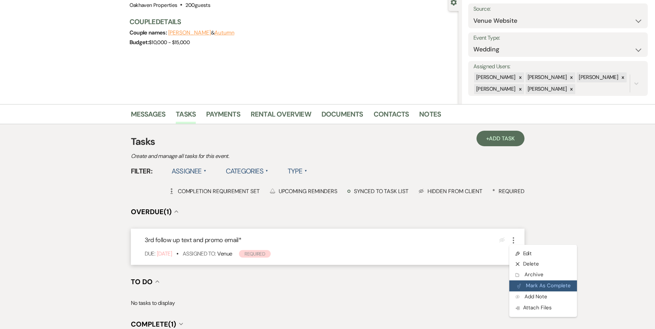
click at [525, 283] on button "Plan Portal Link Mark As Complete" at bounding box center [543, 286] width 68 height 11
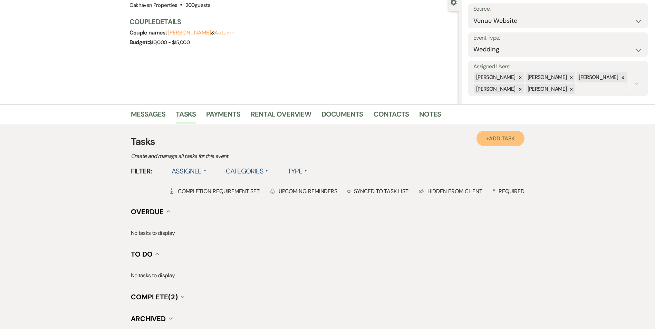
click at [493, 137] on span "Add Task" at bounding box center [502, 138] width 26 height 7
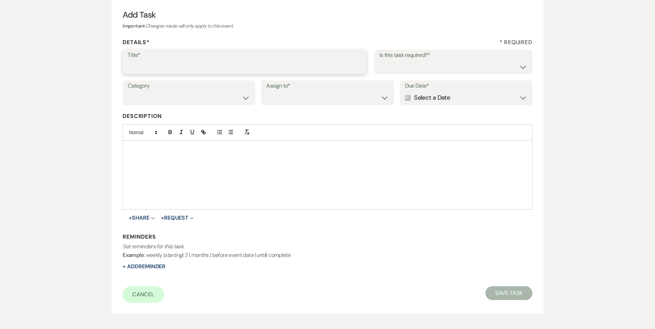
click at [162, 68] on input "Title*" at bounding box center [244, 66] width 233 height 13
type input "4th follow up promo email and text"
click at [401, 68] on select "Yes No" at bounding box center [453, 66] width 148 height 13
select select "true"
click at [379, 60] on select "Yes No" at bounding box center [453, 66] width 148 height 13
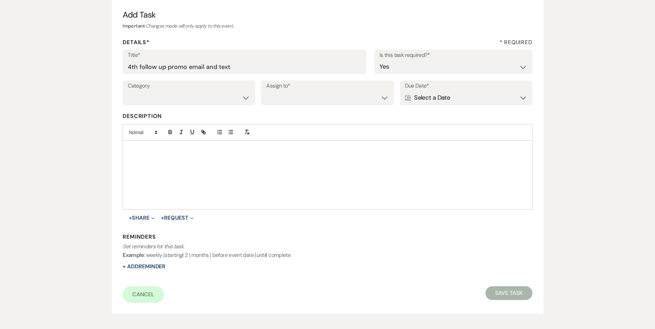
drag, startPoint x: 202, startPoint y: 85, endPoint x: 206, endPoint y: 94, distance: 9.9
click at [205, 92] on div "Category Venue Vendors Guests Details Finalize & Share" at bounding box center [189, 92] width 133 height 25
drag, startPoint x: 206, startPoint y: 94, endPoint x: 210, endPoint y: 98, distance: 5.6
click at [206, 94] on select "Venue Vendors Guests Details Finalize & Share" at bounding box center [189, 97] width 122 height 13
select select "31"
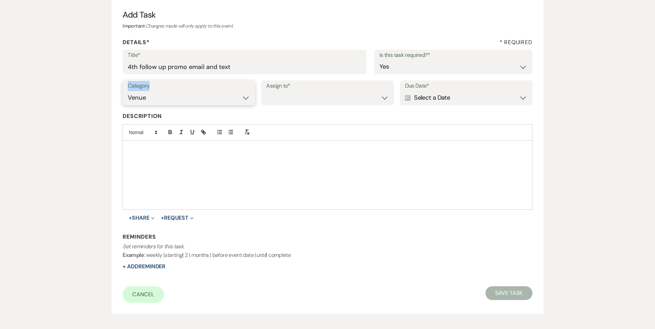
click at [128, 91] on select "Venue Vendors Guests Details Finalize & Share" at bounding box center [189, 97] width 122 height 13
click at [287, 101] on select "Venue Client" at bounding box center [327, 97] width 122 height 13
select select "venueHost"
click at [266, 91] on select "Venue Client" at bounding box center [327, 97] width 122 height 13
click at [425, 95] on div "Calendar Select a Date Expand" at bounding box center [466, 97] width 122 height 13
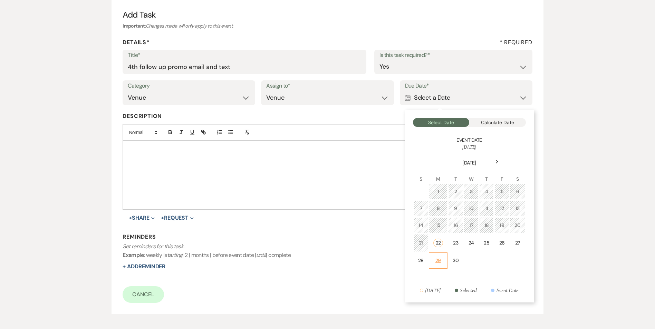
click at [444, 263] on td "29" at bounding box center [438, 261] width 19 height 16
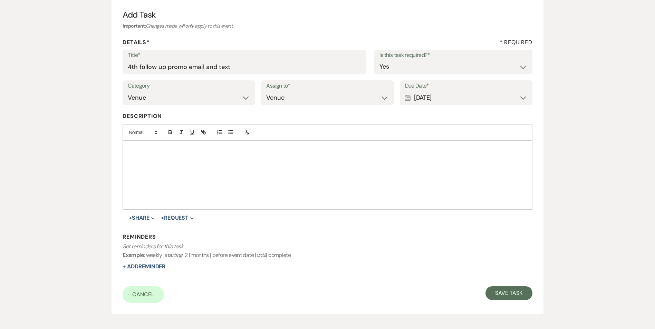
click at [144, 265] on button "+ Add Reminder" at bounding box center [144, 267] width 43 height 6
select select "host"
select select "days"
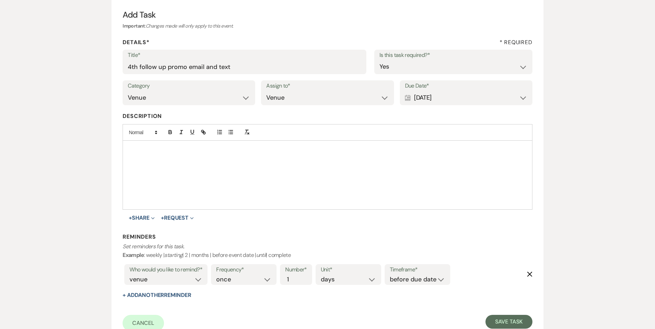
click at [403, 272] on label "Timeframe*" at bounding box center [417, 270] width 55 height 10
click at [406, 277] on select "before due date after due date on due date on custom date" at bounding box center [417, 279] width 55 height 9
select select "onDueDate"
click at [390, 275] on select "before due date after due date on due date on custom date" at bounding box center [417, 279] width 55 height 9
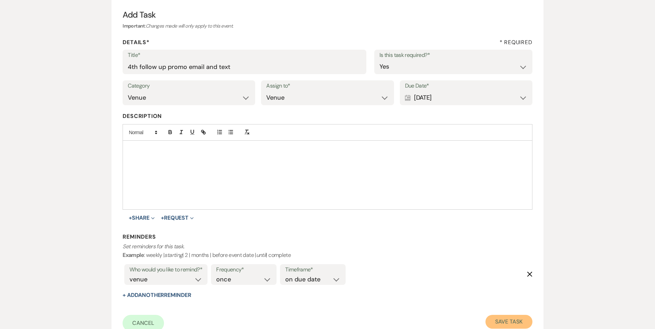
click at [519, 326] on button "Save Task" at bounding box center [508, 322] width 47 height 14
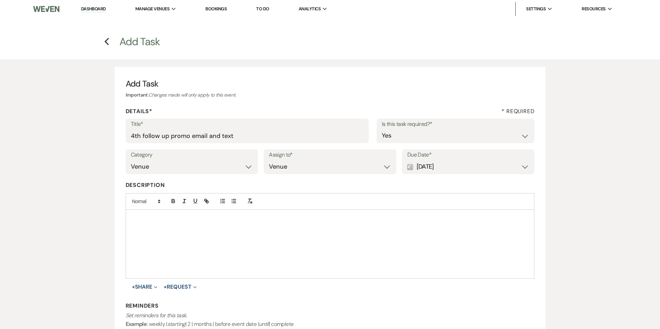
select select "5"
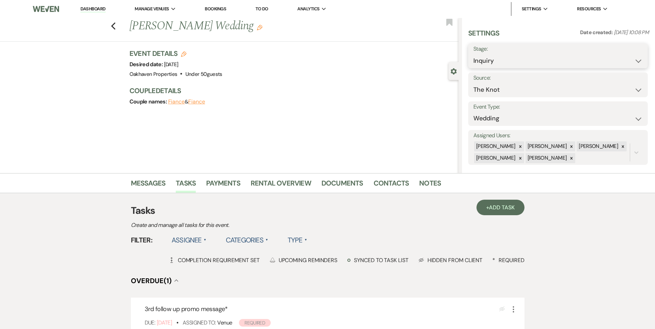
drag, startPoint x: 537, startPoint y: 64, endPoint x: 534, endPoint y: 72, distance: 8.3
click at [537, 64] on select "Inquiry Follow Up Tour Requested Tour Confirmed Toured Proposal Sent Booked Lost" at bounding box center [557, 60] width 169 height 13
select select "8"
click at [473, 54] on select "Inquiry Follow Up Tour Requested Tour Confirmed Toured Proposal Sent Booked Lost" at bounding box center [557, 60] width 169 height 13
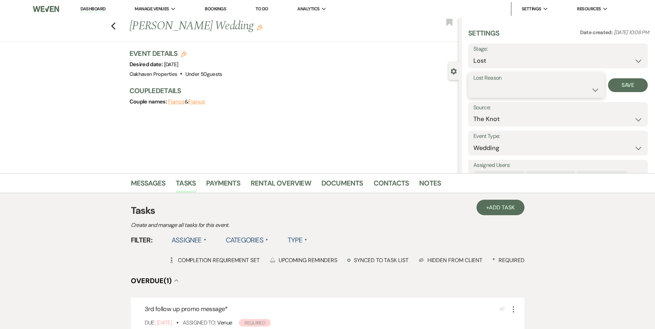
click at [500, 89] on select "Booked Elsewhere Budget Date Unavailable No Response Not a Good Match Capacity …" at bounding box center [536, 89] width 126 height 13
select select "6"
click at [473, 83] on select "Booked Elsewhere Budget Date Unavailable No Response Not a Good Match Capacity …" at bounding box center [536, 89] width 126 height 13
click at [620, 83] on button "Save" at bounding box center [628, 85] width 40 height 14
click at [433, 187] on link "Notes" at bounding box center [430, 185] width 22 height 15
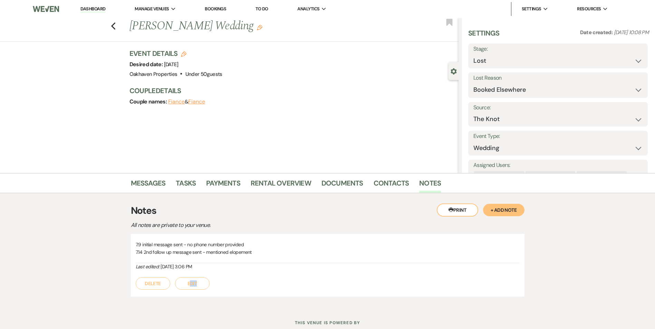
click at [190, 290] on div "7.9 initial message sent - no phone number provided 7.14 2nd follow up message …" at bounding box center [328, 265] width 394 height 63
click at [195, 282] on button "Edit" at bounding box center [192, 284] width 35 height 12
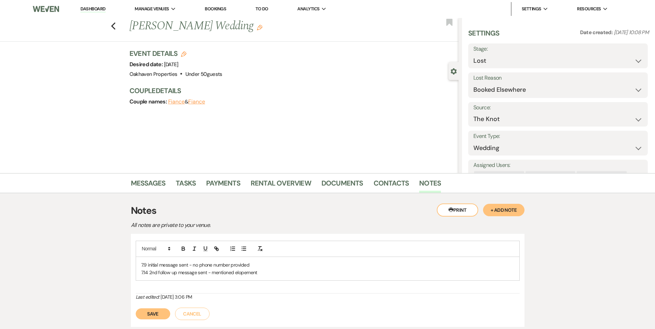
click at [272, 279] on div "7.9 initial message sent - no phone number provided 7.14 2nd follow up message …" at bounding box center [327, 269] width 383 height 24
click at [167, 322] on button "Save" at bounding box center [153, 322] width 35 height 11
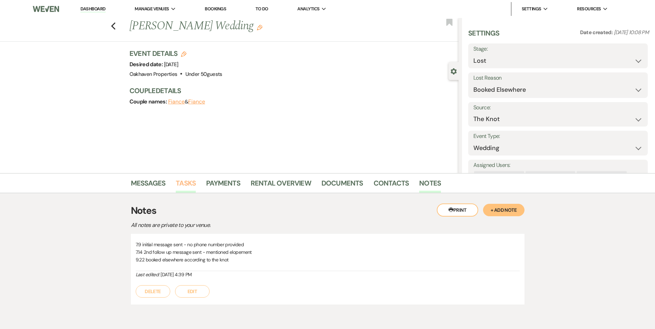
click at [179, 185] on link "Tasks" at bounding box center [186, 185] width 20 height 15
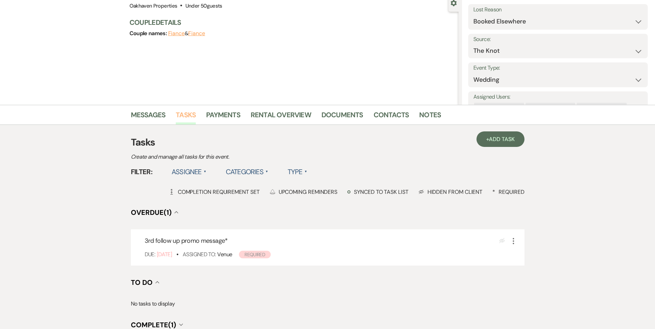
scroll to position [69, 0]
click at [511, 241] on icon "More" at bounding box center [513, 241] width 8 height 8
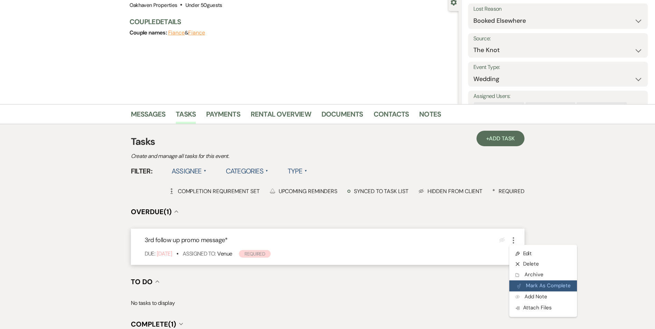
click at [528, 287] on button "Plan Portal Link Mark As Complete" at bounding box center [543, 286] width 68 height 11
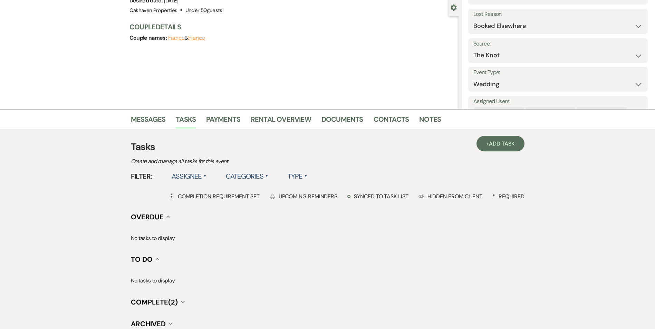
scroll to position [0, 0]
